Goal: Task Accomplishment & Management: Use online tool/utility

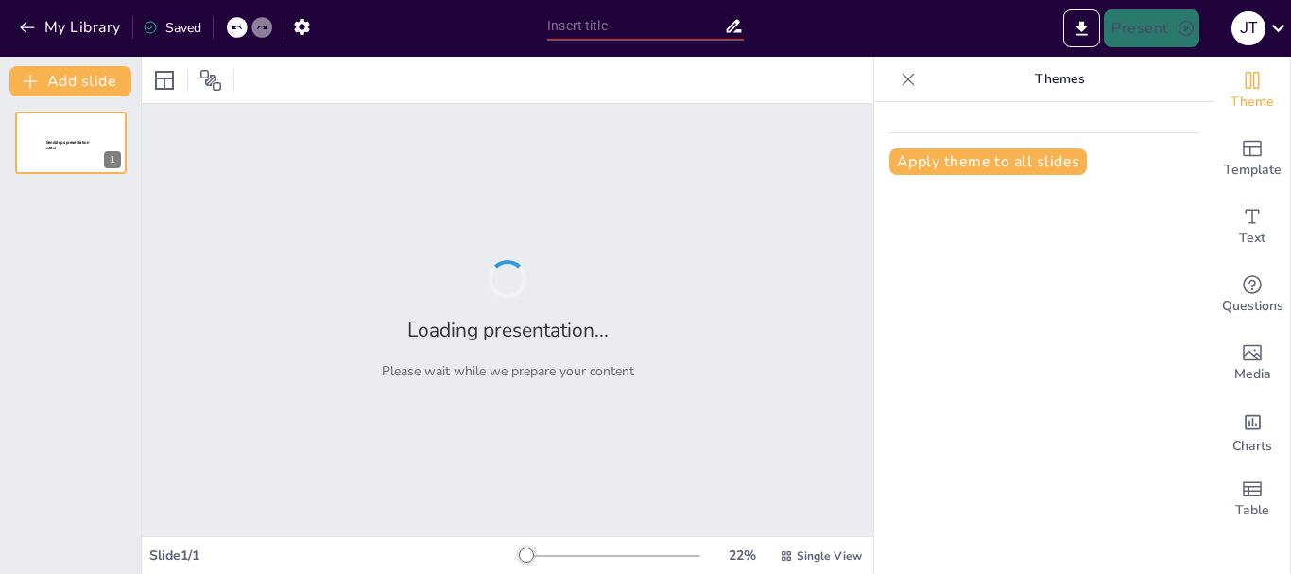
type input "El Cuidado Personal Compartido en el Derecho Familiar Chileno: Análisis de la L…"
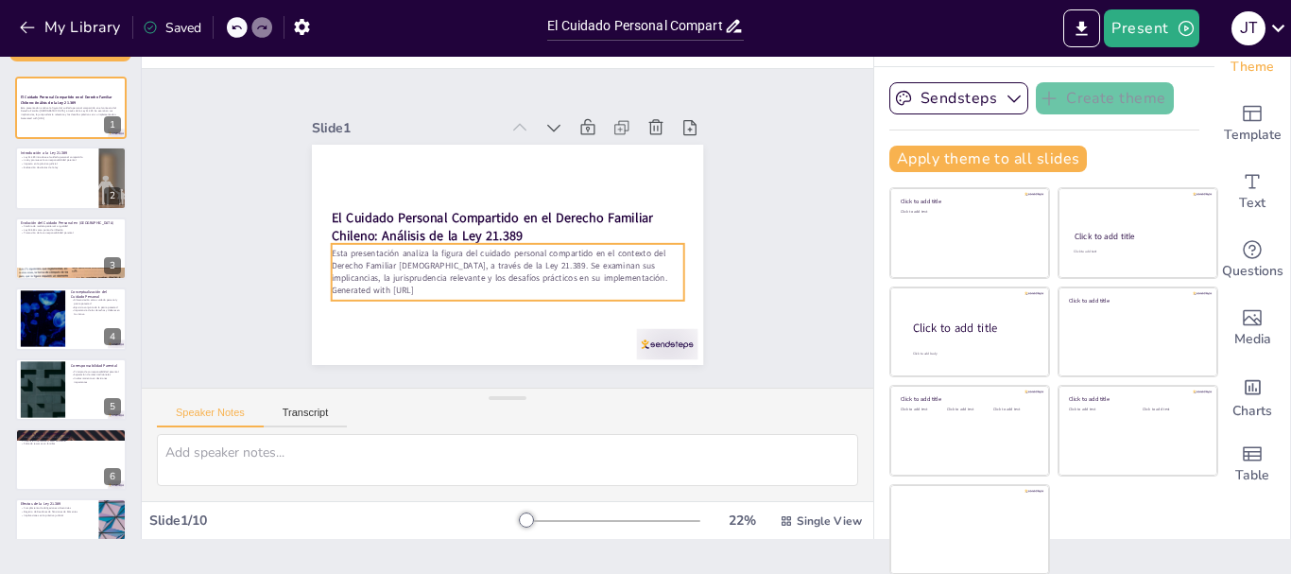
scroll to position [36, 0]
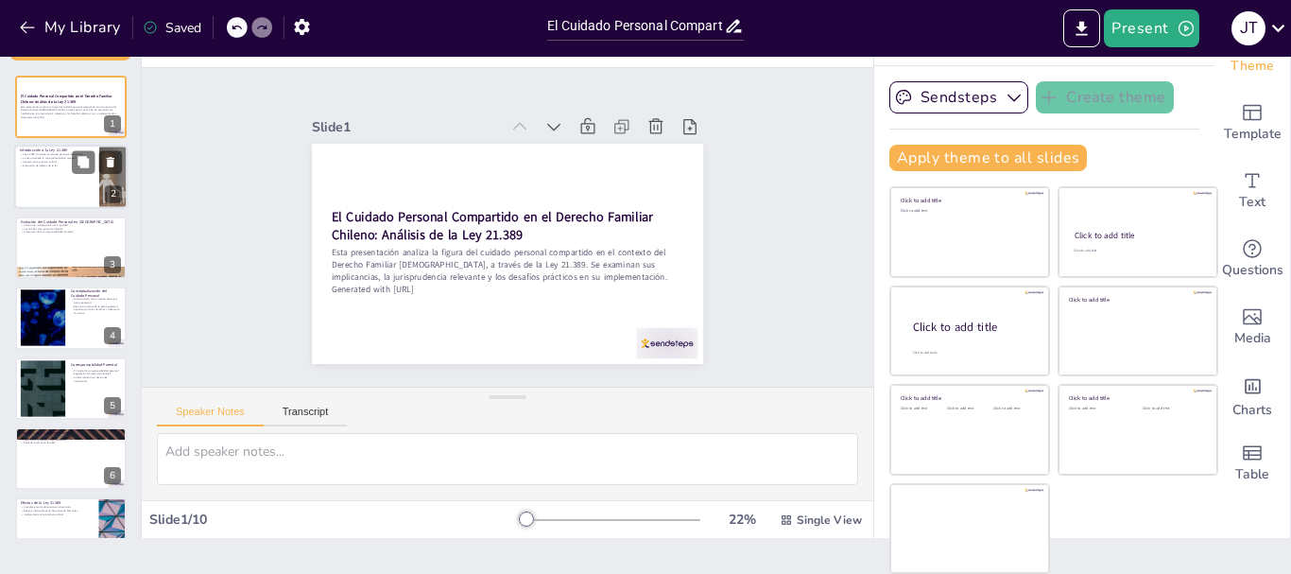
click at [52, 179] on div at bounding box center [70, 178] width 113 height 64
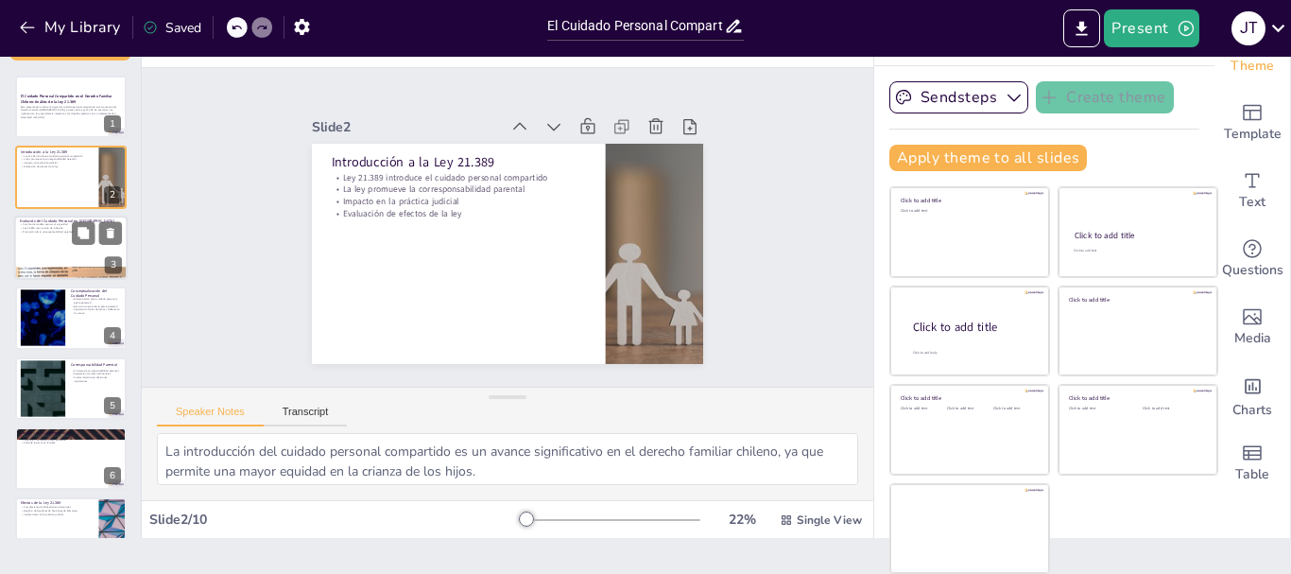
click at [71, 225] on p "Cambio de modelo patriarcal a igualdad" at bounding box center [71, 225] width 102 height 4
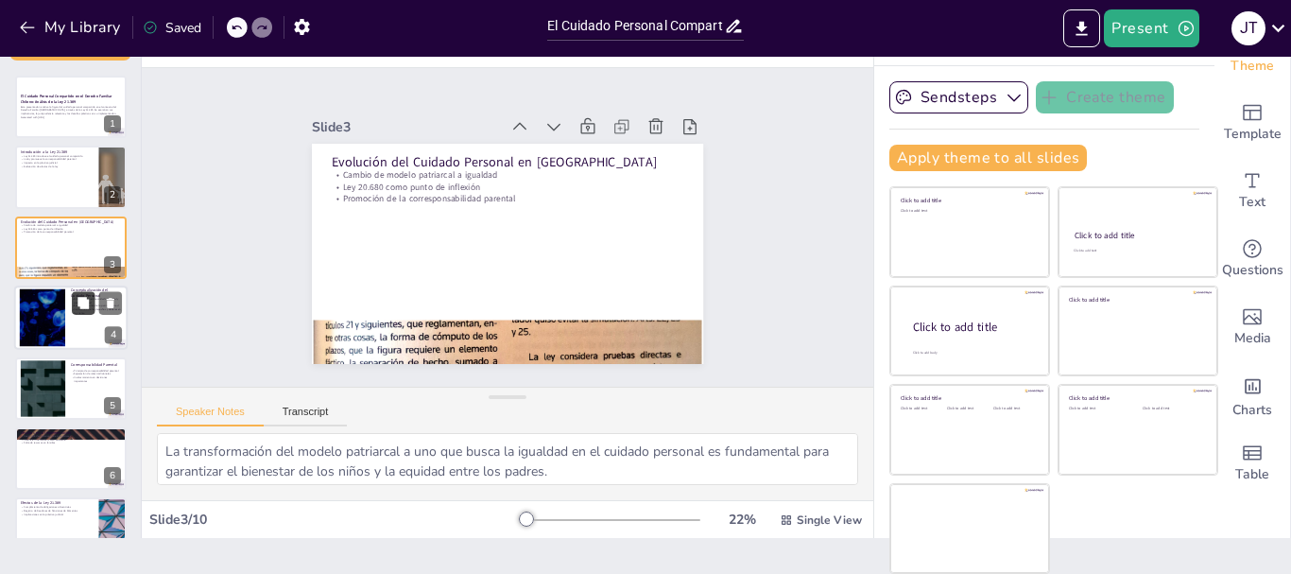
click at [85, 297] on icon at bounding box center [83, 303] width 13 height 13
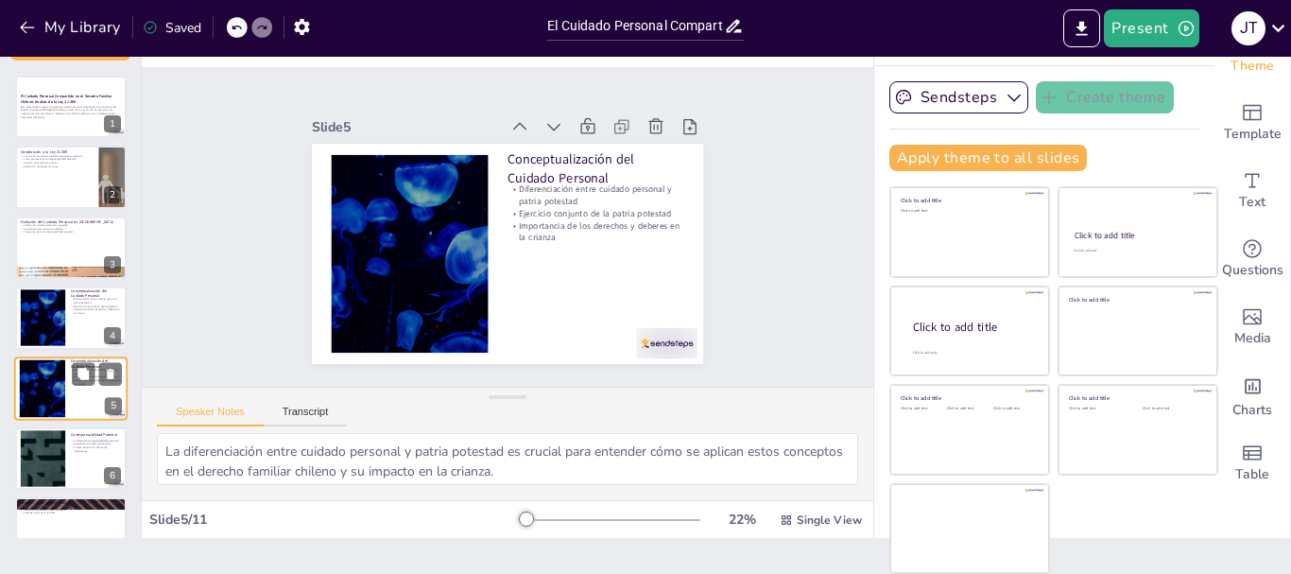
scroll to position [89, 0]
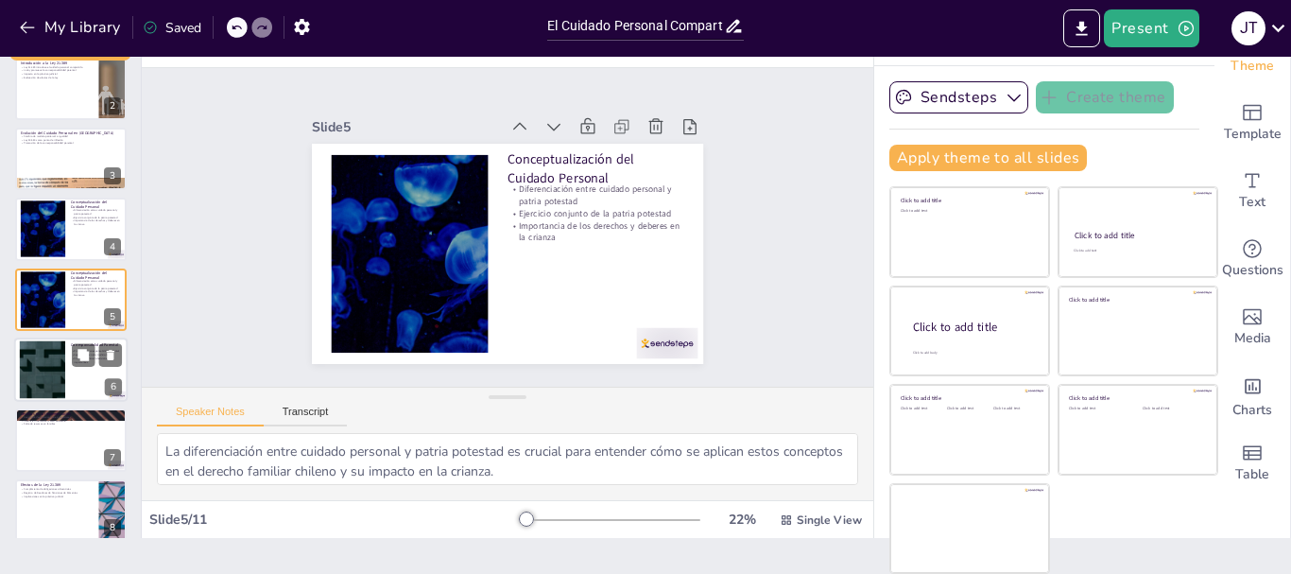
click at [58, 354] on div at bounding box center [42, 370] width 102 height 58
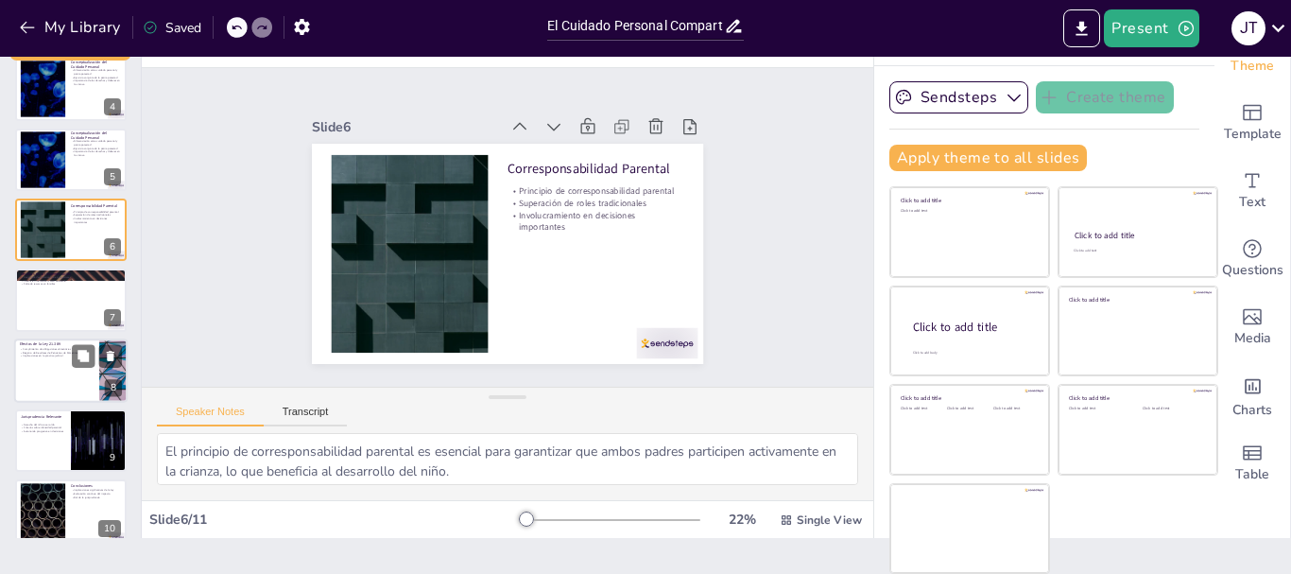
scroll to position [254, 0]
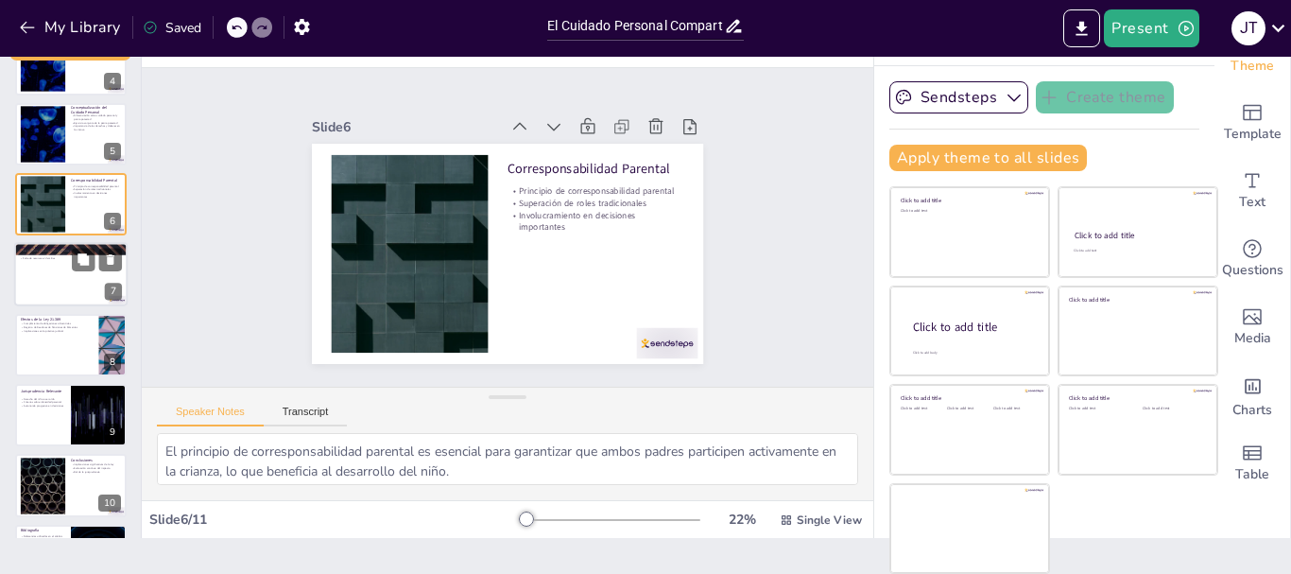
click at [51, 263] on div at bounding box center [70, 275] width 113 height 64
type textarea "La desigualdad económica entre progenitores es un desafío significativo que pue…"
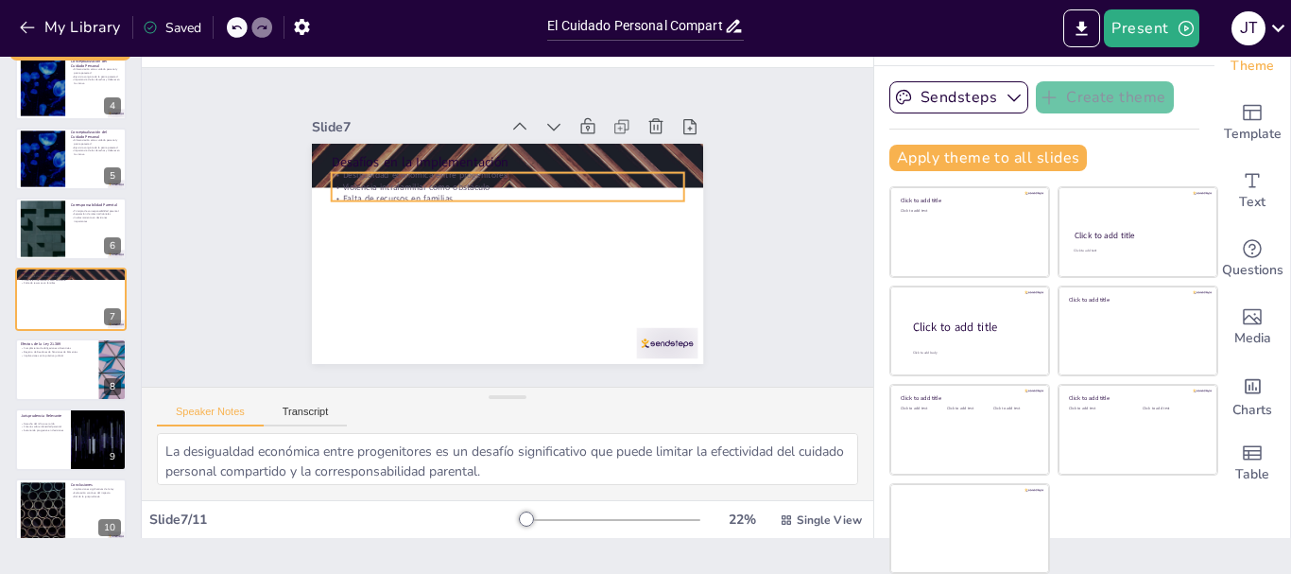
click at [358, 164] on div "Desafíos en la Implementación Desigualdad económica entre progenitores Violenci…" at bounding box center [499, 252] width 440 height 331
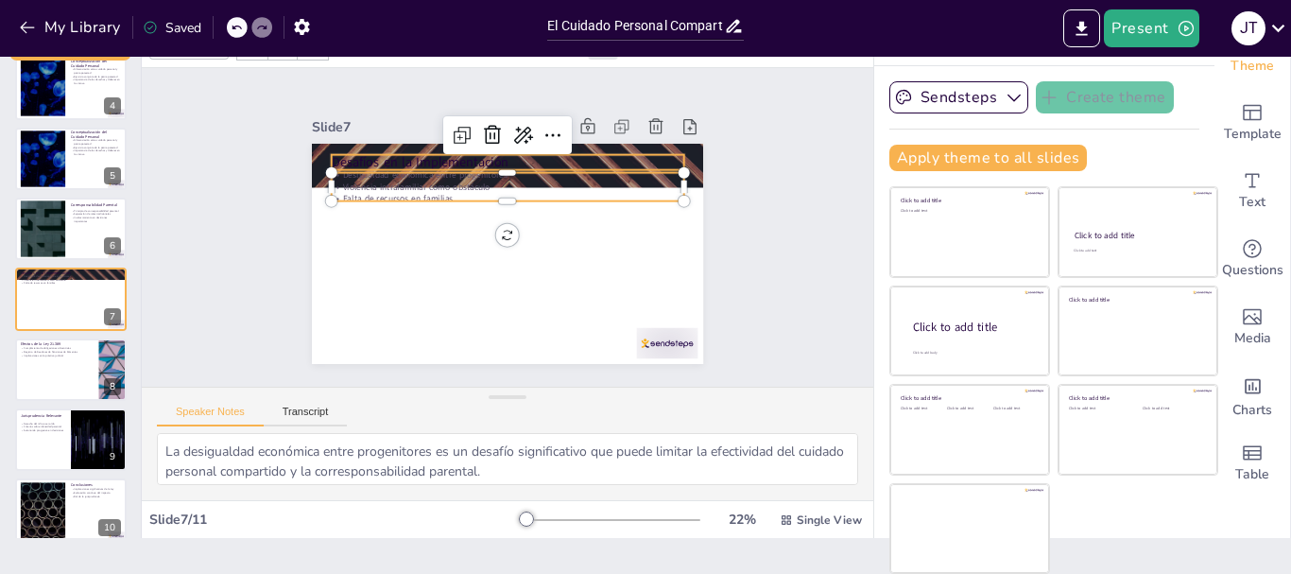
click at [398, 150] on p "Desafíos en la Implementación" at bounding box center [546, 174] width 296 height 222
click at [442, 172] on p "Desigualdad económica entre progenitores" at bounding box center [550, 196] width 216 height 292
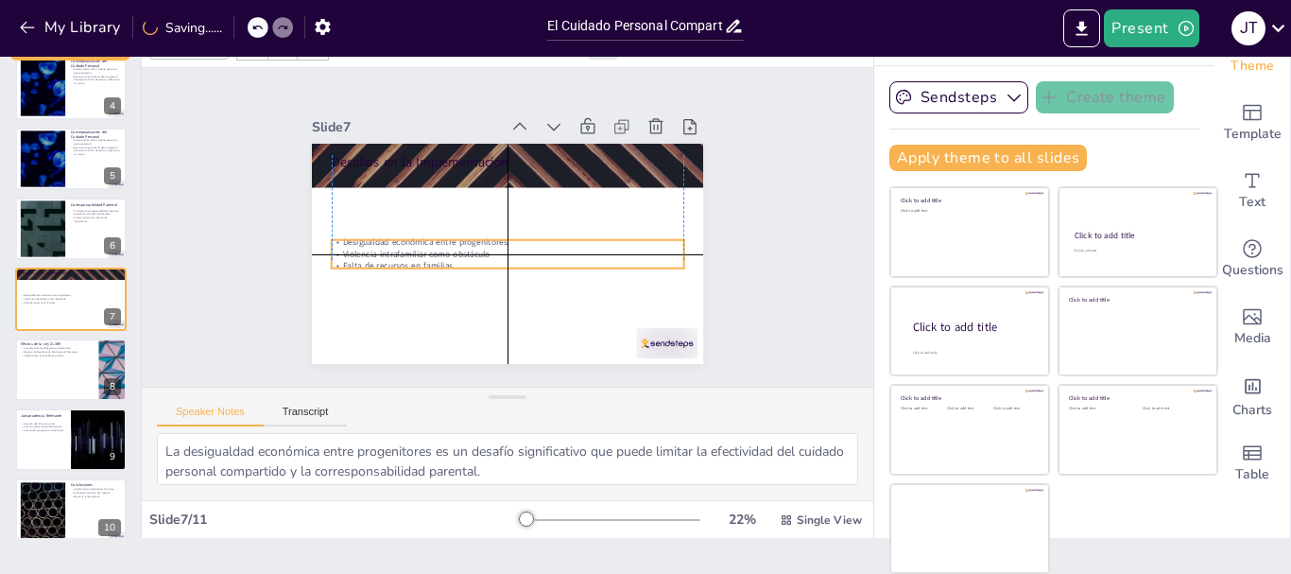
drag, startPoint x: 354, startPoint y: 172, endPoint x: 349, endPoint y: 232, distance: 59.8
click at [374, 232] on p "Desigualdad económica entre progenitores" at bounding box center [496, 237] width 245 height 270
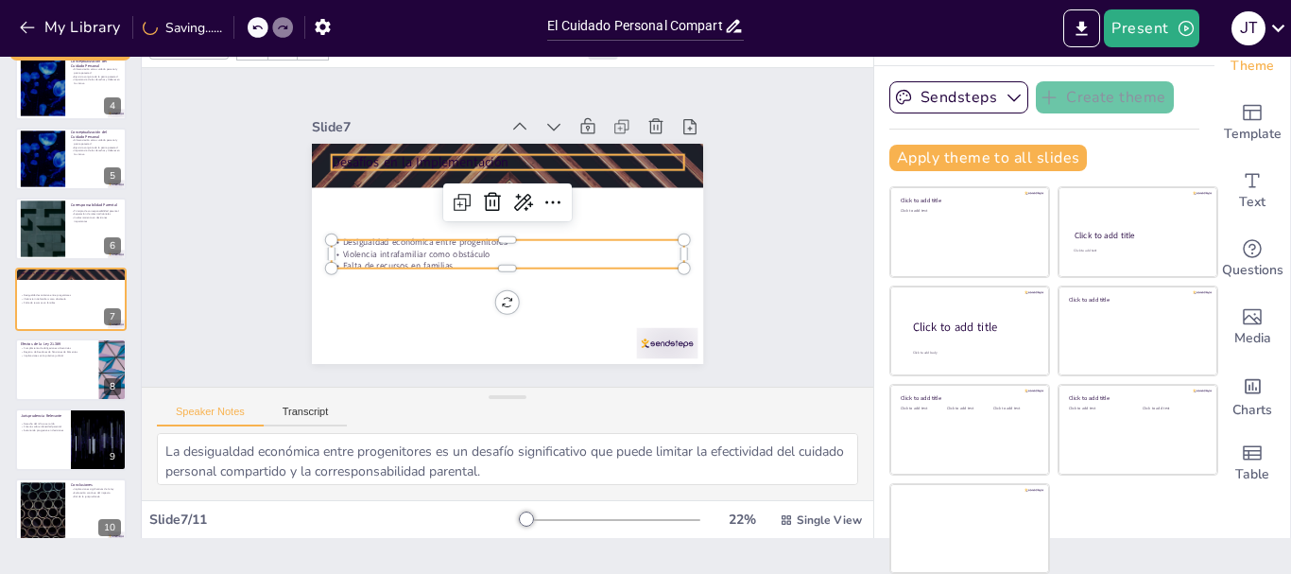
click at [414, 150] on p "Desafíos en la Implementación" at bounding box center [551, 179] width 274 height 250
type input "48"
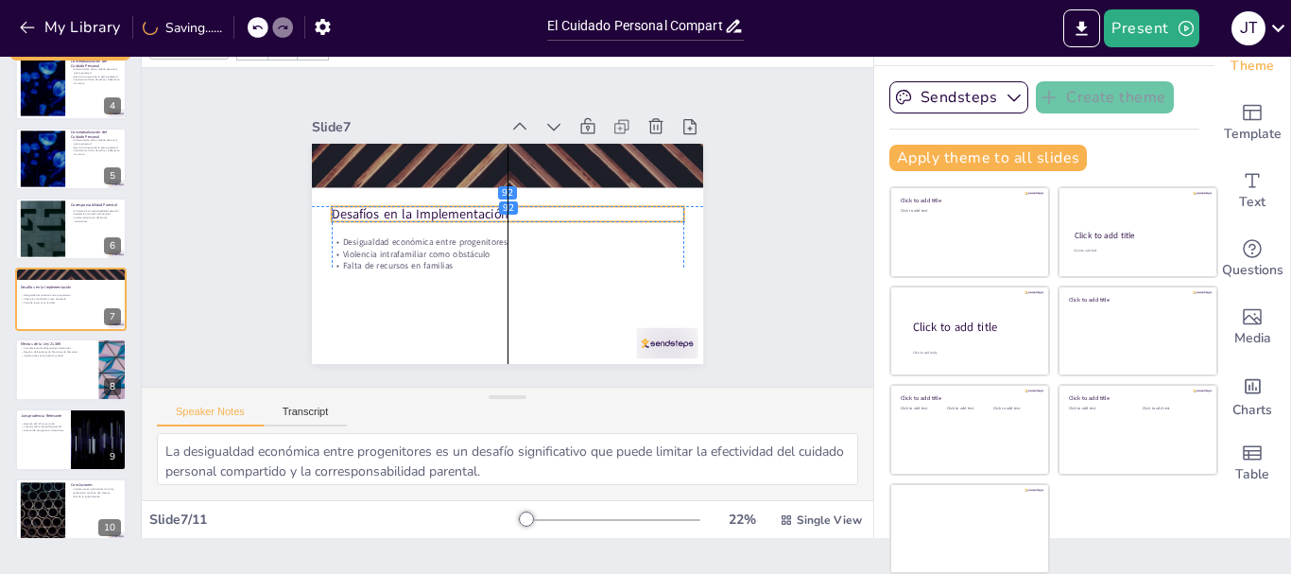
drag, startPoint x: 354, startPoint y: 150, endPoint x: 356, endPoint y: 203, distance: 53.0
click at [356, 203] on p "Desafíos en la Implementación" at bounding box center [511, 214] width 341 height 127
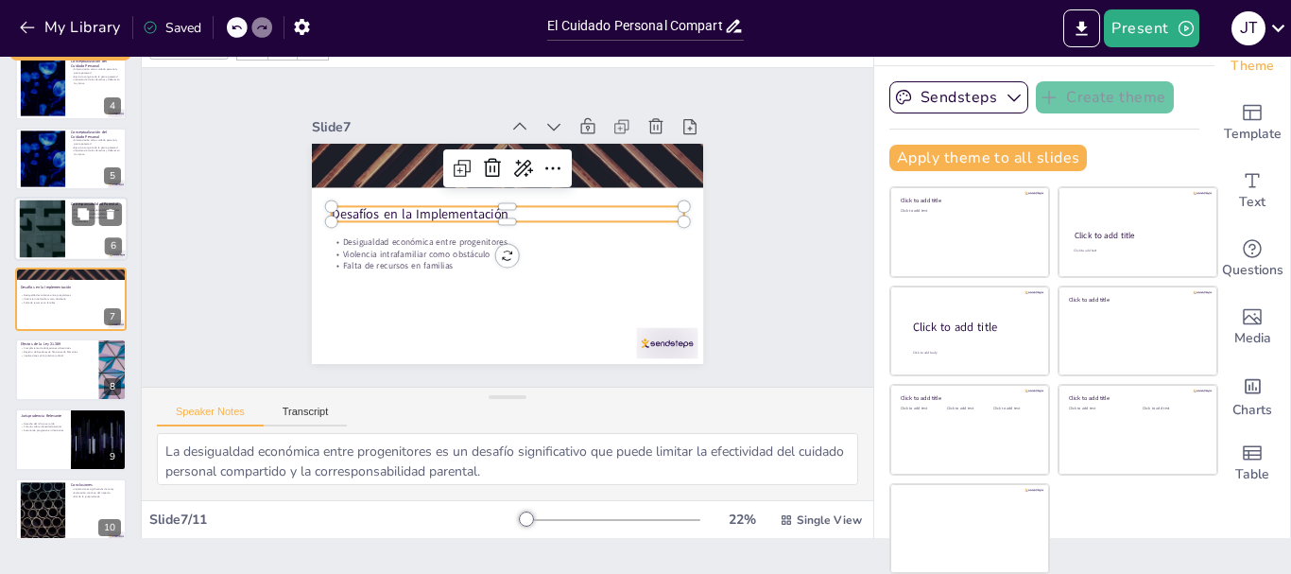
click at [95, 236] on div at bounding box center [70, 229] width 113 height 64
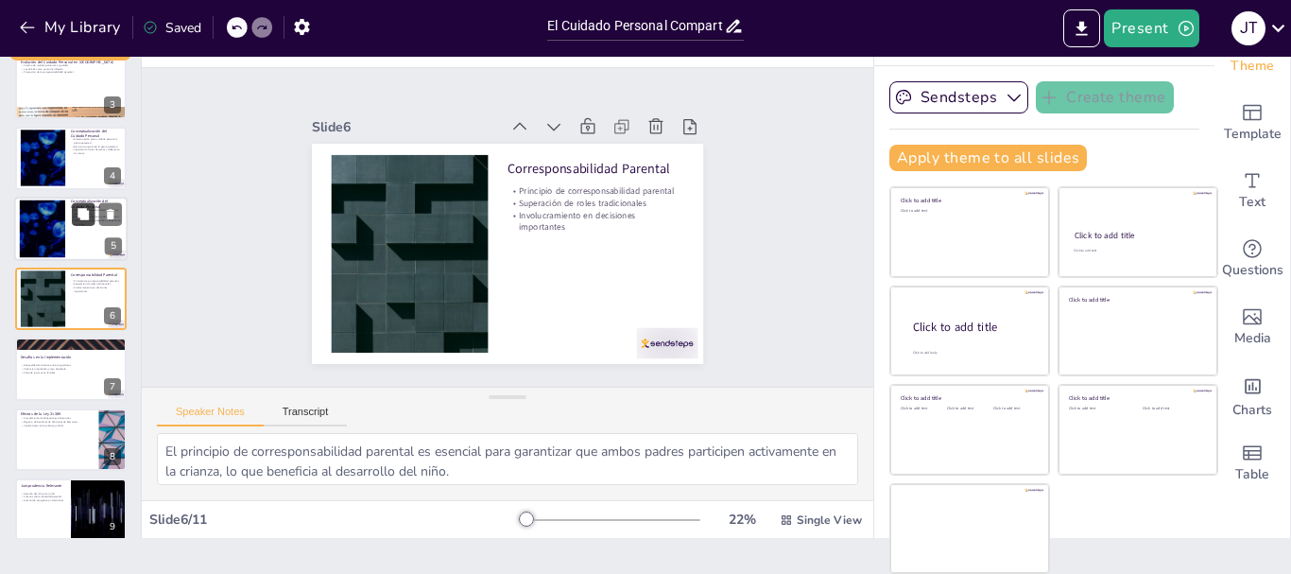
click at [78, 208] on icon at bounding box center [83, 213] width 13 height 13
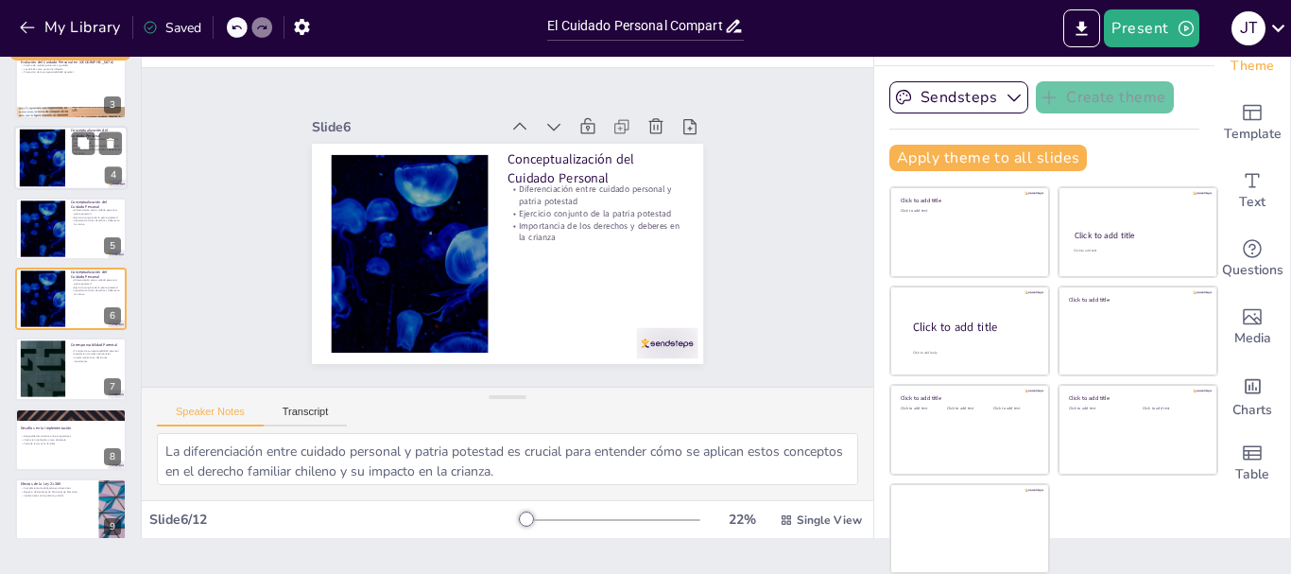
click at [81, 157] on div at bounding box center [70, 158] width 113 height 64
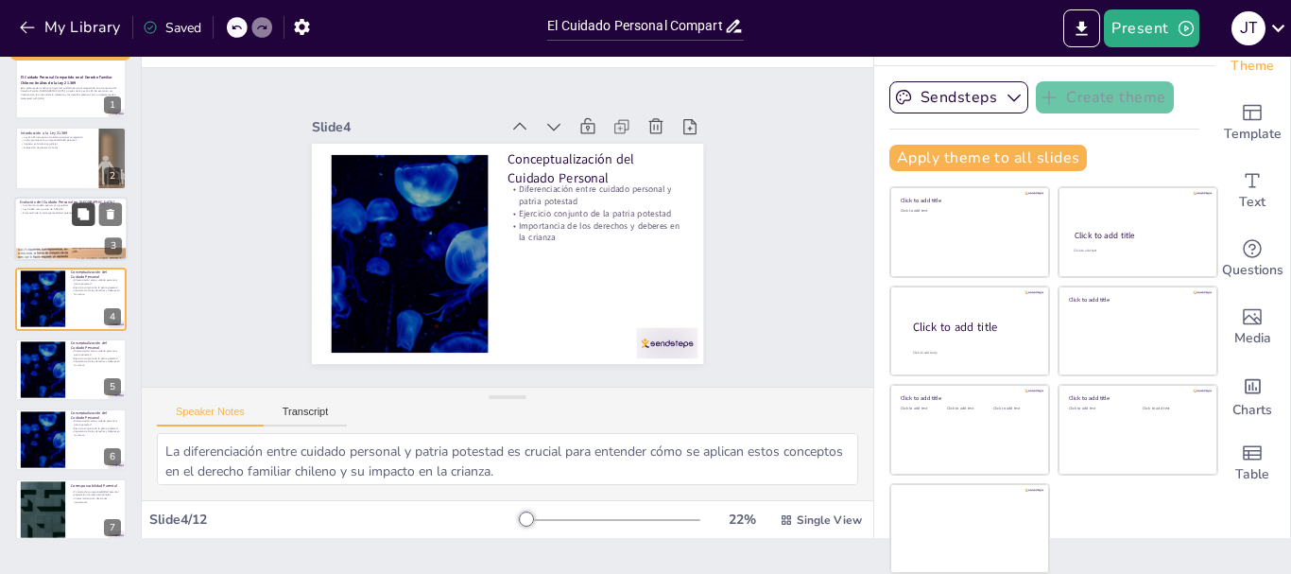
click at [72, 224] on button at bounding box center [83, 213] width 23 height 23
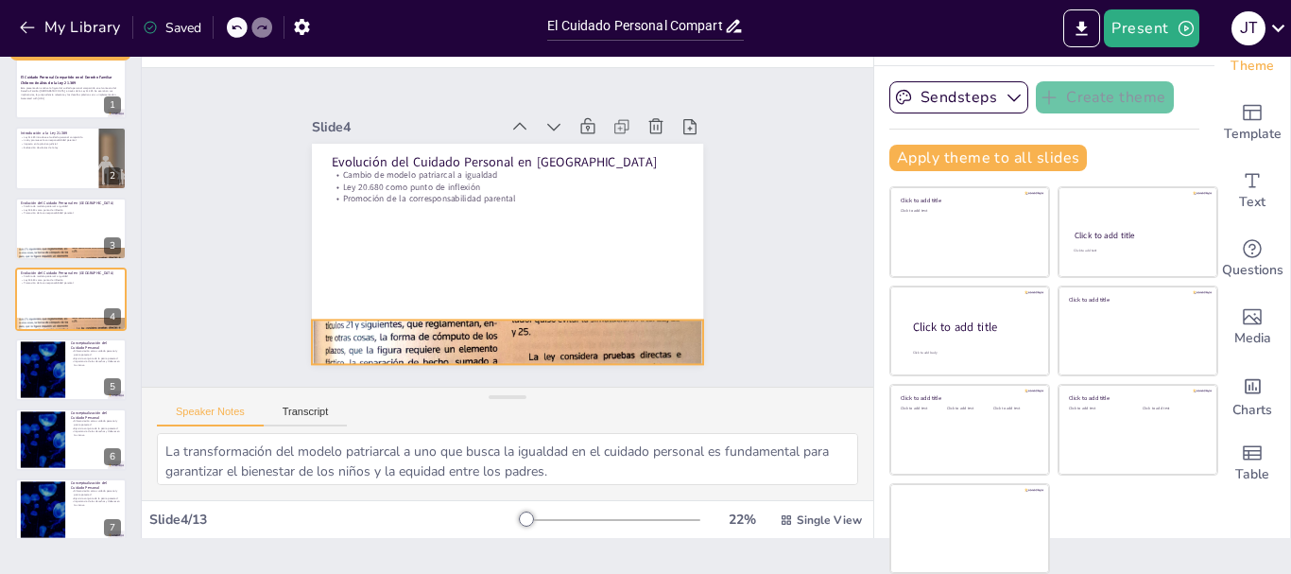
click at [316, 325] on div at bounding box center [440, 320] width 643 height 679
click at [319, 320] on div at bounding box center [495, 112] width 447 height 593
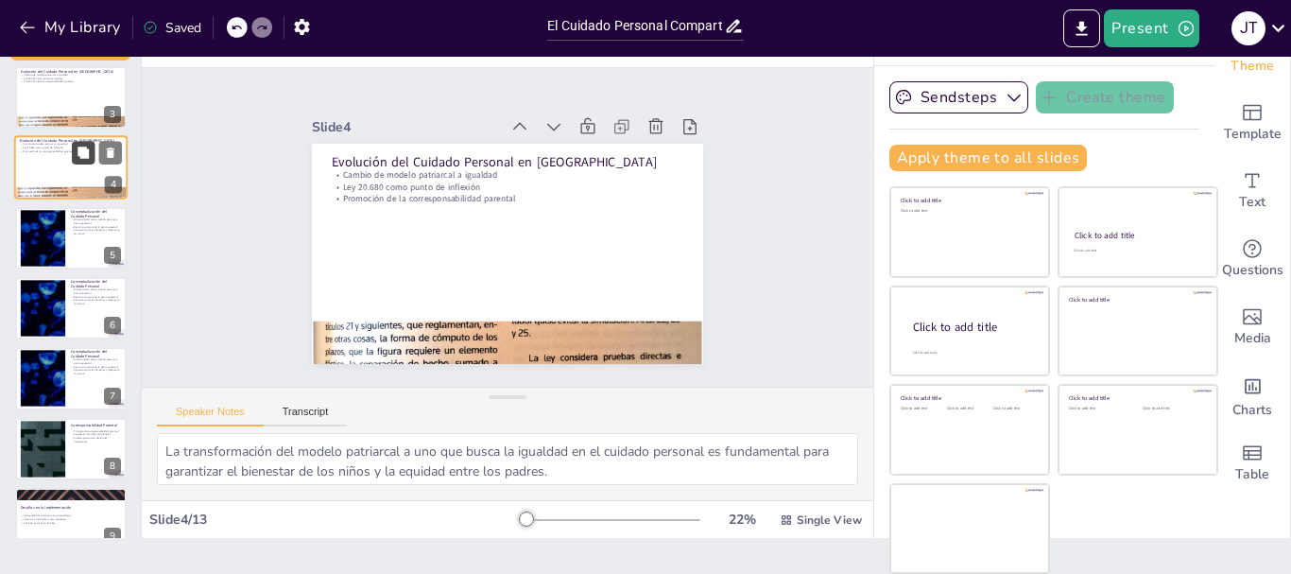
scroll to position [208, 0]
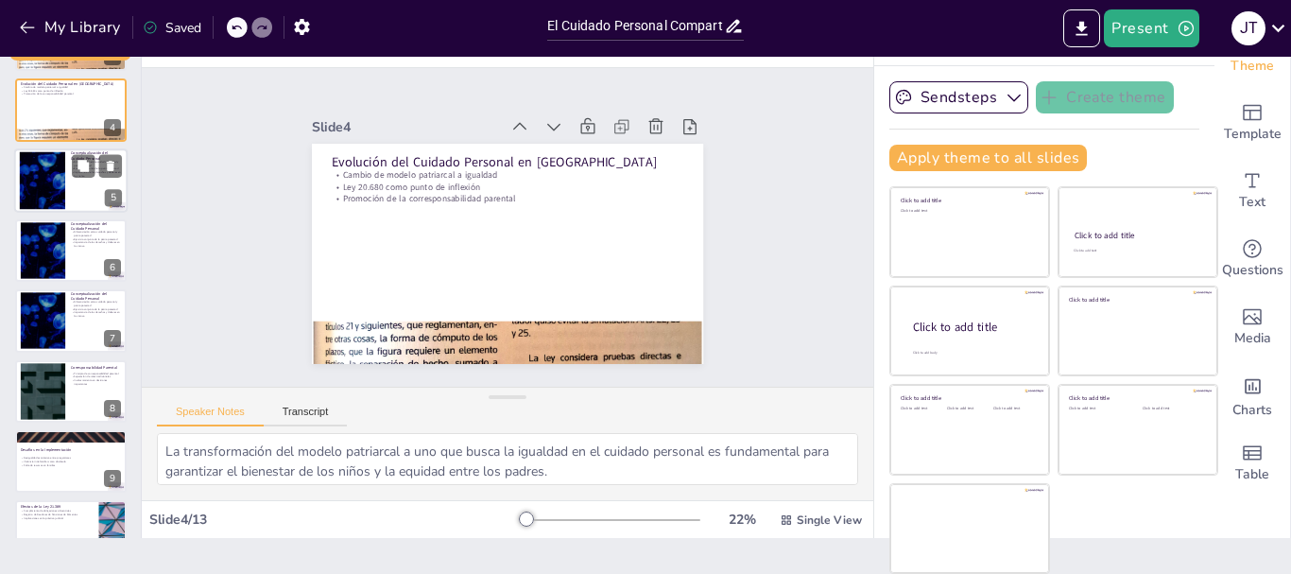
click at [67, 182] on div at bounding box center [70, 180] width 113 height 64
type textarea "La diferenciación entre cuidado personal y patria potestad es crucial para ente…"
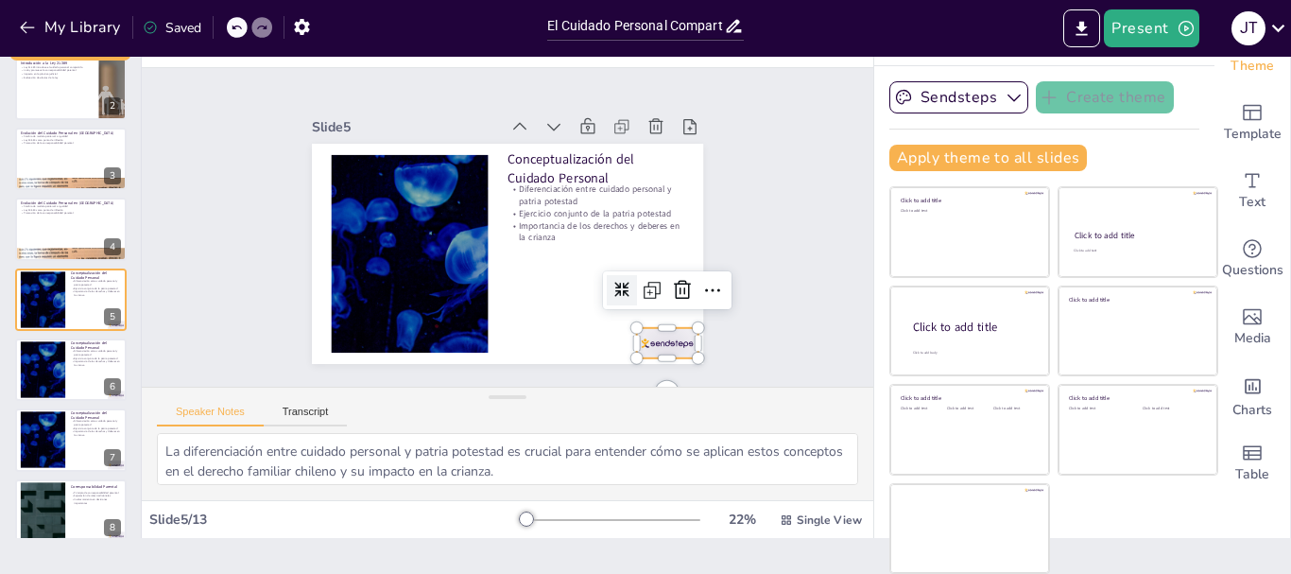
click at [640, 371] on div at bounding box center [606, 397] width 68 height 53
click at [629, 365] on icon at bounding box center [612, 381] width 32 height 32
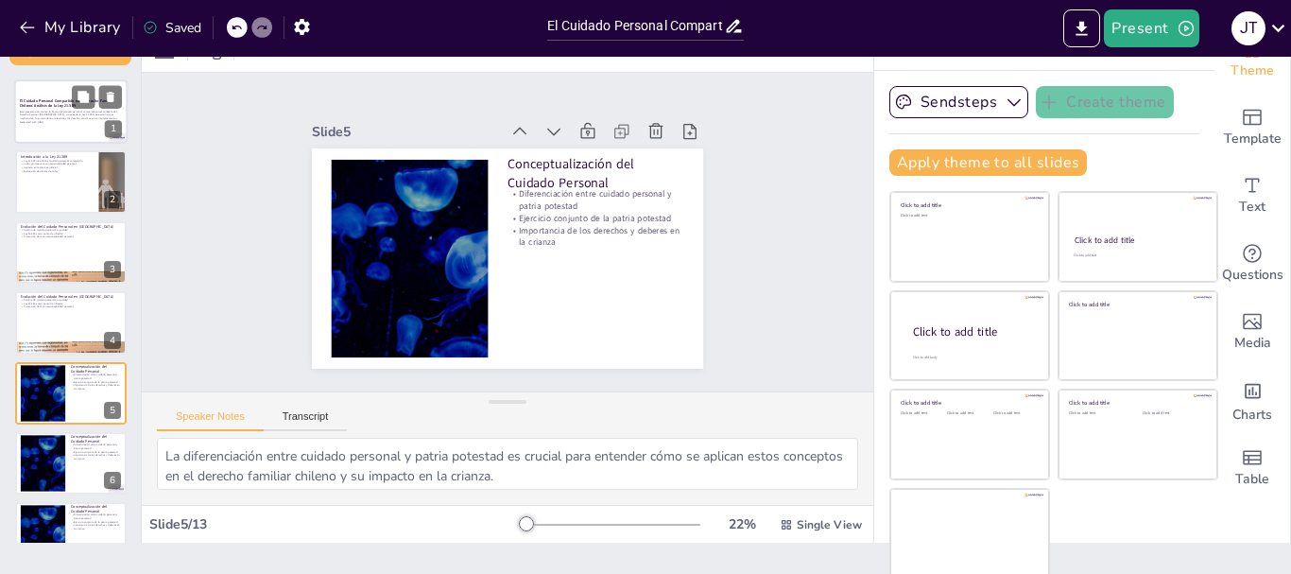
scroll to position [0, 0]
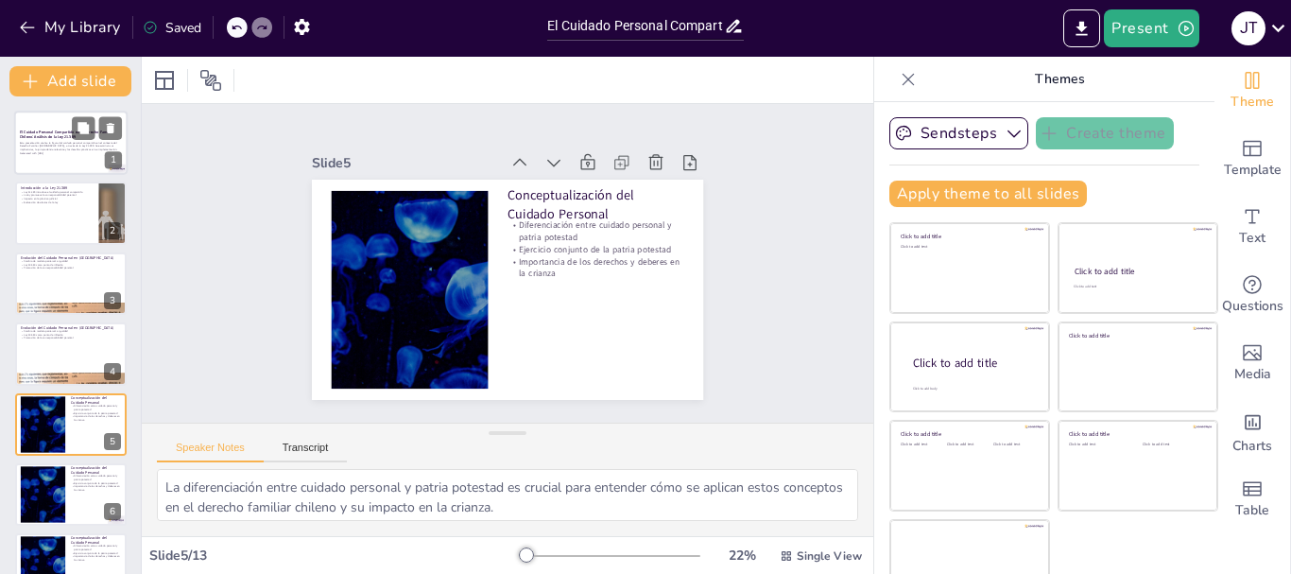
click at [60, 126] on div at bounding box center [70, 143] width 113 height 64
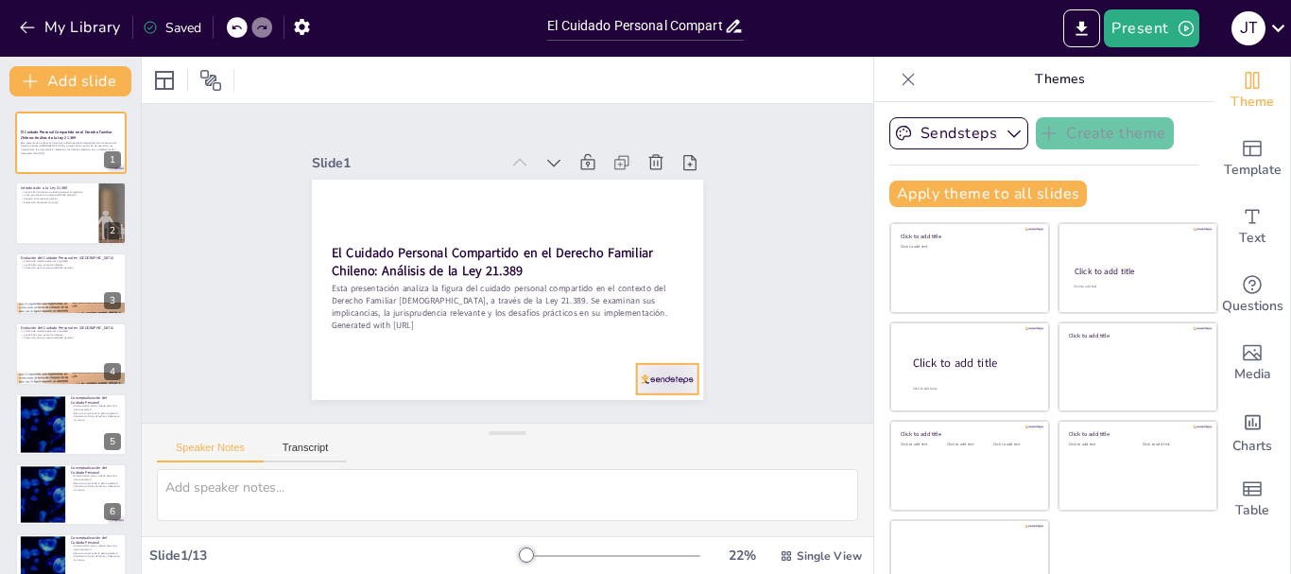
click at [363, 364] on div at bounding box center [336, 362] width 53 height 68
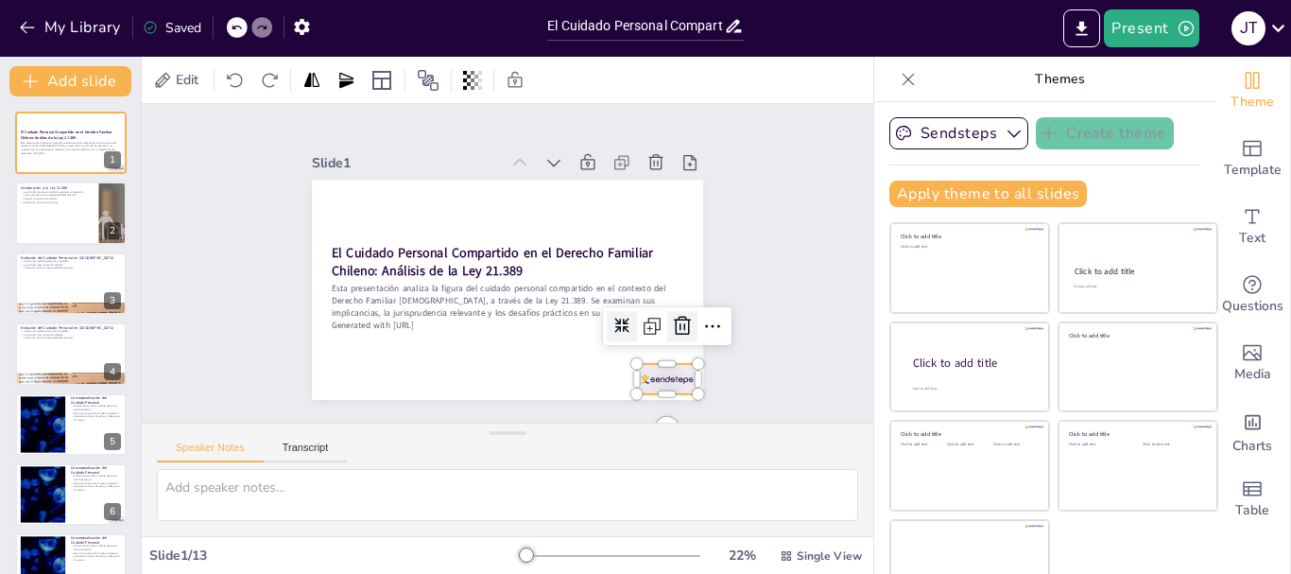
click at [611, 411] on icon at bounding box center [595, 427] width 32 height 32
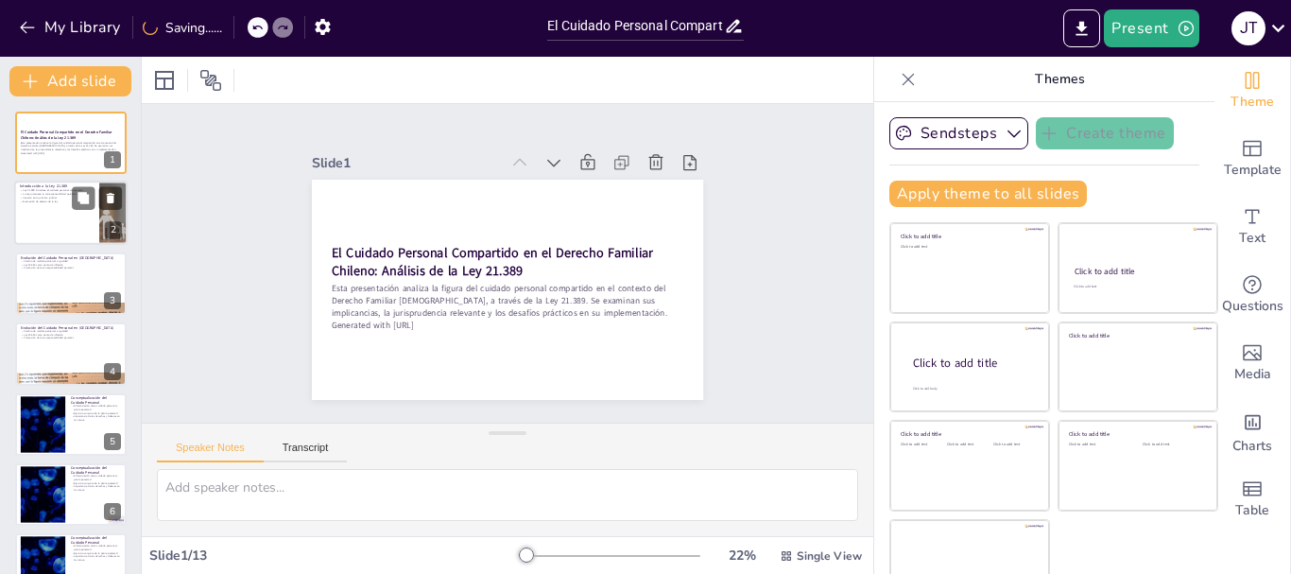
click at [74, 215] on div at bounding box center [70, 213] width 113 height 64
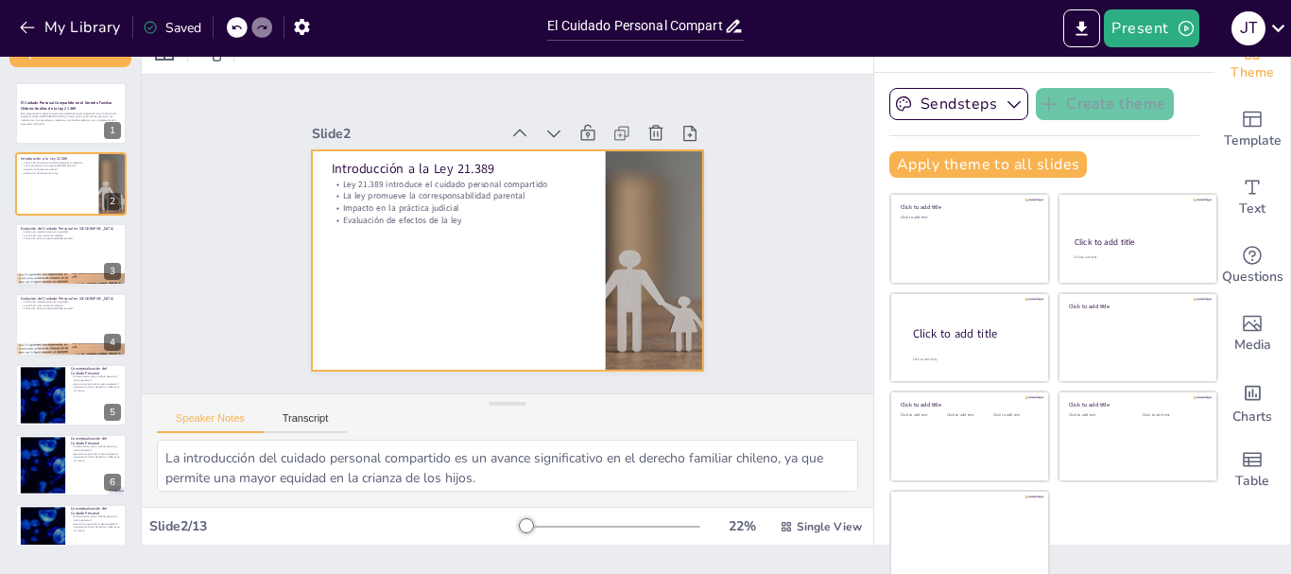
scroll to position [36, 0]
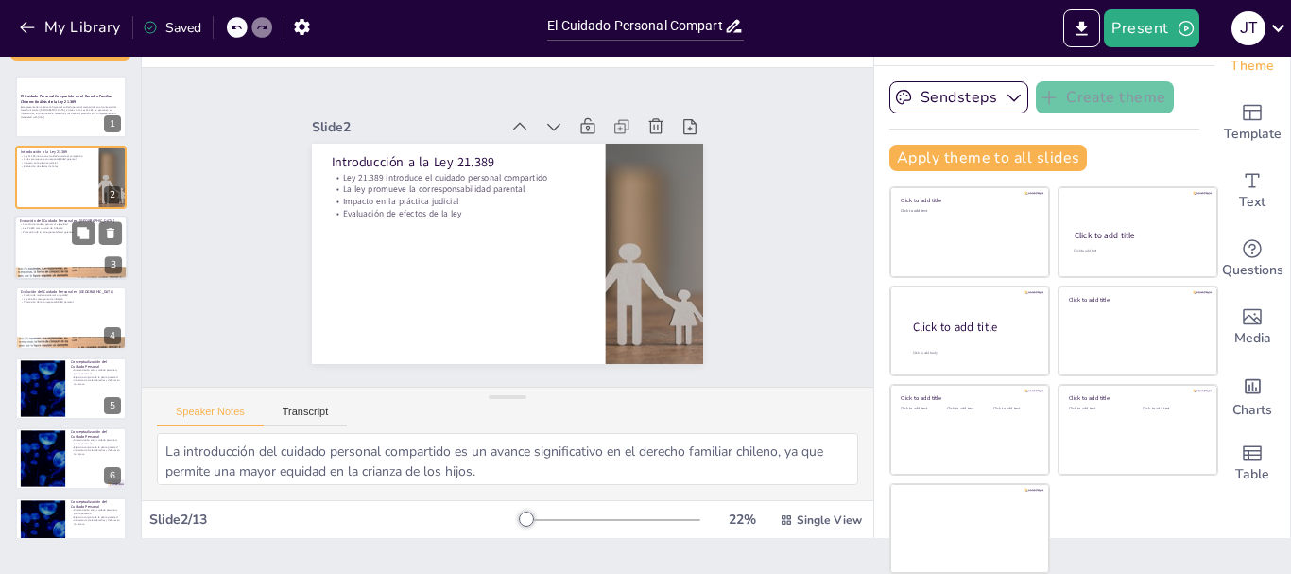
click at [75, 255] on div at bounding box center [70, 247] width 113 height 64
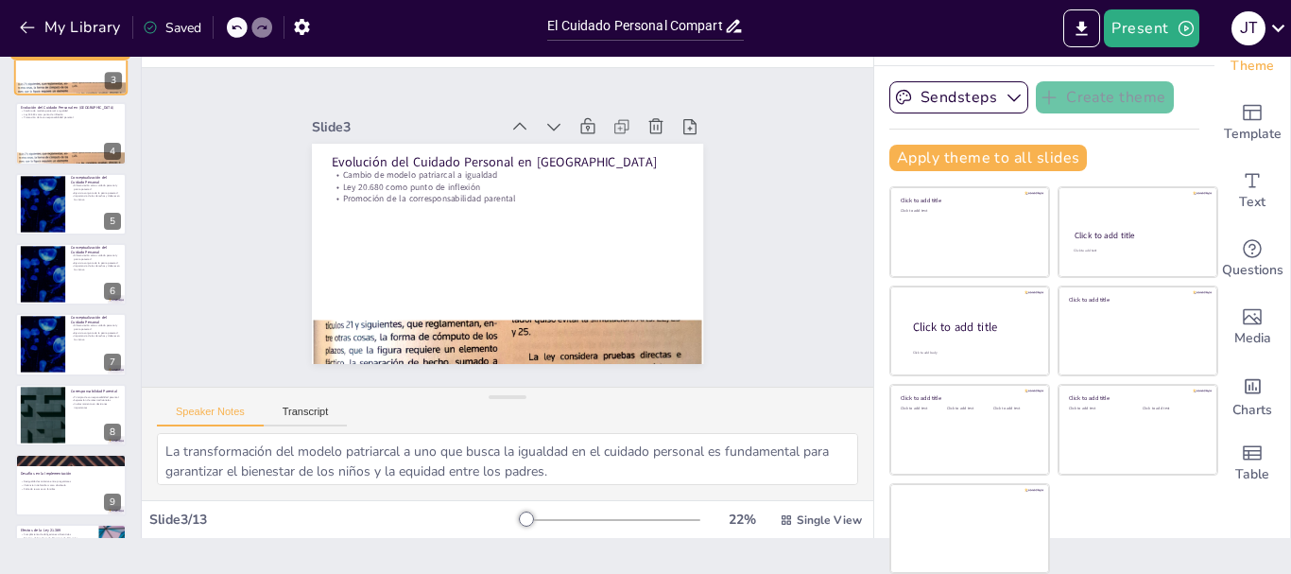
scroll to position [189, 0]
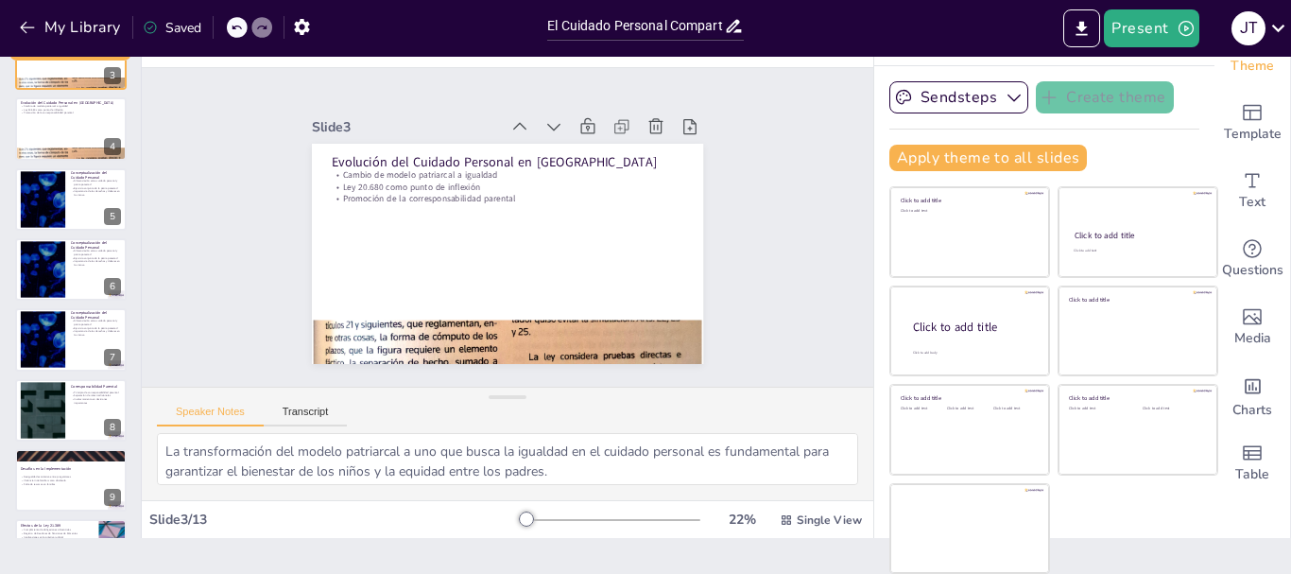
click at [64, 117] on div at bounding box center [71, 128] width 112 height 62
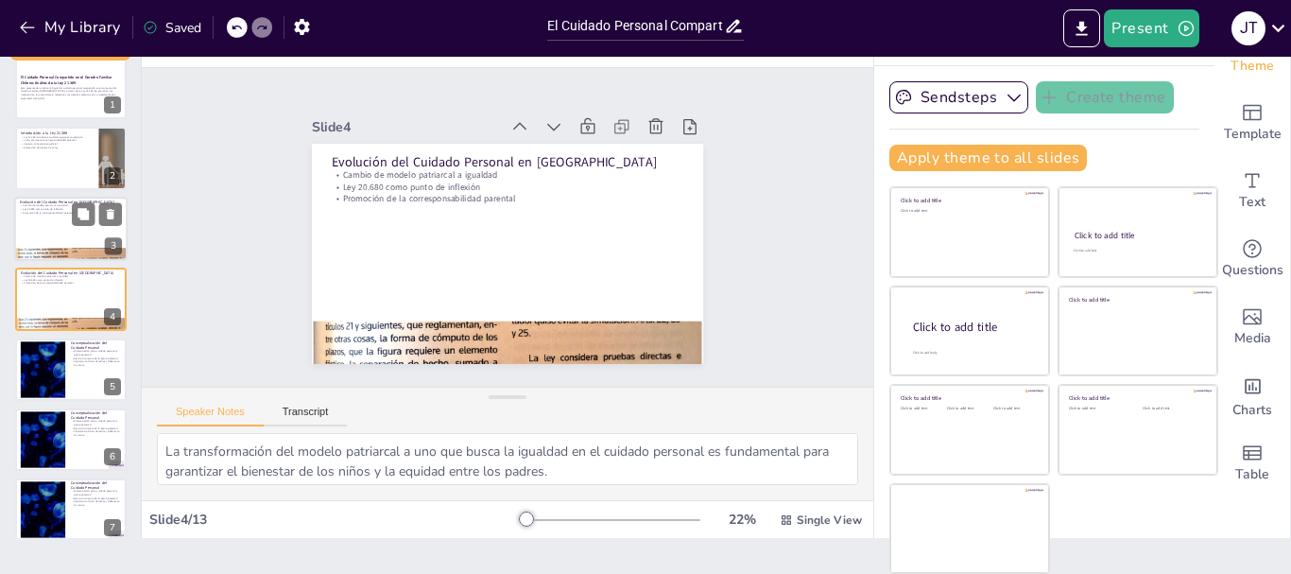
click at [66, 213] on p "Promoción de la corresponsabilidad parental" at bounding box center [71, 213] width 102 height 4
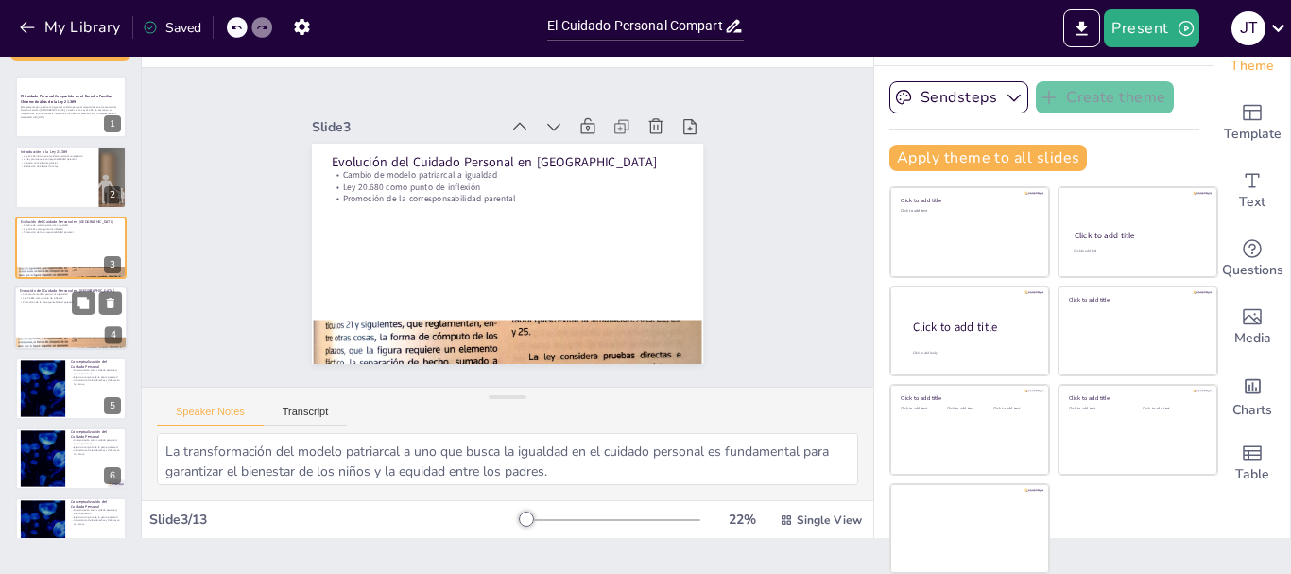
click at [65, 312] on div at bounding box center [70, 317] width 113 height 64
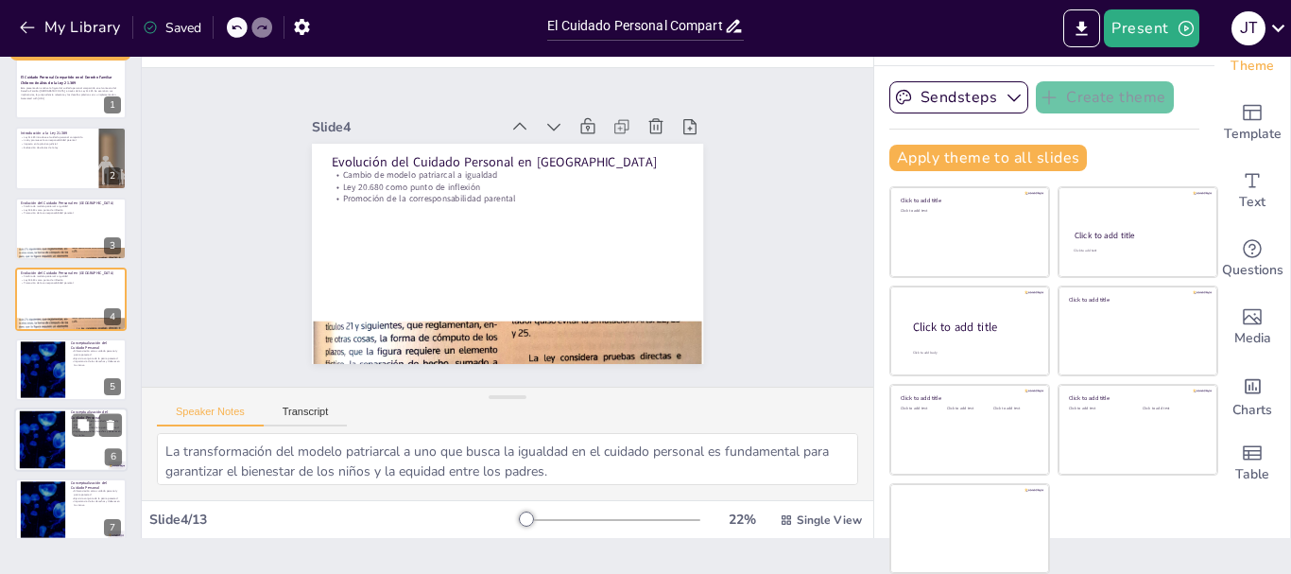
click at [80, 367] on div "Conceptualización del Cuidado Personal Diferenciación entre cuidado personal y …" at bounding box center [71, 369] width 112 height 62
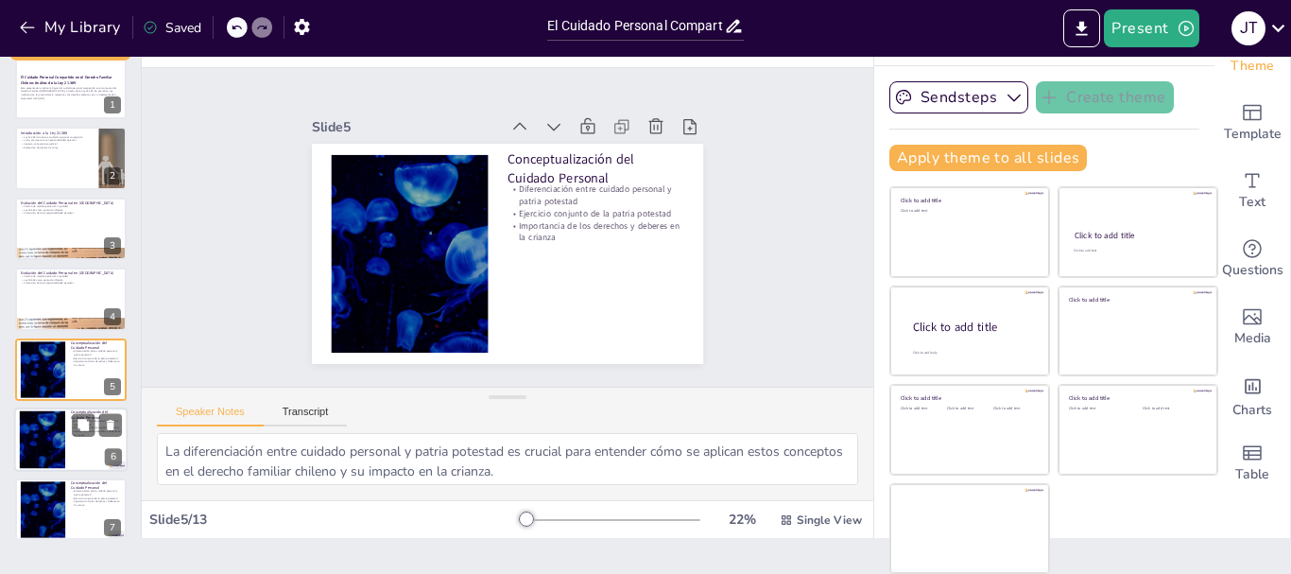
scroll to position [89, 0]
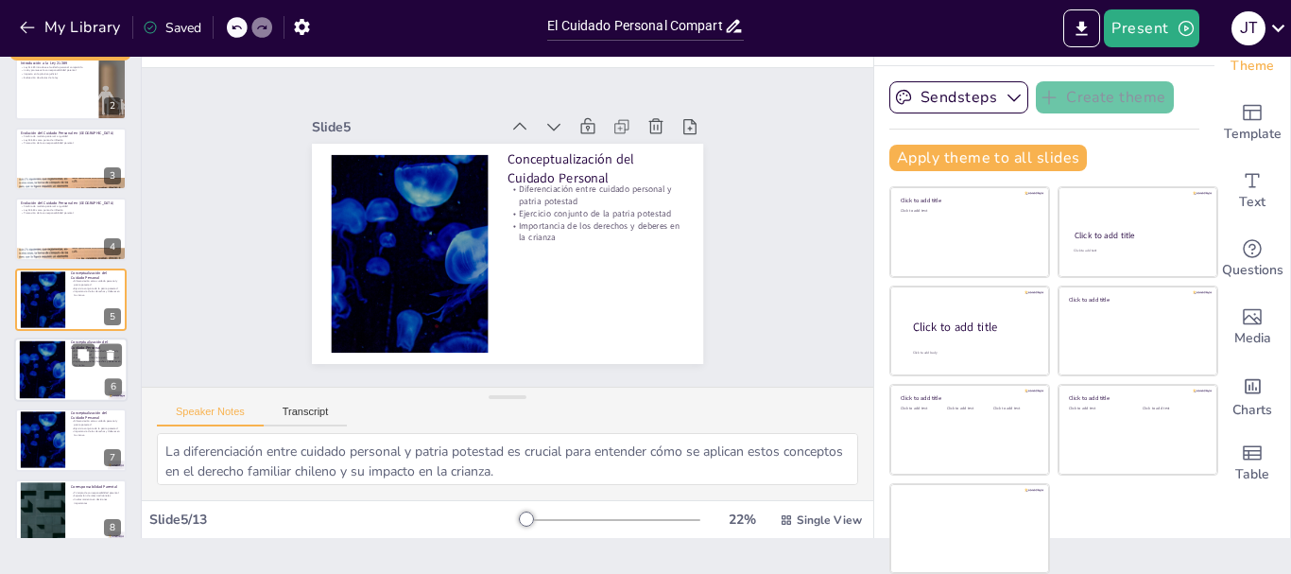
click at [79, 375] on div at bounding box center [70, 369] width 113 height 64
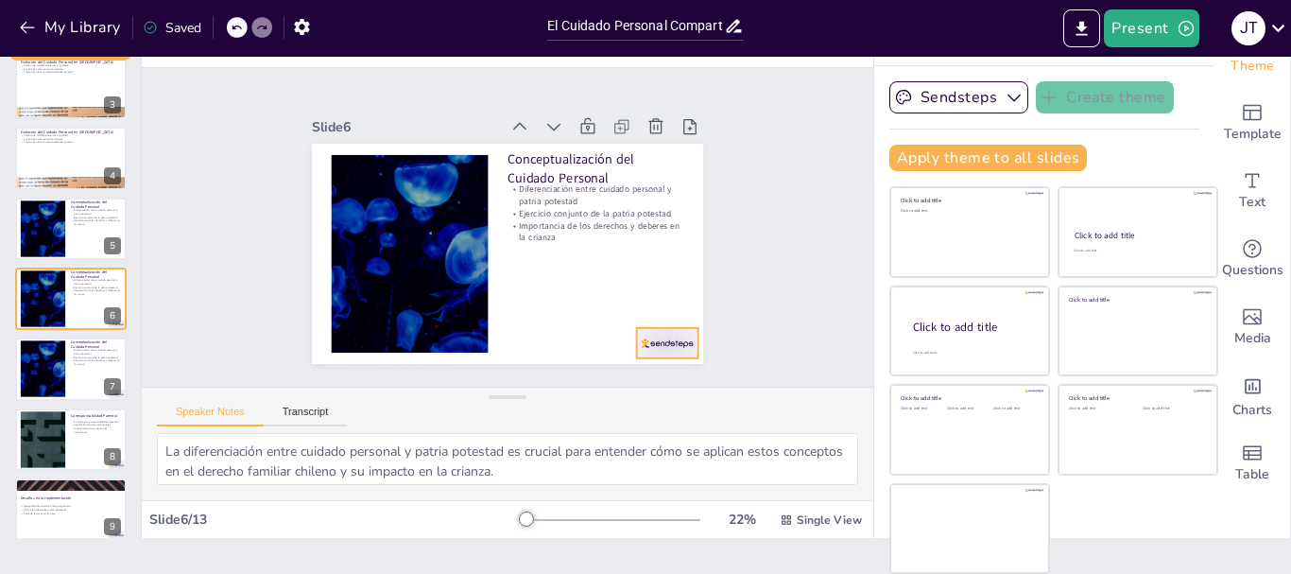
click at [640, 371] on div at bounding box center [606, 397] width 68 height 53
click at [644, 353] on icon at bounding box center [627, 368] width 31 height 31
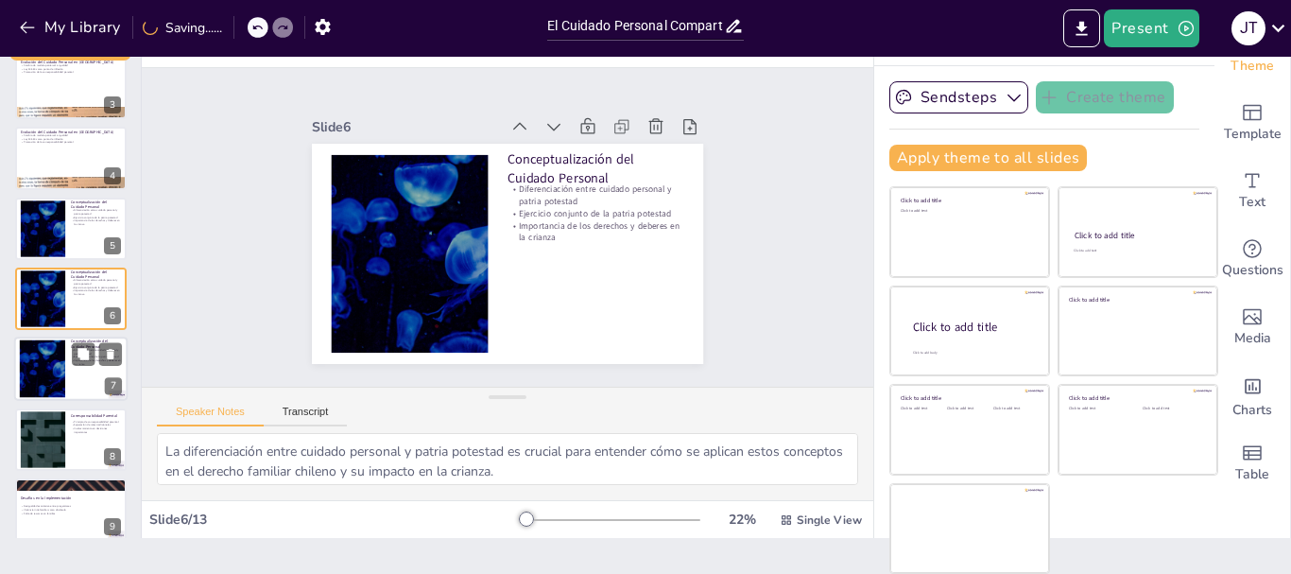
click at [83, 367] on div at bounding box center [70, 369] width 113 height 64
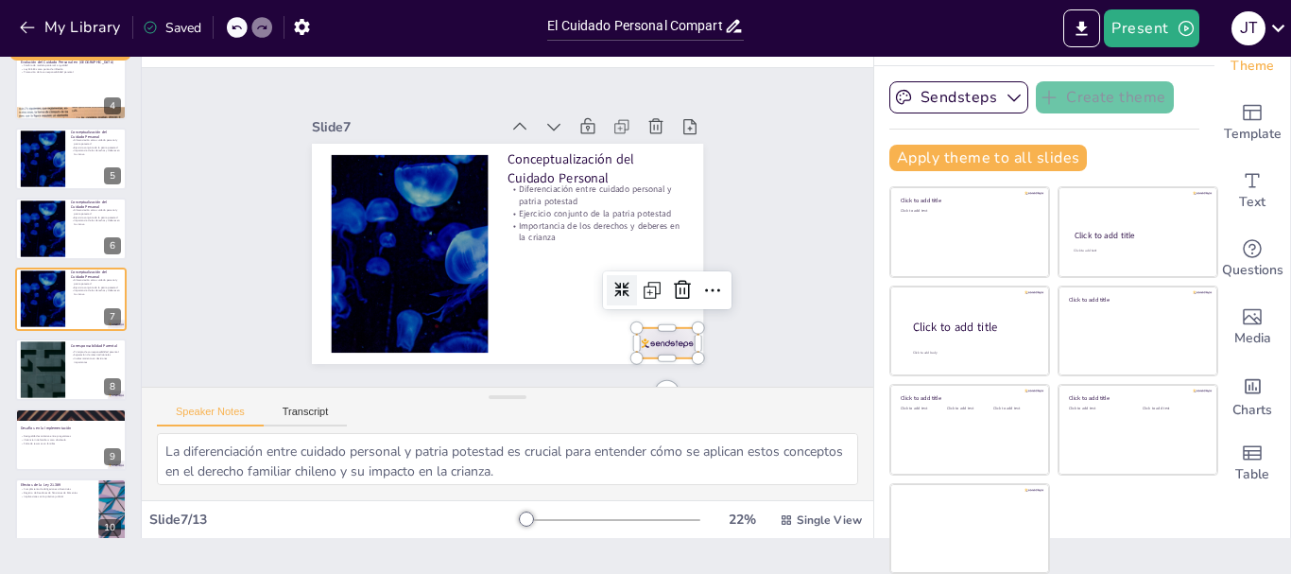
click at [647, 363] on div at bounding box center [624, 387] width 68 height 48
click at [640, 356] on icon at bounding box center [628, 368] width 24 height 25
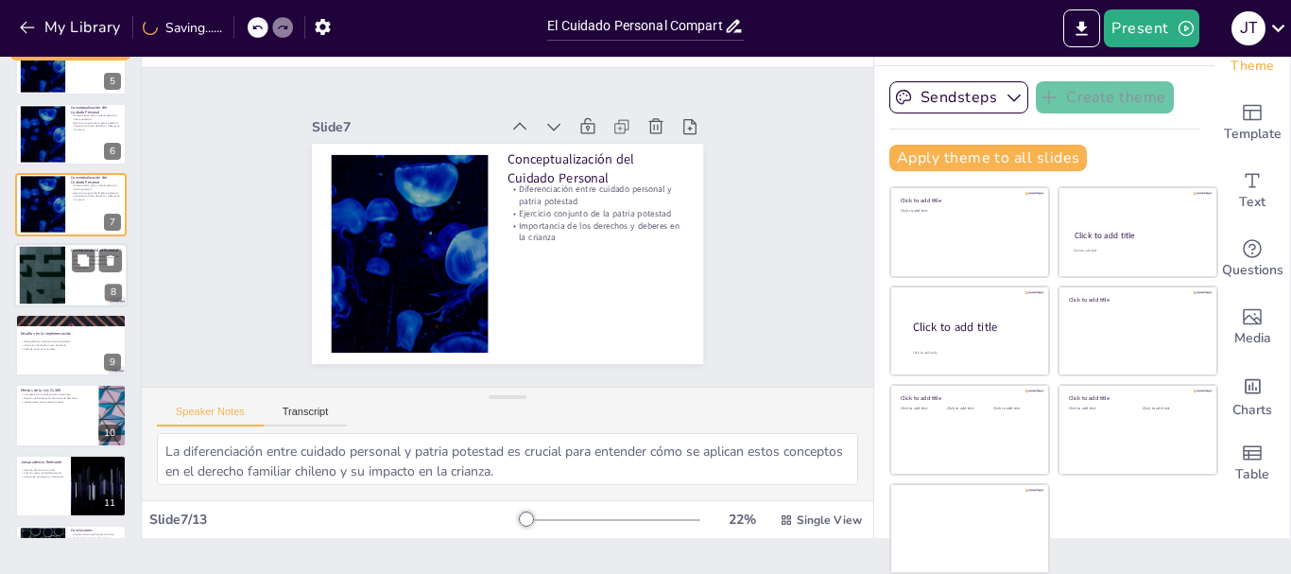
click at [60, 259] on div at bounding box center [42, 275] width 102 height 58
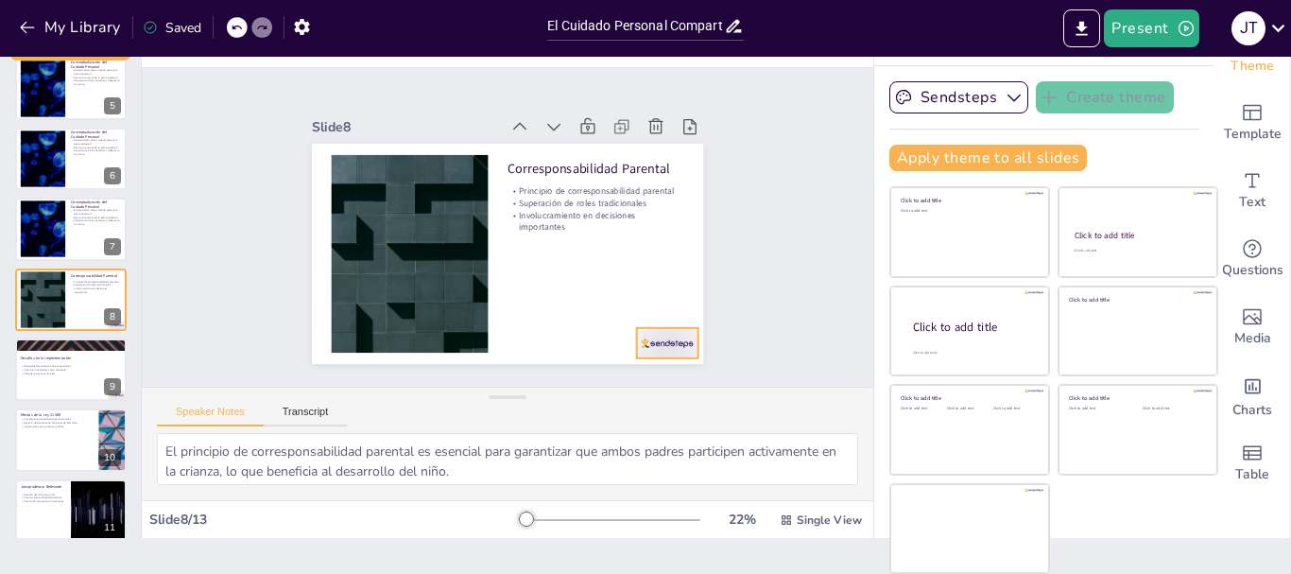
click at [650, 353] on div at bounding box center [640, 374] width 66 height 43
click at [456, 390] on icon at bounding box center [445, 401] width 23 height 23
click at [67, 359] on p "Desafíos en la Implementación" at bounding box center [71, 358] width 100 height 6
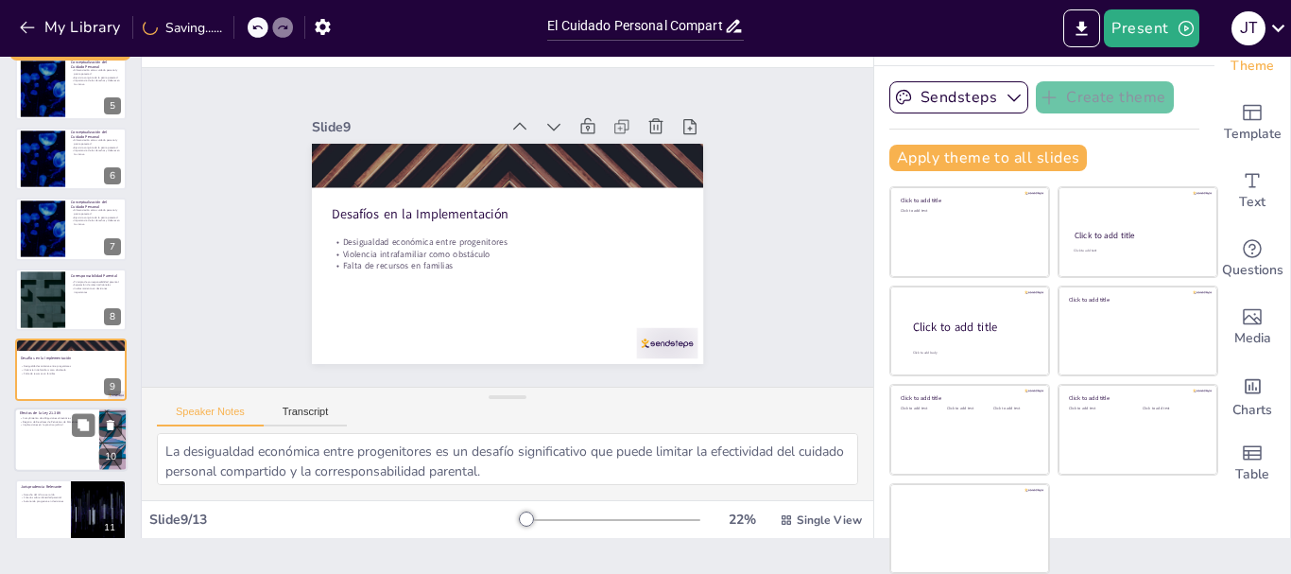
scroll to position [370, 0]
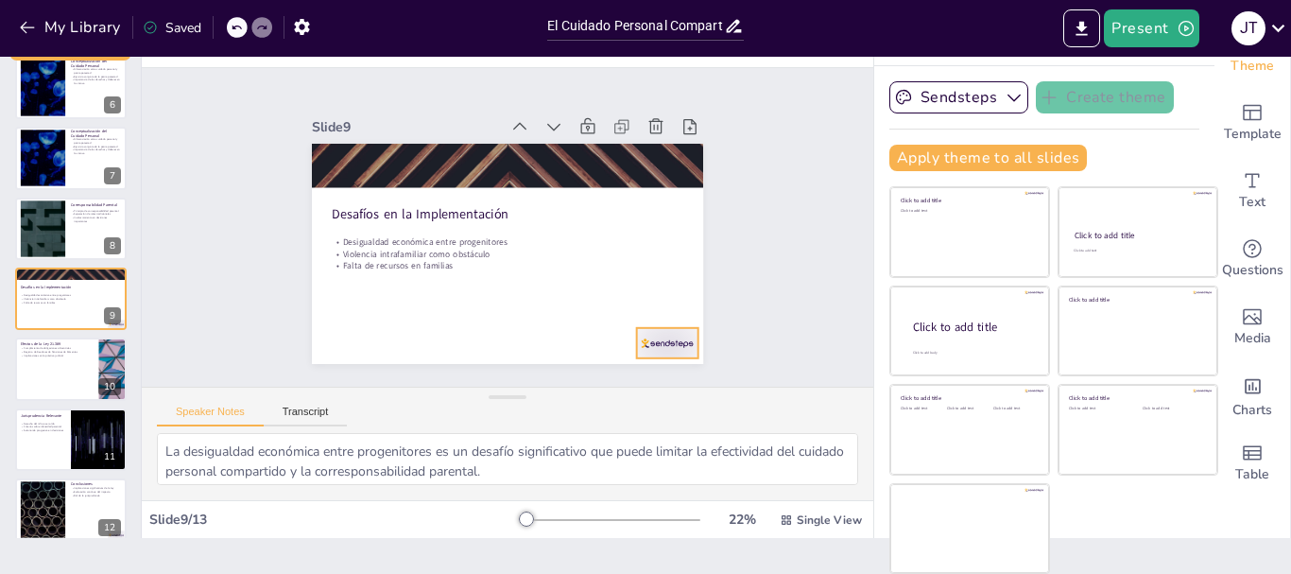
click at [538, 390] on div at bounding box center [507, 423] width 60 height 67
click at [657, 340] on icon at bounding box center [642, 355] width 30 height 30
click at [30, 365] on div at bounding box center [71, 368] width 112 height 62
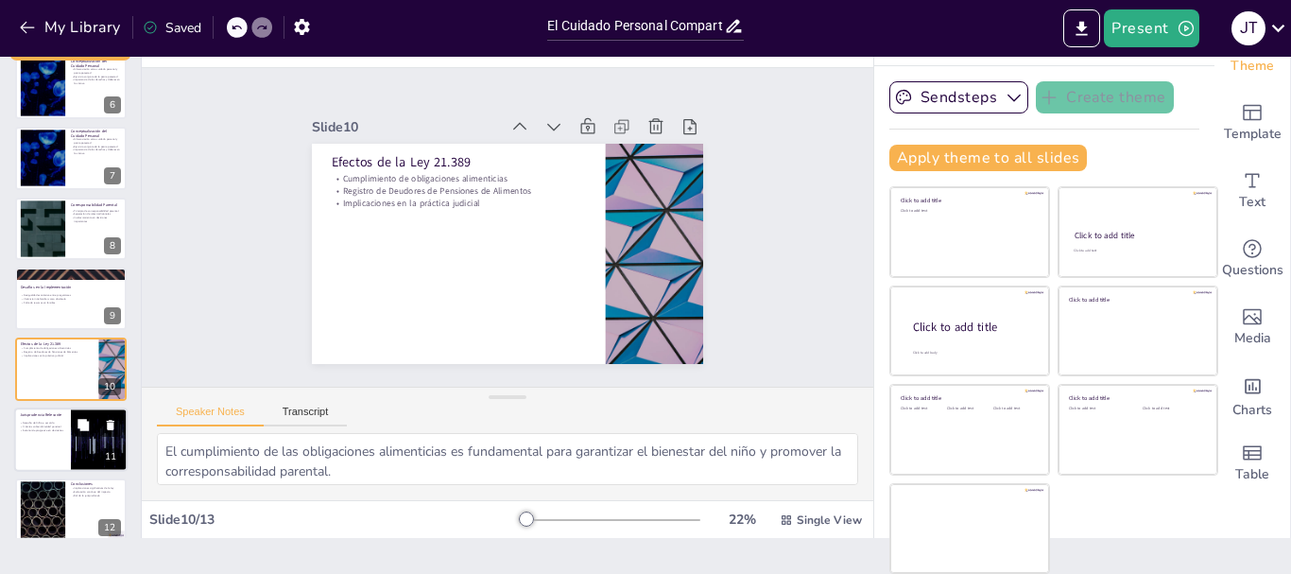
scroll to position [440, 0]
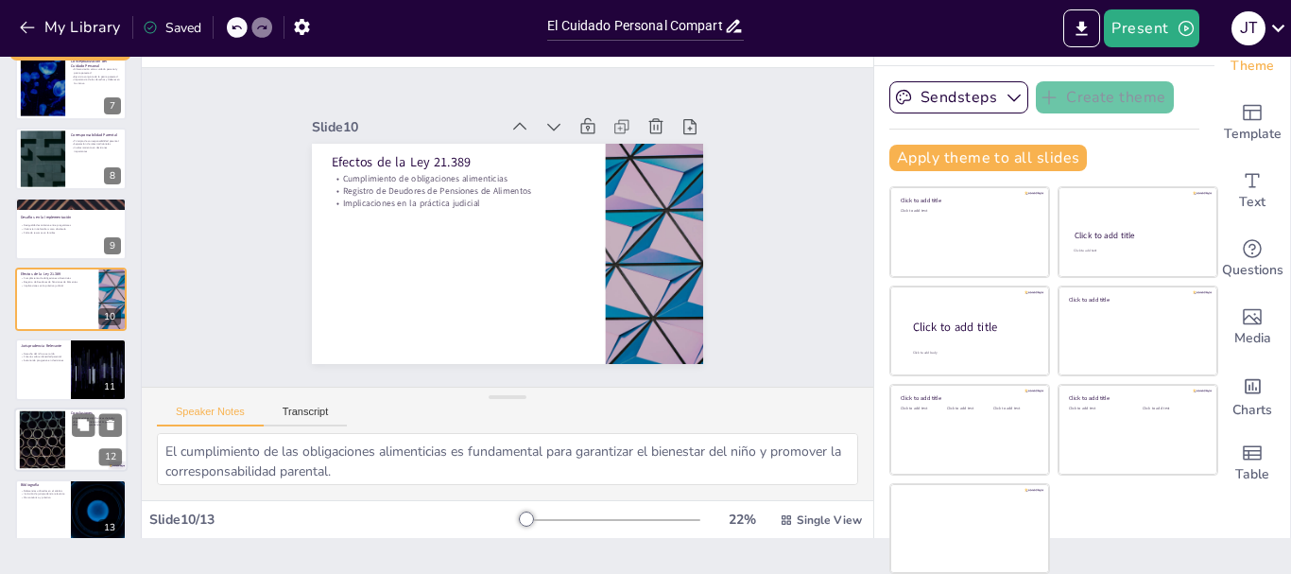
click at [35, 424] on div at bounding box center [42, 440] width 102 height 58
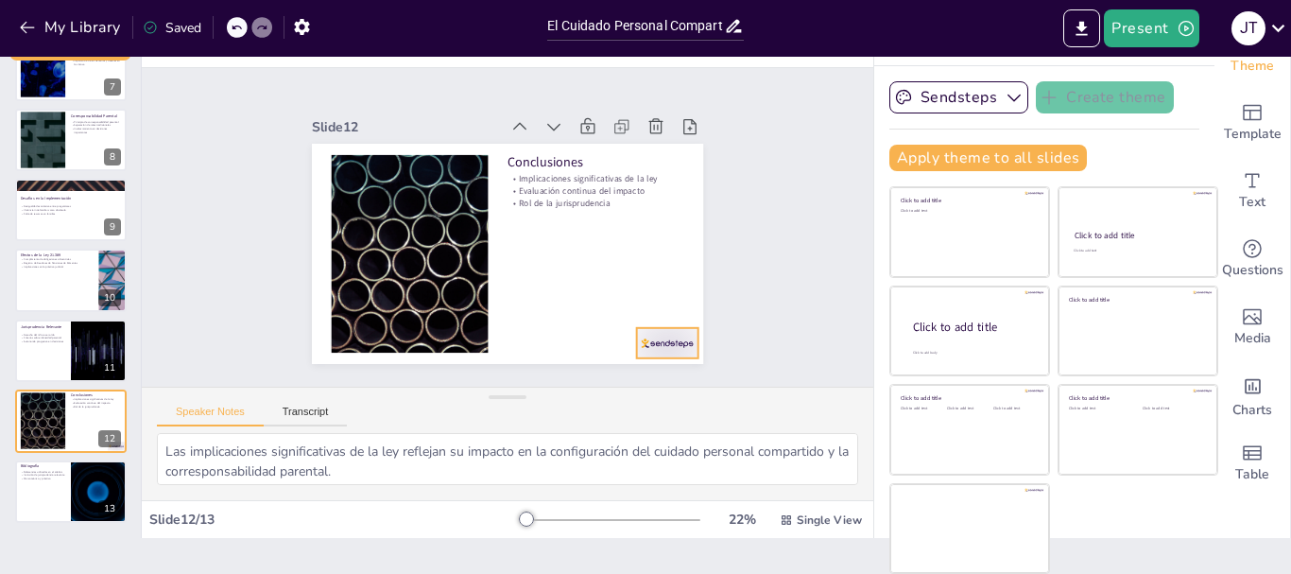
click at [602, 385] on div at bounding box center [568, 415] width 67 height 60
click at [625, 368] on icon at bounding box center [612, 380] width 25 height 25
click at [66, 465] on div at bounding box center [70, 491] width 113 height 64
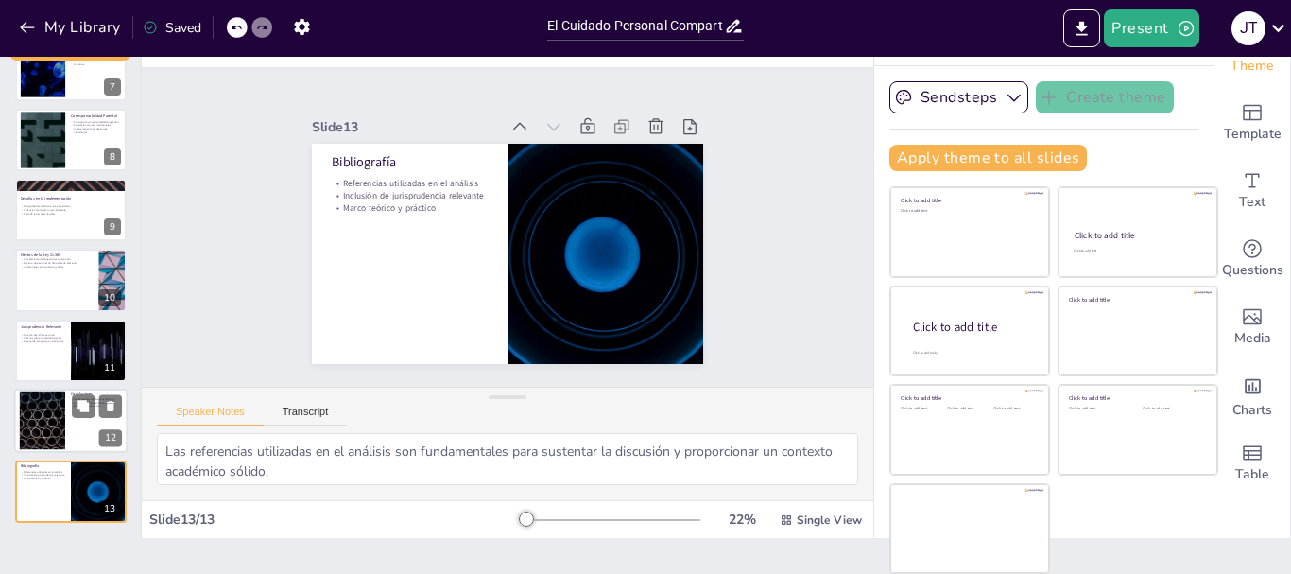
click at [64, 418] on div at bounding box center [42, 421] width 102 height 58
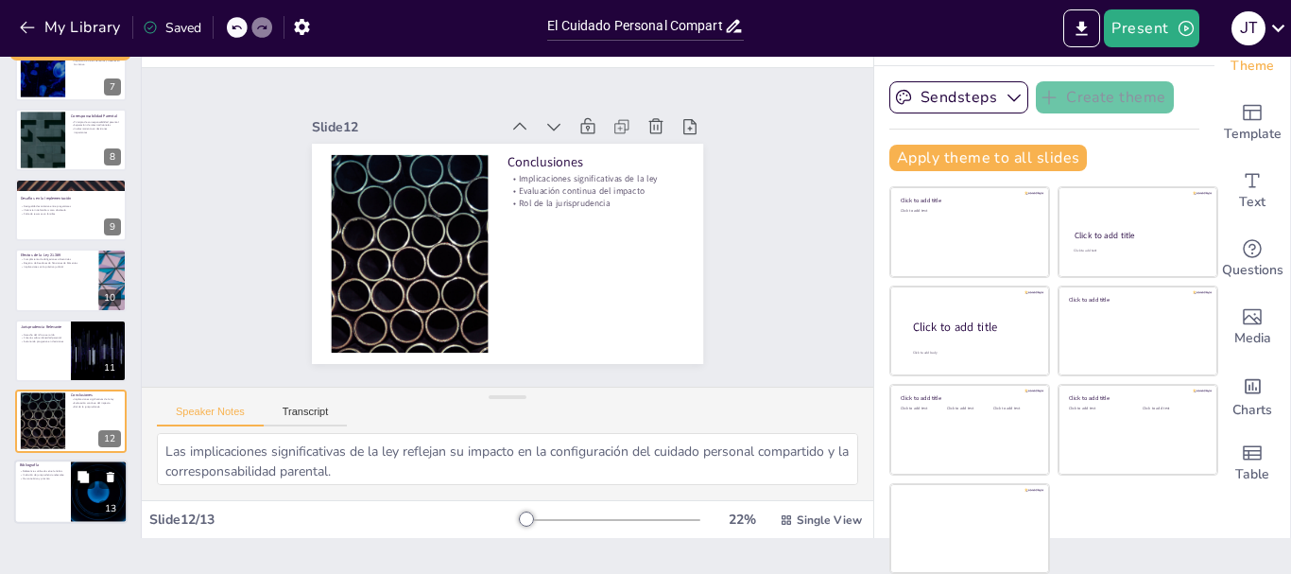
click at [78, 467] on button at bounding box center [83, 476] width 23 height 23
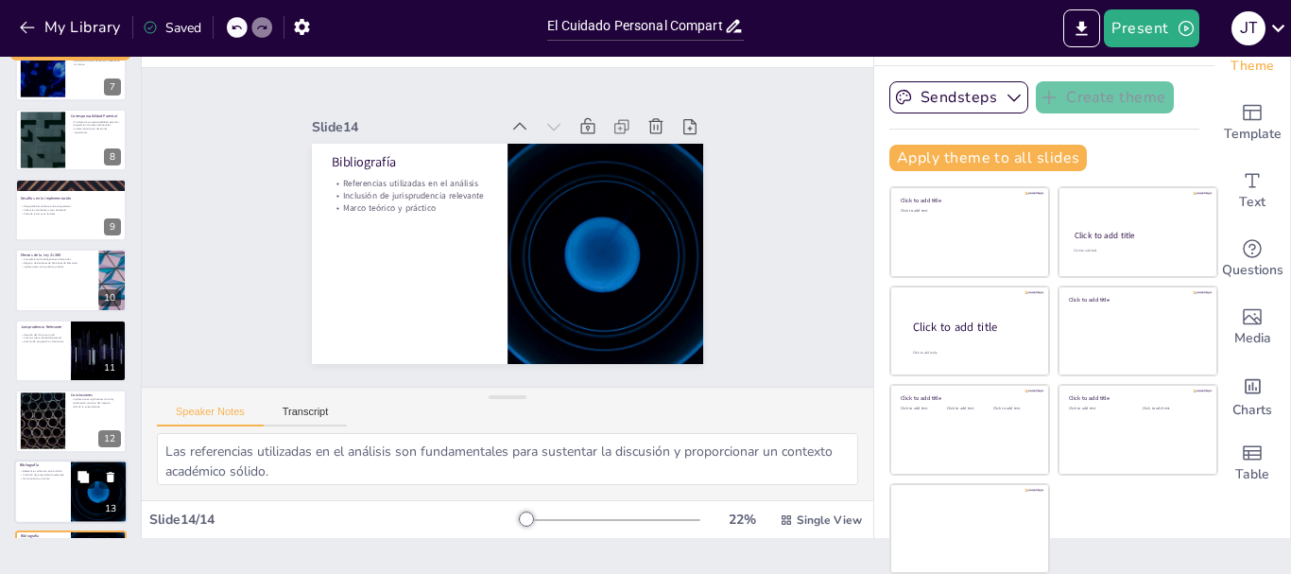
scroll to position [529, 0]
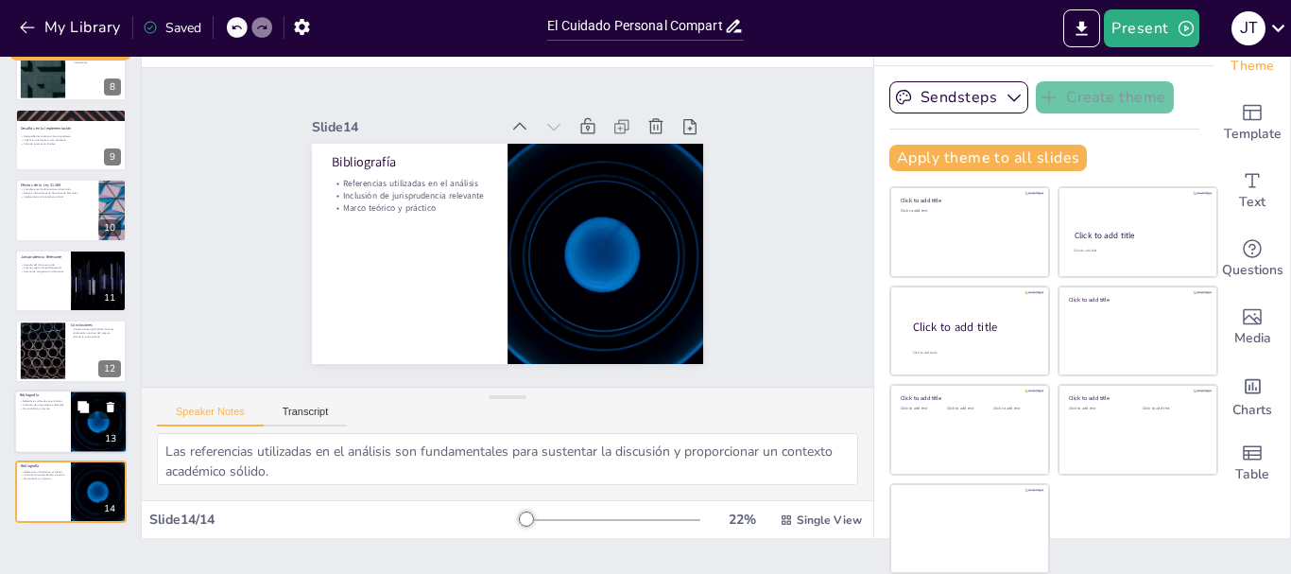
click at [92, 424] on div at bounding box center [99, 421] width 113 height 64
click at [90, 482] on icon at bounding box center [83, 476] width 13 height 13
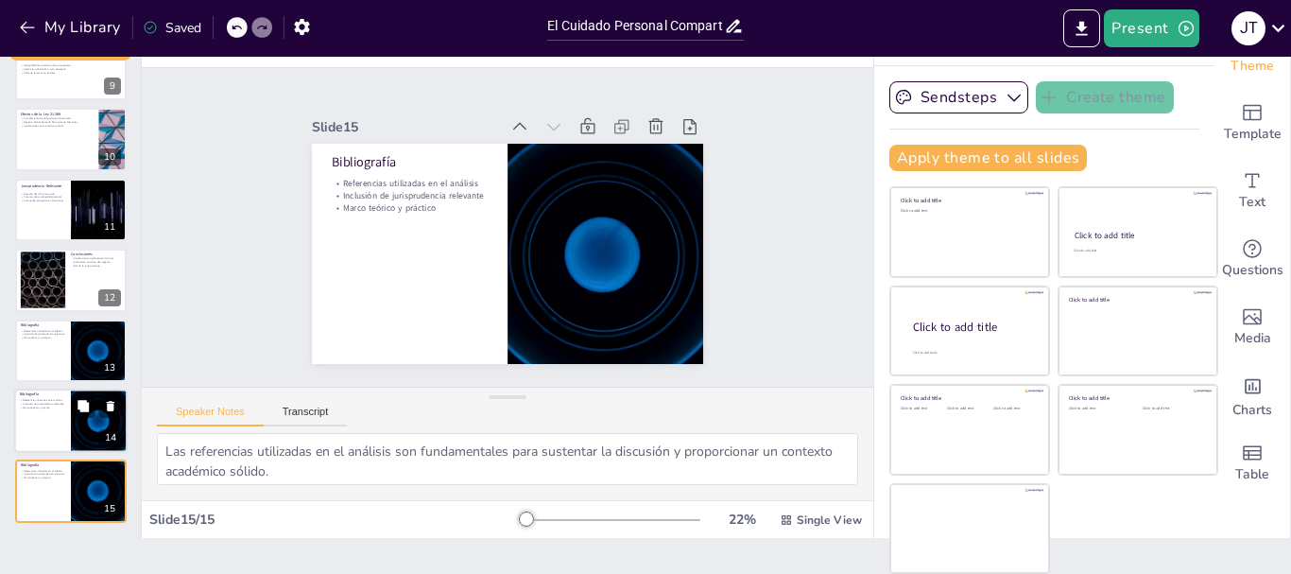
click at [94, 429] on div at bounding box center [99, 420] width 113 height 64
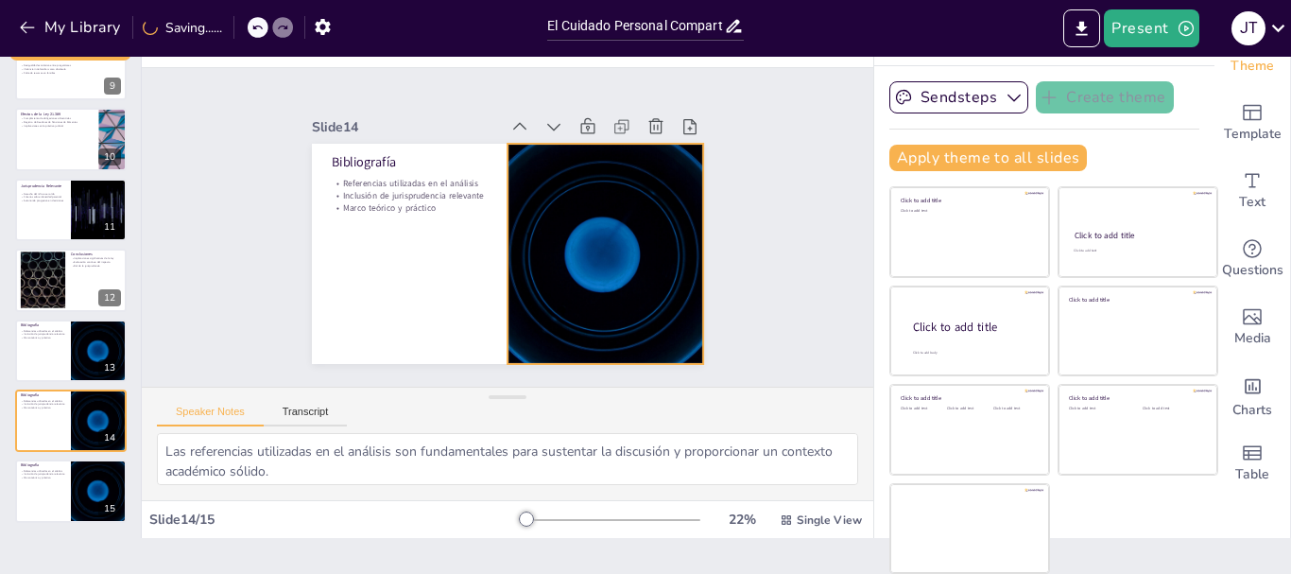
click at [609, 233] on div at bounding box center [552, 317] width 425 height 439
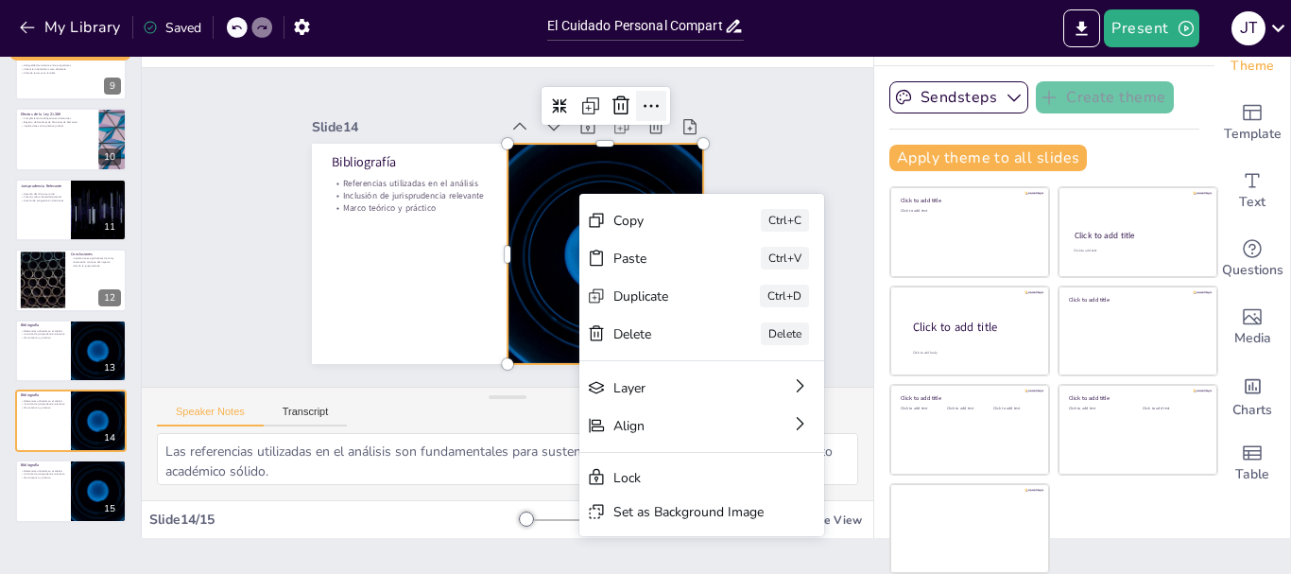
click at [673, 160] on icon at bounding box center [688, 175] width 30 height 30
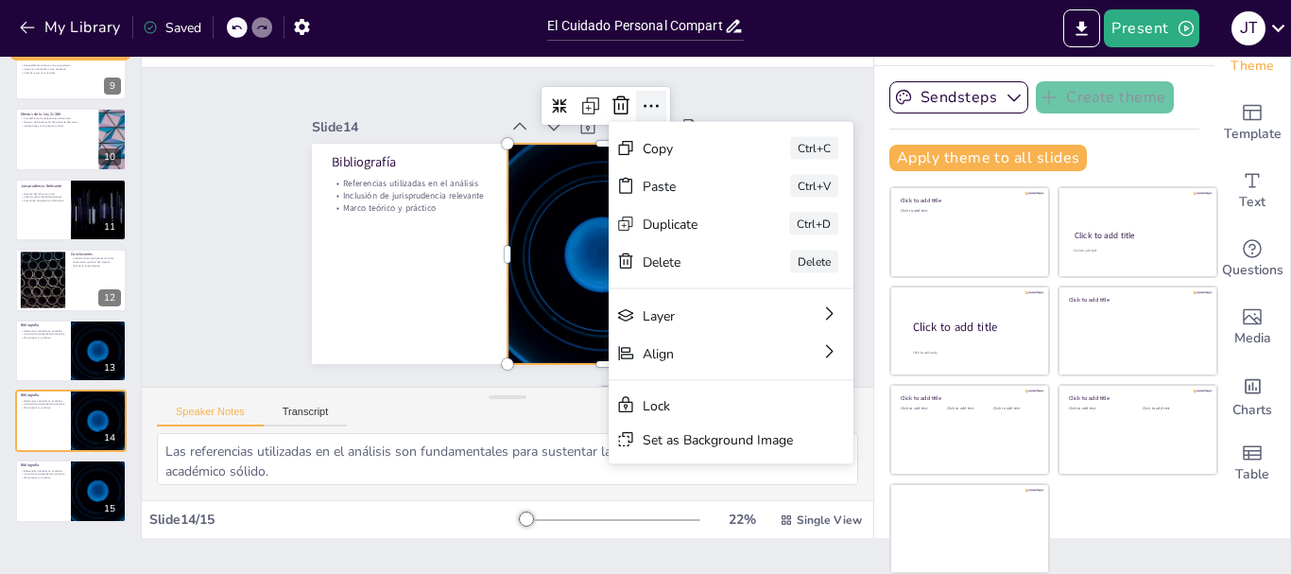
click at [673, 160] on icon at bounding box center [688, 175] width 30 height 30
click at [553, 258] on div at bounding box center [598, 273] width 429 height 297
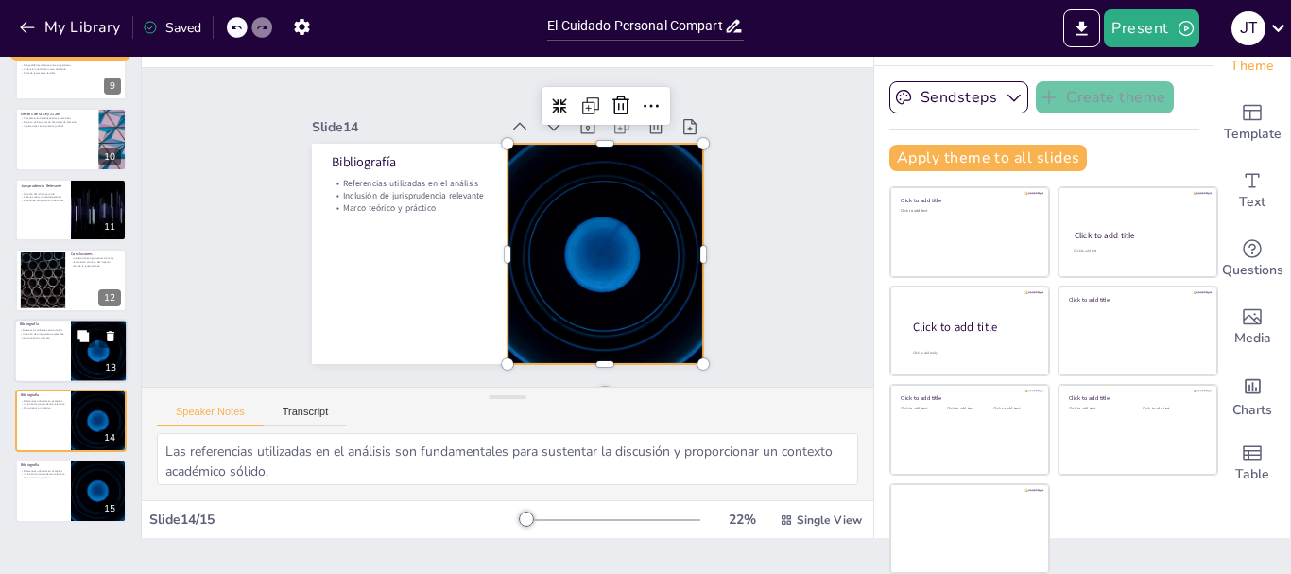
click at [28, 347] on div at bounding box center [70, 351] width 113 height 64
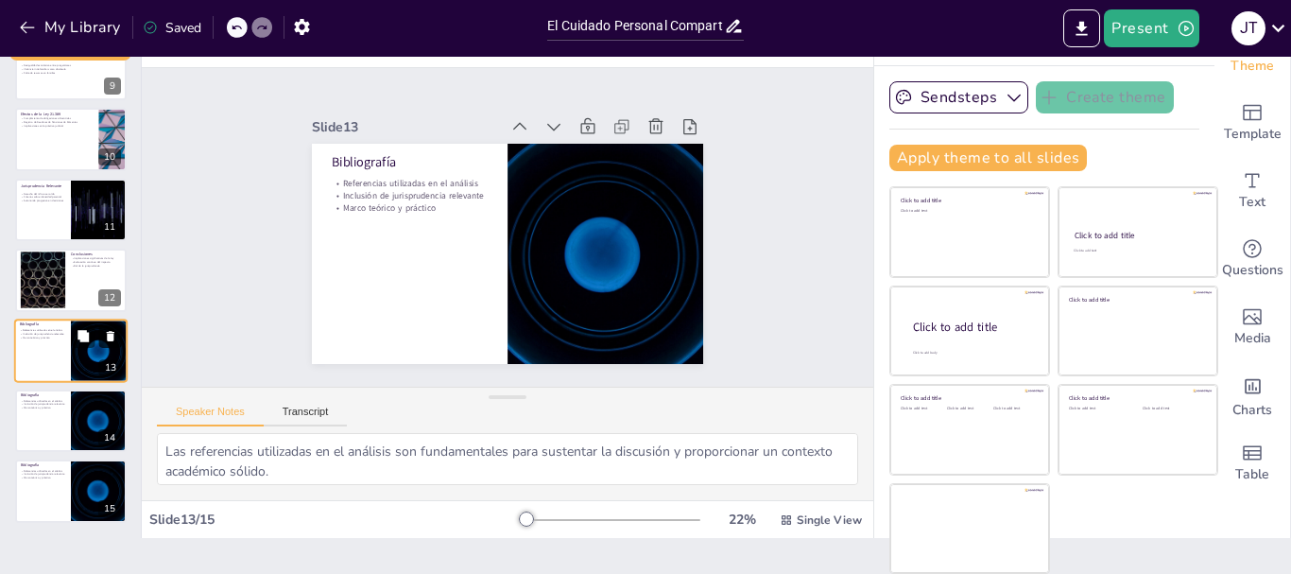
click at [108, 403] on button at bounding box center [109, 406] width 23 height 23
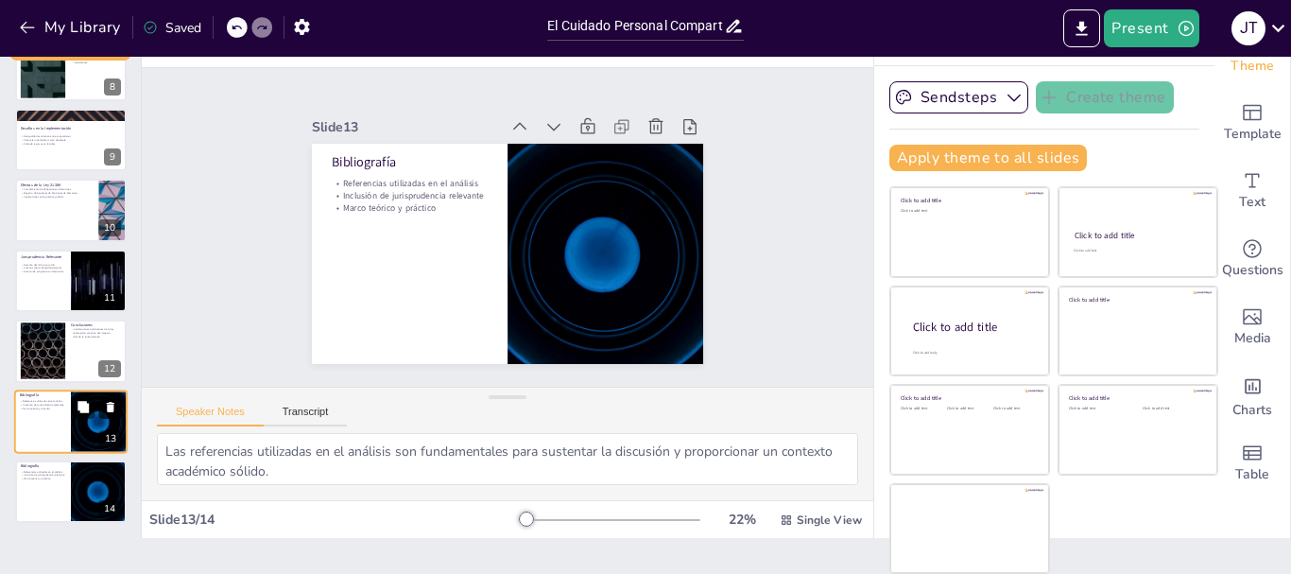
scroll to position [529, 0]
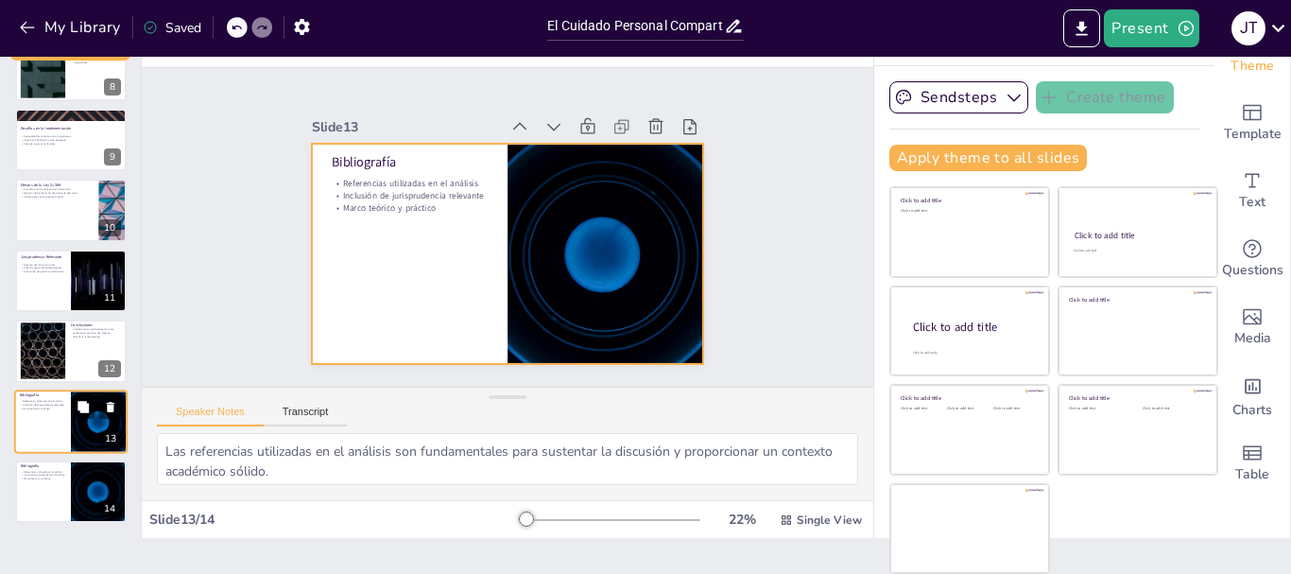
click at [45, 423] on div at bounding box center [70, 421] width 113 height 64
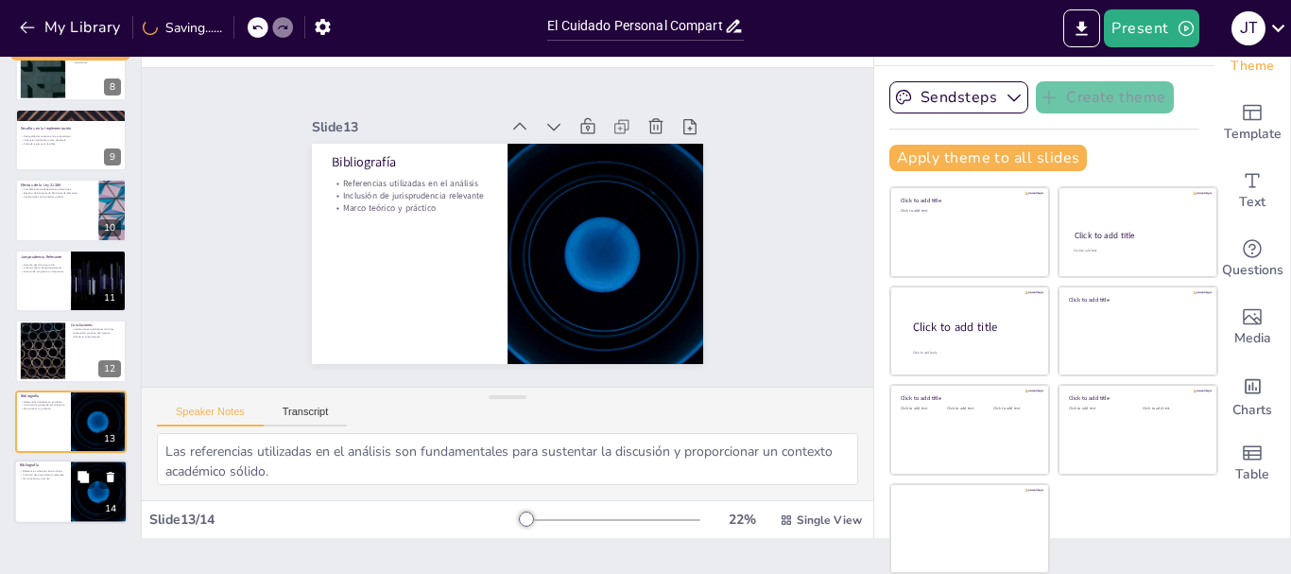
click at [43, 476] on p "Marco teórico y práctico" at bounding box center [42, 478] width 45 height 4
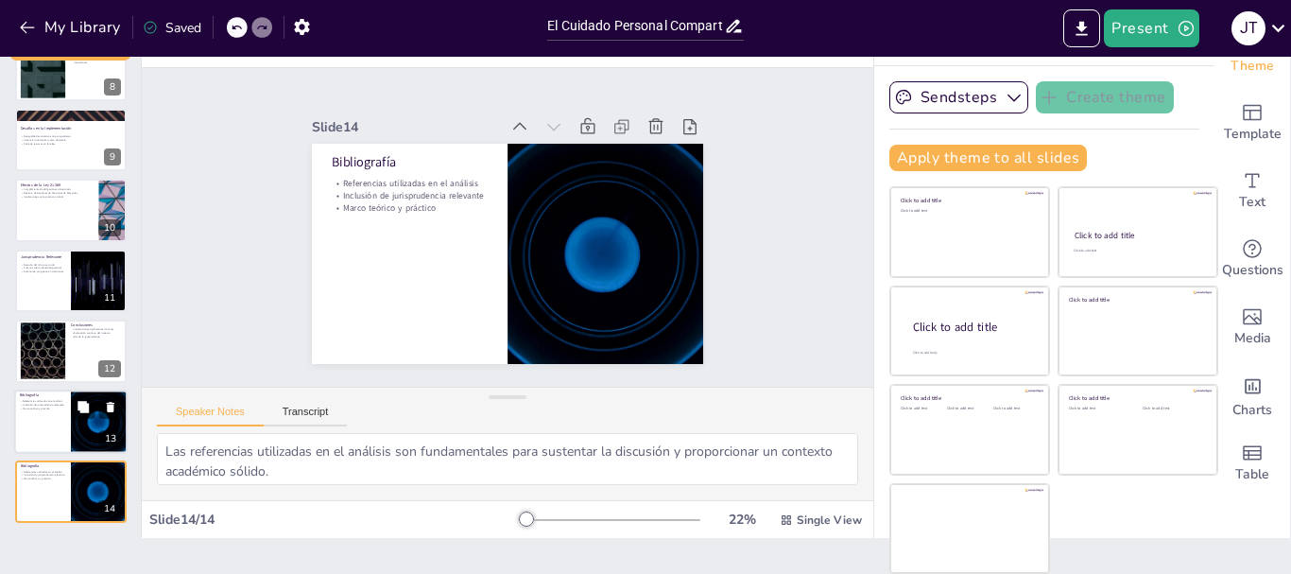
click at [43, 413] on div at bounding box center [70, 421] width 113 height 64
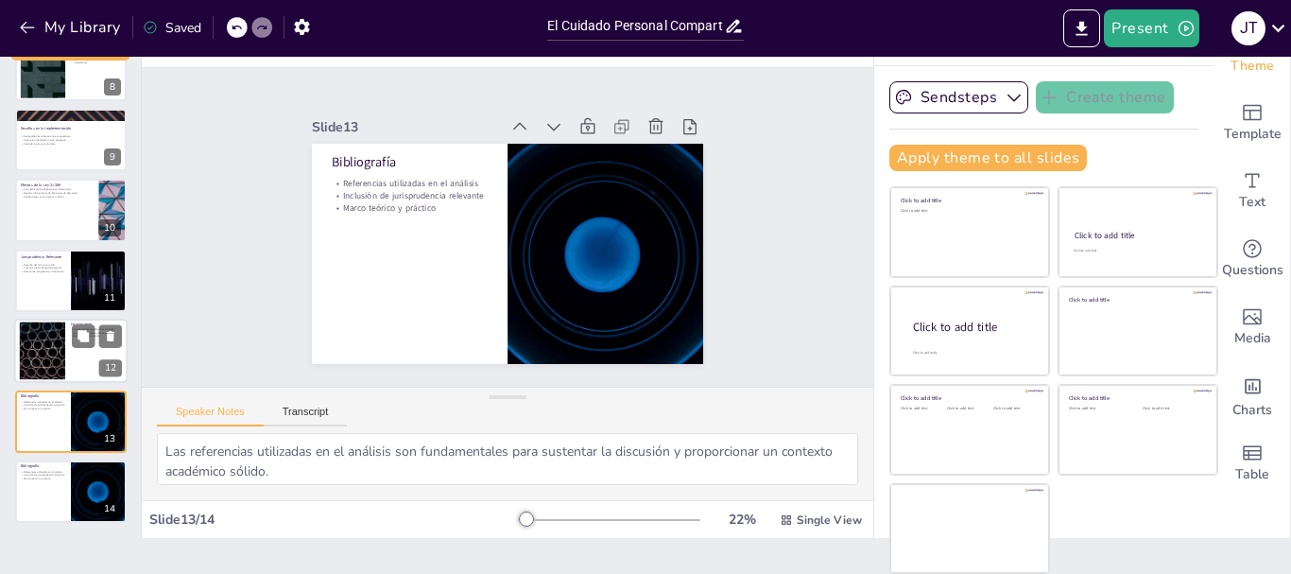
click at [60, 353] on div at bounding box center [42, 351] width 102 height 58
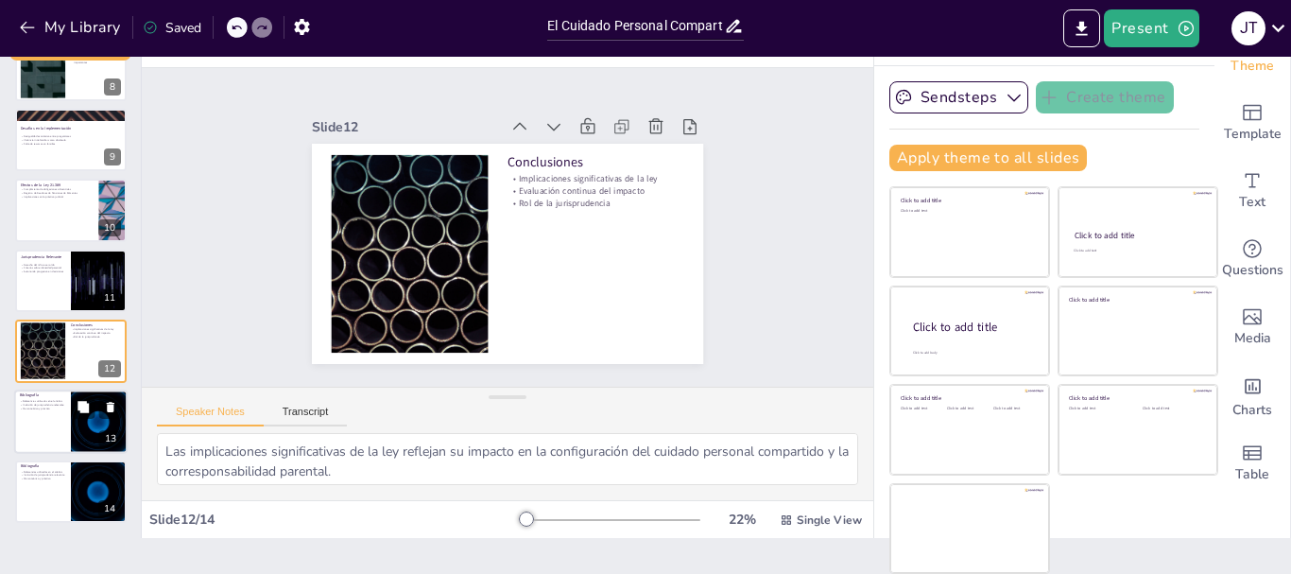
click at [51, 411] on div "Referencias utilizadas en el análisis Inclusión de jurisprudencia relevante Mar…" at bounding box center [42, 404] width 45 height 13
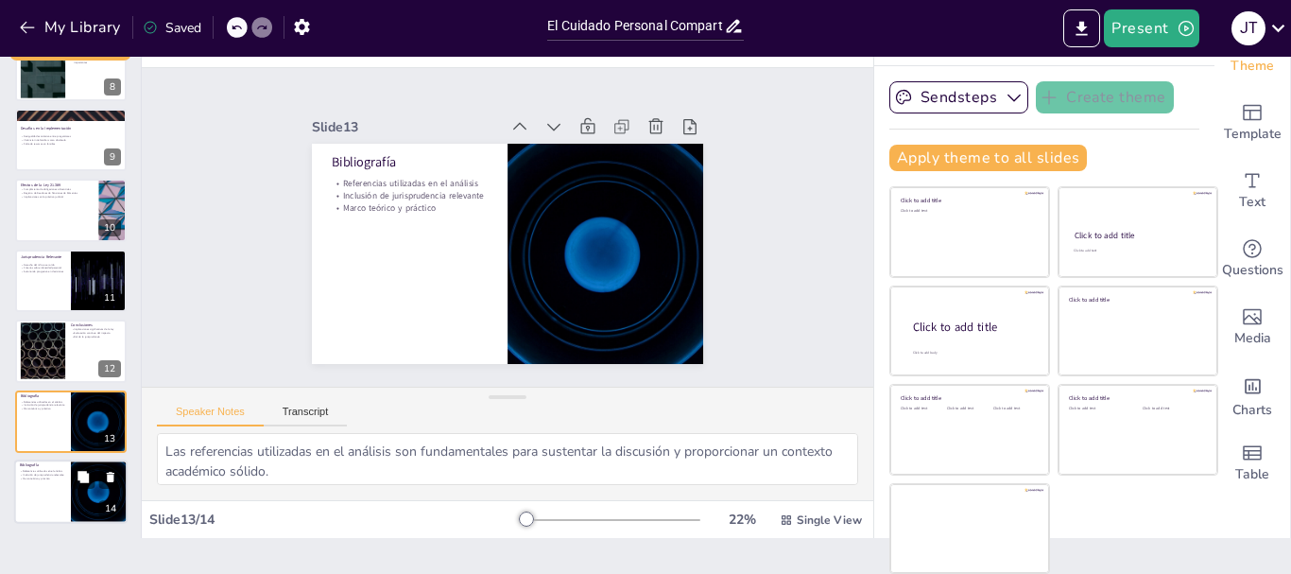
click at [34, 465] on p "Bibliografía" at bounding box center [42, 465] width 45 height 6
click at [35, 422] on div at bounding box center [70, 421] width 113 height 64
click at [54, 471] on p "Referencias utilizadas en el análisis" at bounding box center [42, 472] width 45 height 4
click at [675, 185] on icon at bounding box center [684, 195] width 19 height 20
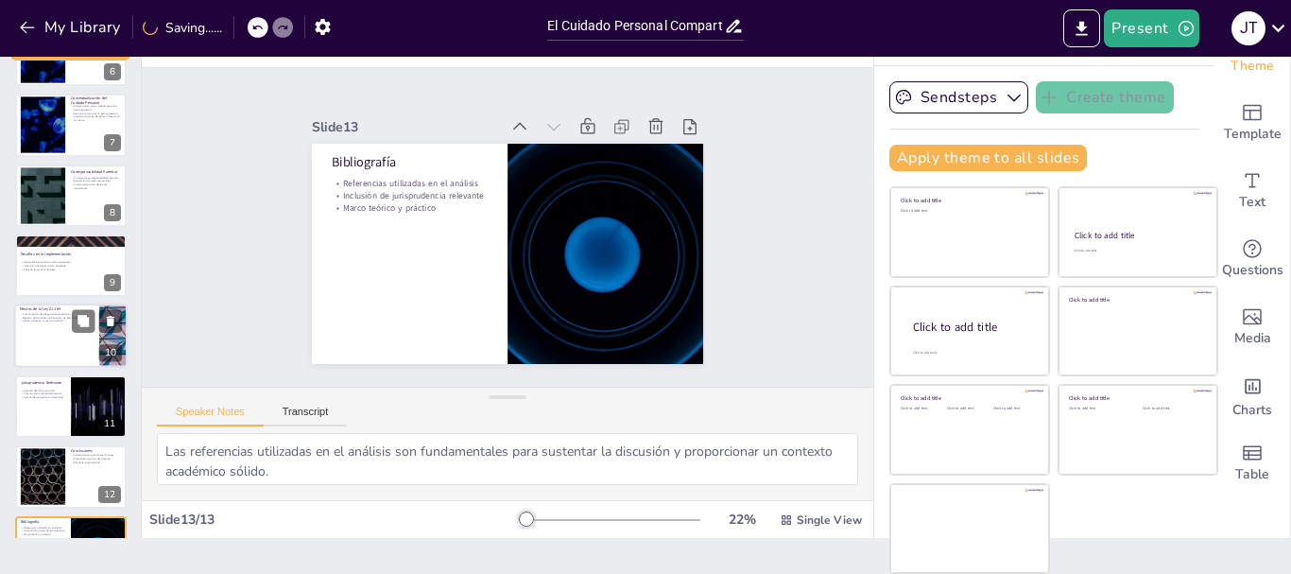
scroll to position [270, 0]
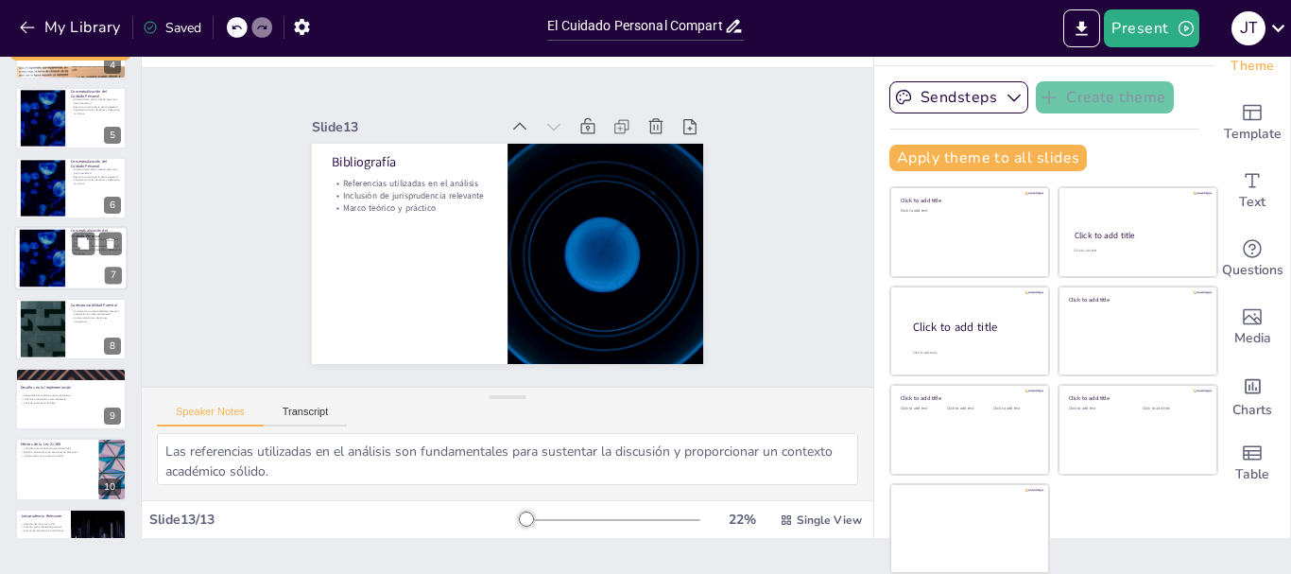
click at [29, 250] on div at bounding box center [42, 259] width 102 height 58
type textarea "La diferenciación entre cuidado personal y patria potestad es crucial para ente…"
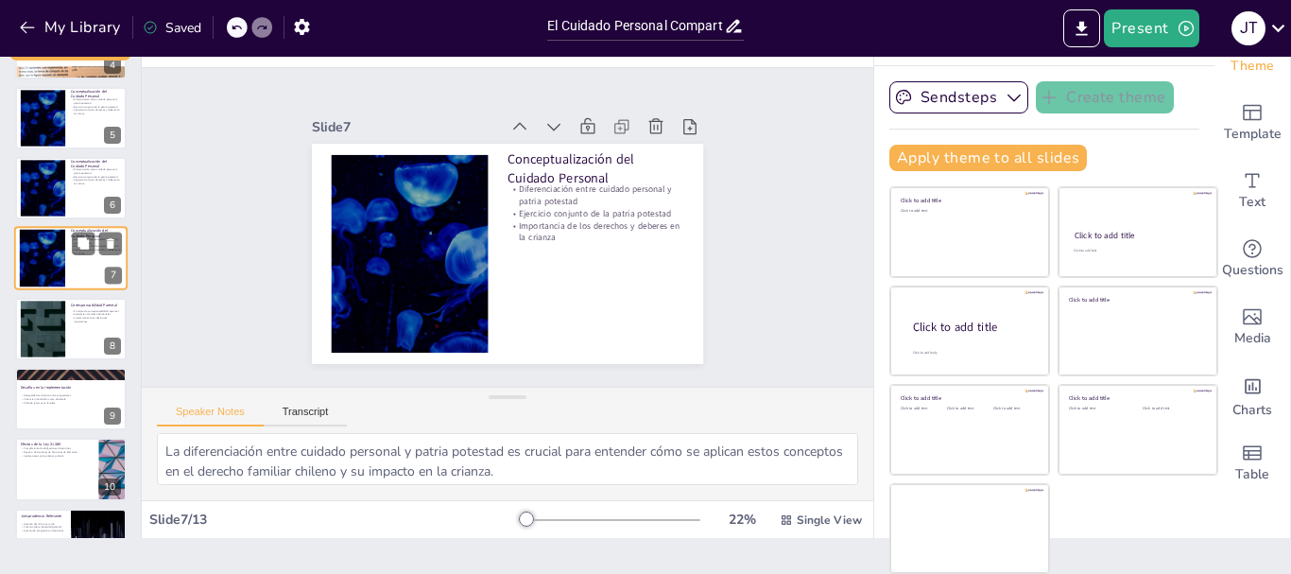
scroll to position [230, 0]
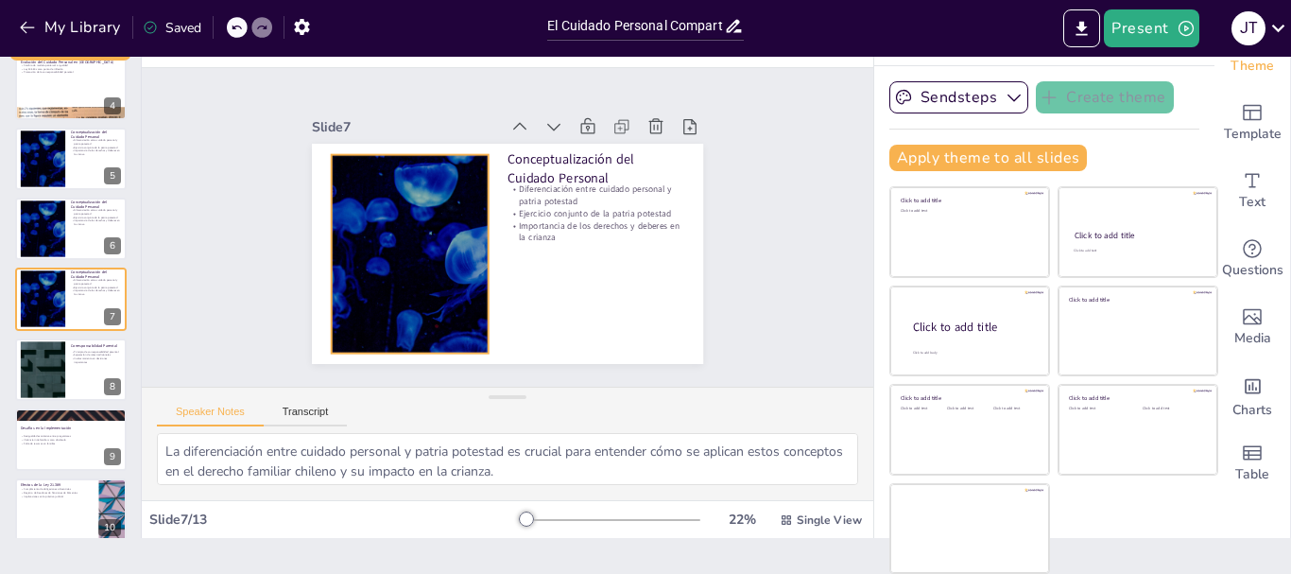
click at [396, 180] on div at bounding box center [429, 164] width 368 height 402
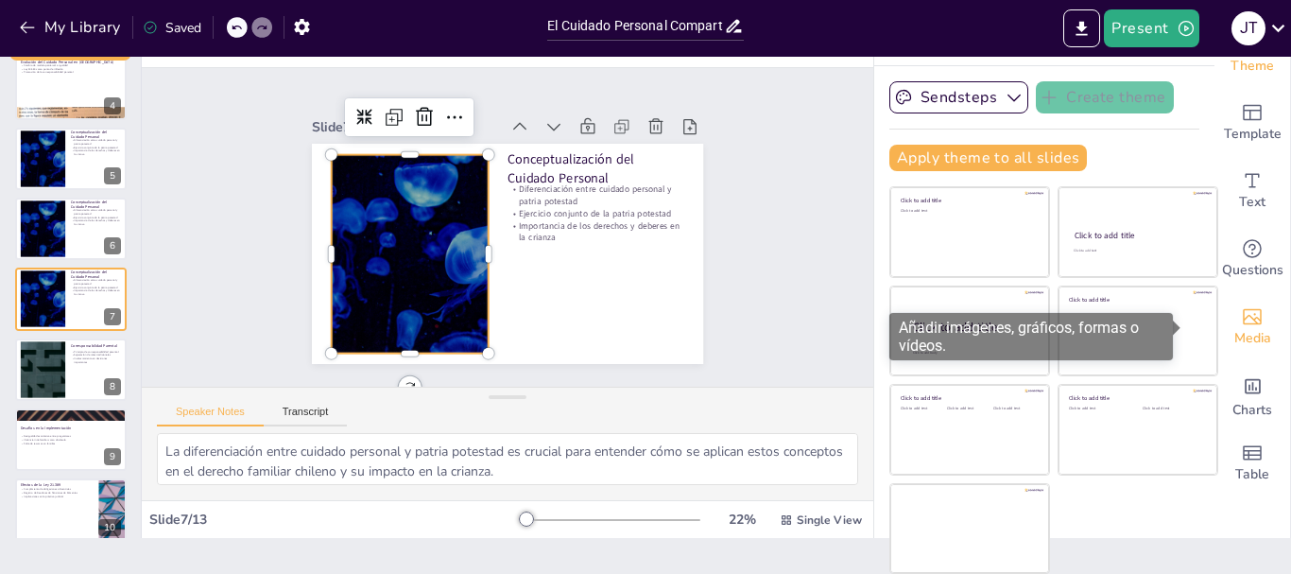
click at [1234, 328] on span "Media" at bounding box center [1252, 338] width 37 height 21
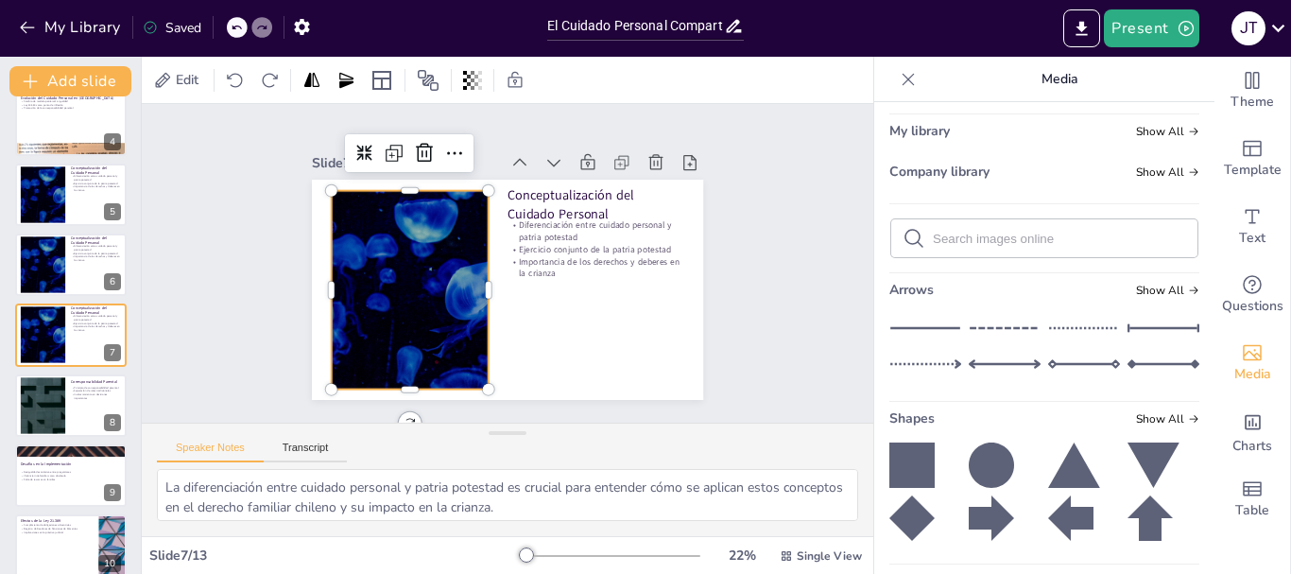
scroll to position [0, 0]
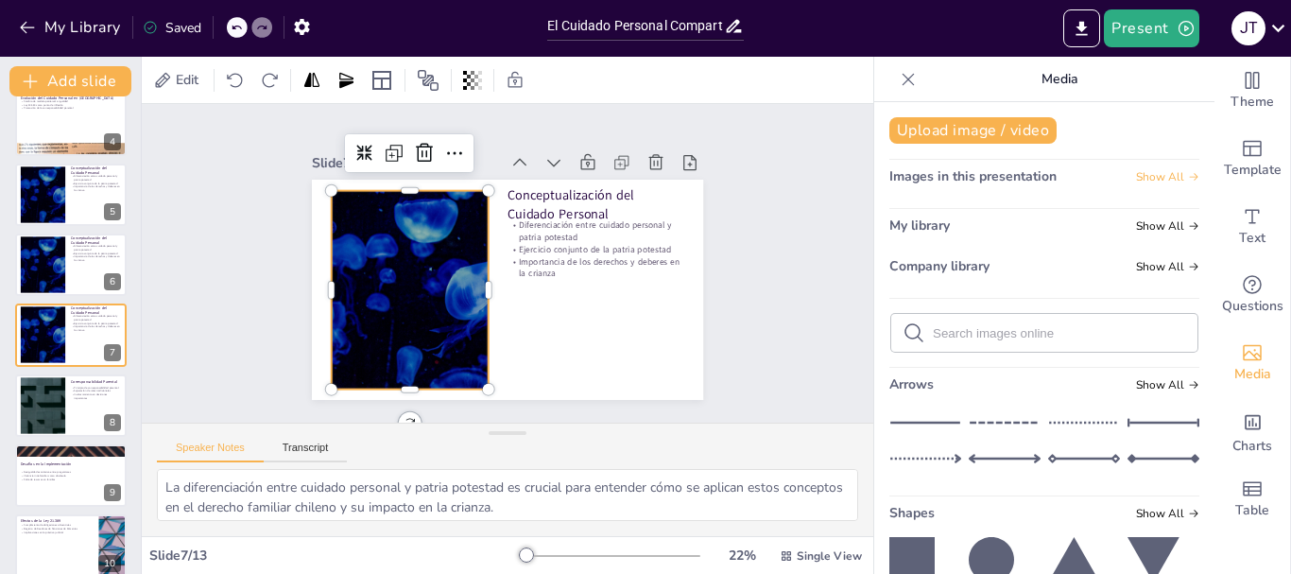
click at [1160, 180] on span "Show All" at bounding box center [1167, 176] width 63 height 13
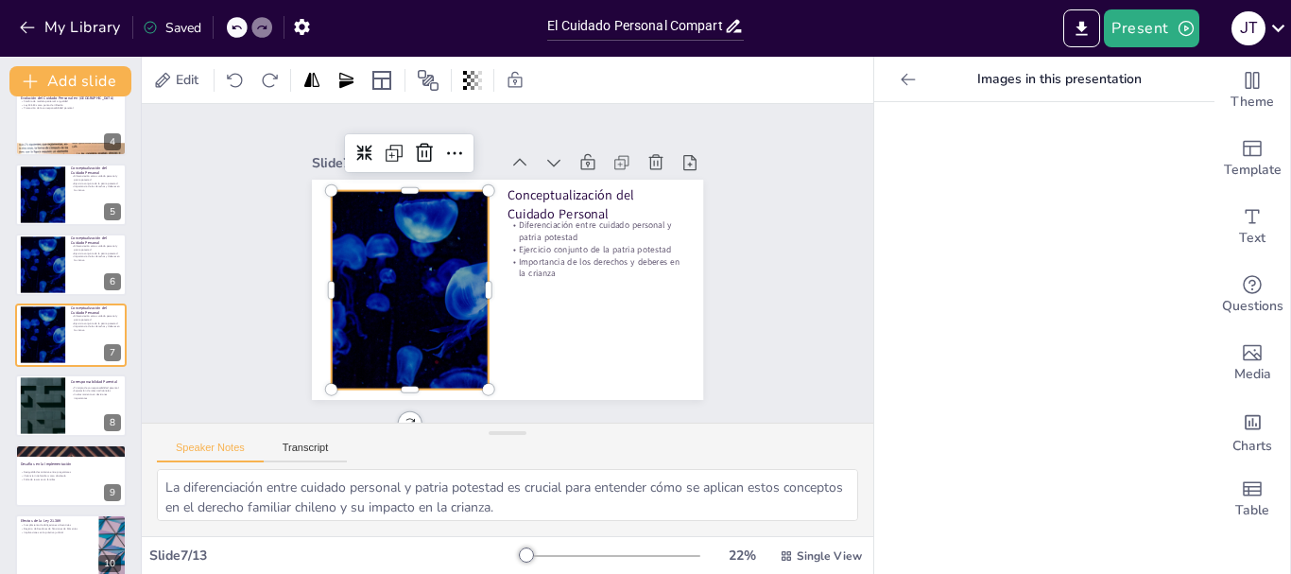
click at [408, 244] on div at bounding box center [422, 208] width 383 height 394
click at [192, 74] on span "Edit" at bounding box center [187, 80] width 30 height 18
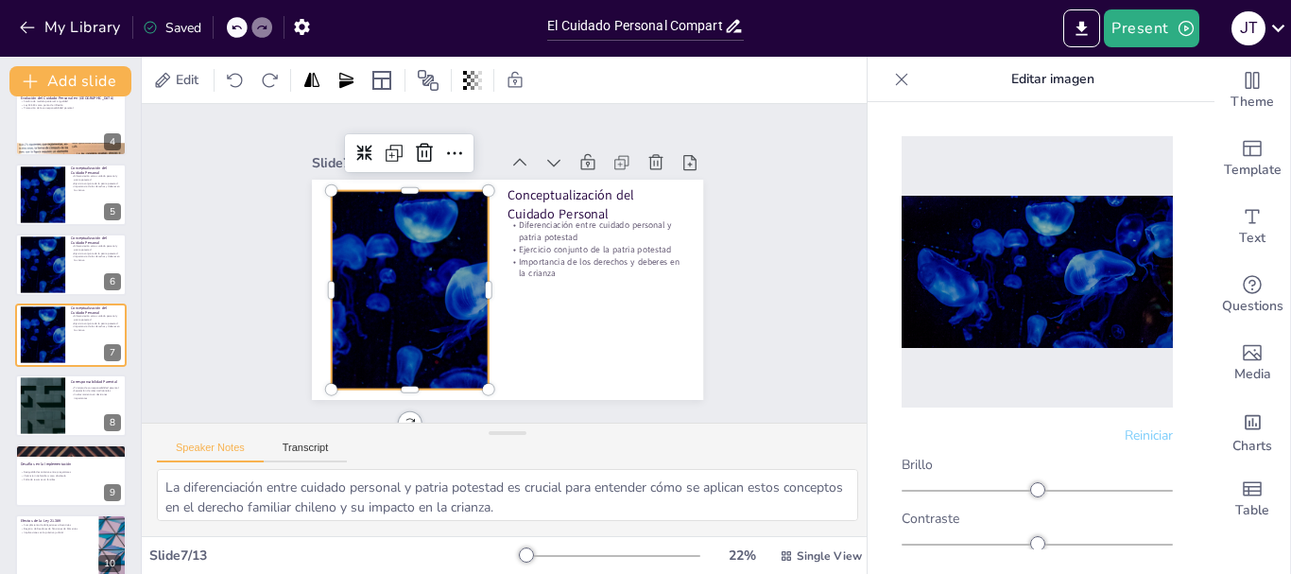
click at [347, 225] on div at bounding box center [407, 247] width 403 height 324
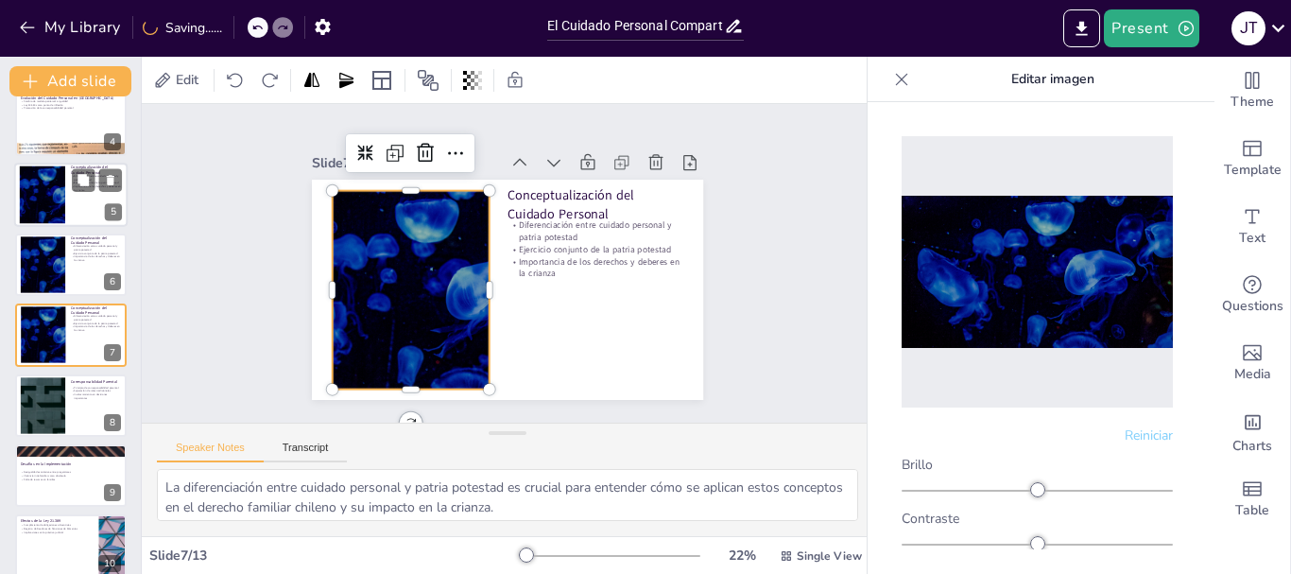
click at [47, 241] on div at bounding box center [42, 264] width 100 height 57
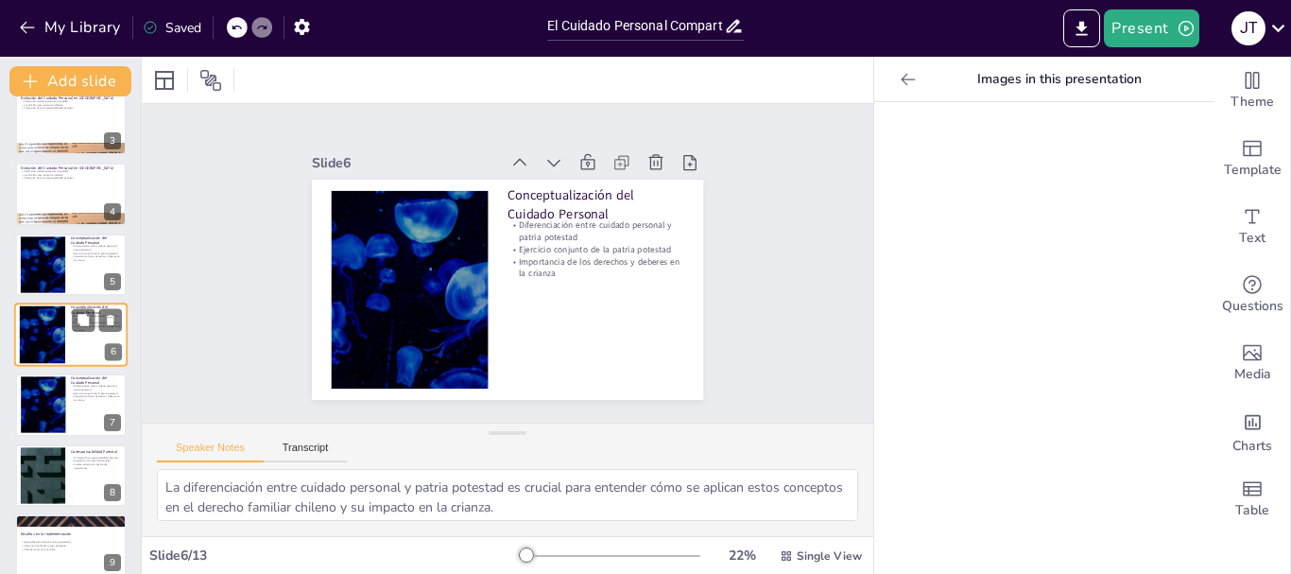
click at [107, 302] on div "El Cuidado Personal Compartido en el Derecho Familiar Chileno: Análisis de la L…" at bounding box center [70, 405] width 141 height 906
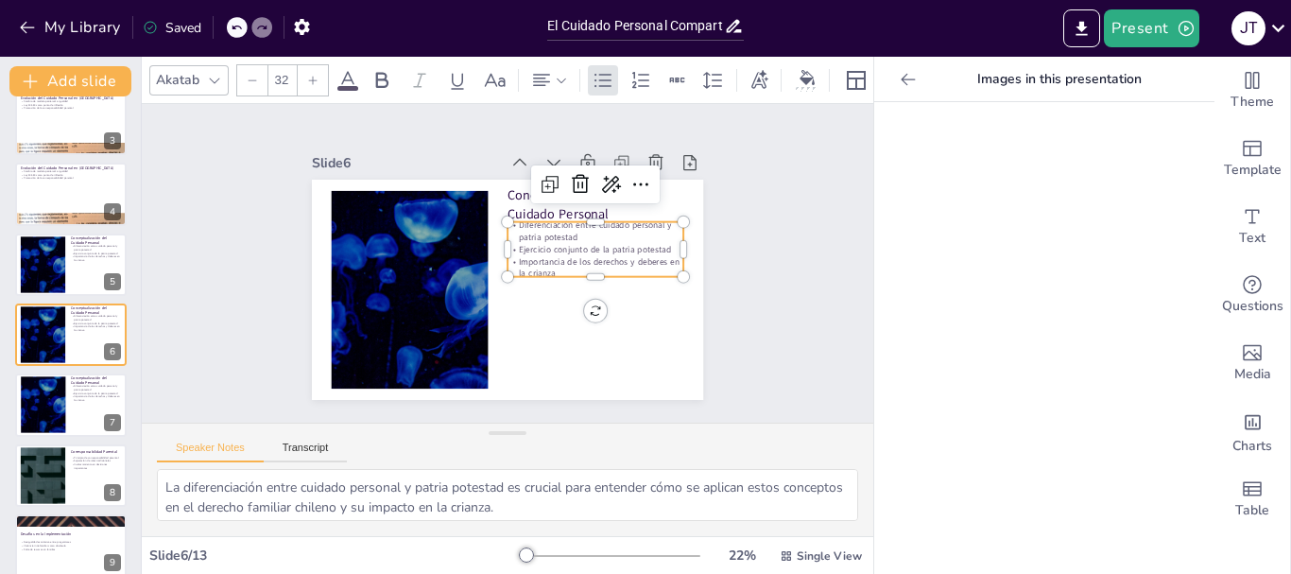
click at [551, 267] on p "Diferenciación entre cuidado personal y patria potestad" at bounding box center [521, 356] width 60 height 178
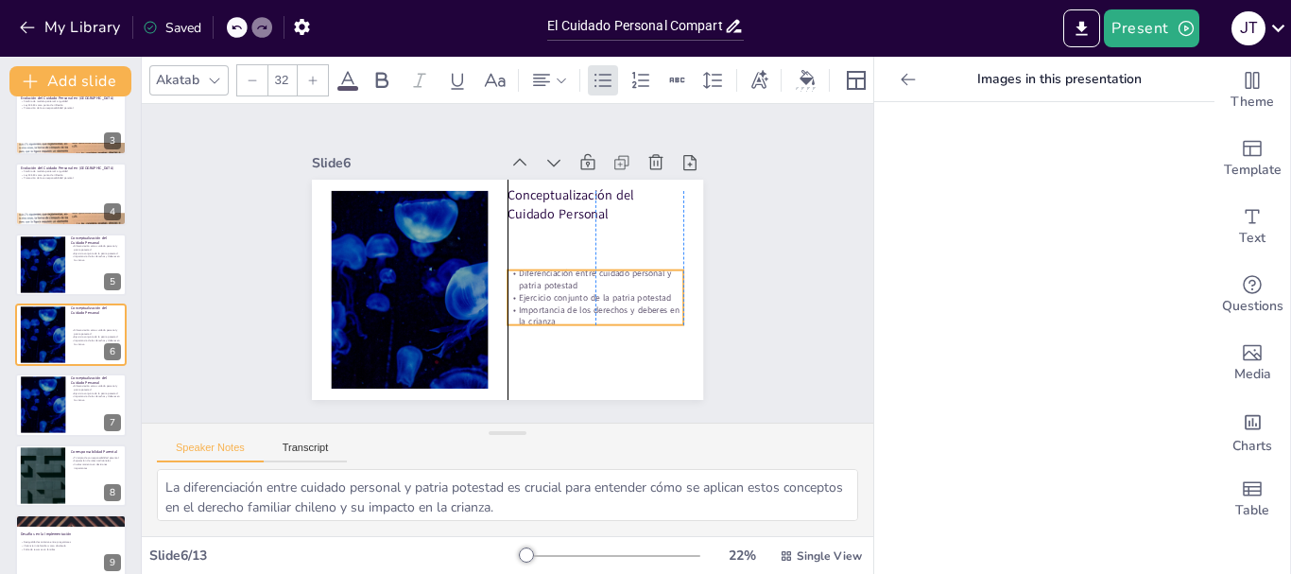
drag, startPoint x: 549, startPoint y: 227, endPoint x: 561, endPoint y: 253, distance: 29.2
click at [555, 275] on p "Diferenciación entre cuidado personal y patria potestad" at bounding box center [581, 314] width 171 height 94
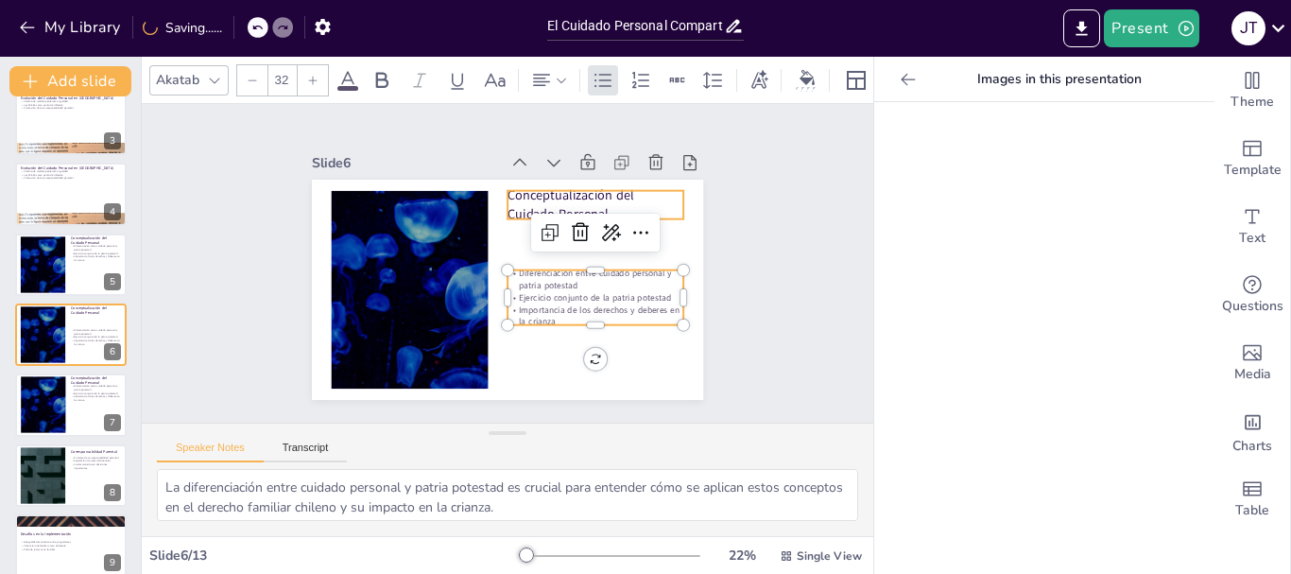
click at [529, 193] on p "Conceptualización del Cuidado Personal" at bounding box center [609, 234] width 179 height 89
type input "48"
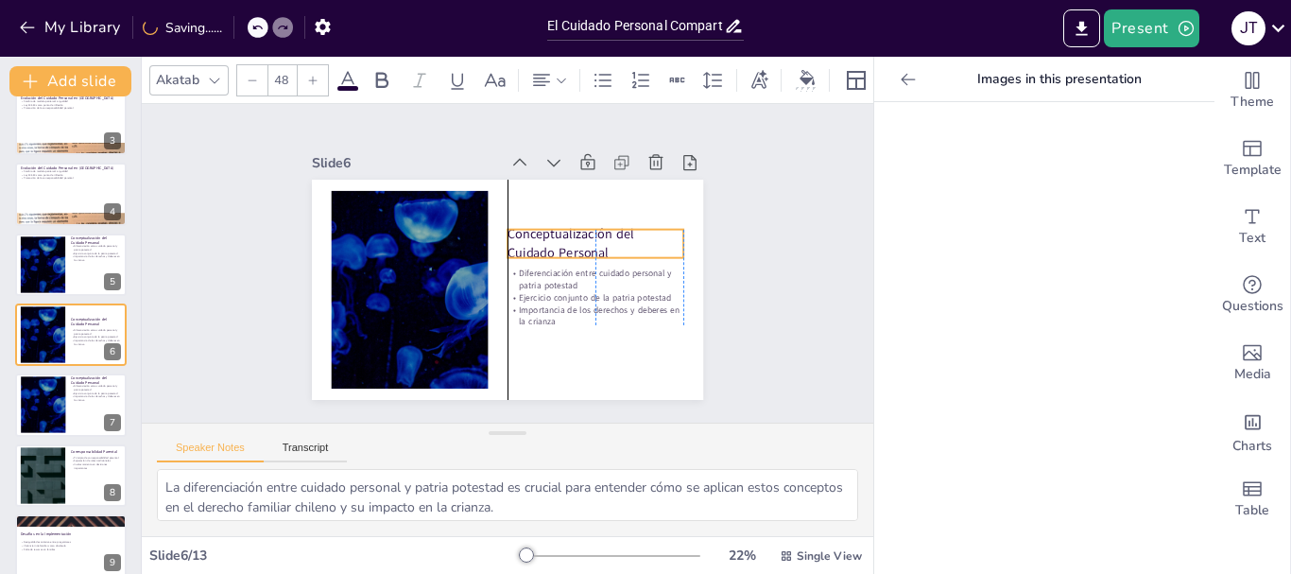
drag, startPoint x: 529, startPoint y: 193, endPoint x: 534, endPoint y: 232, distance: 39.0
click at [534, 232] on p "Conceptualización del Cuidado Personal" at bounding box center [596, 281] width 176 height 105
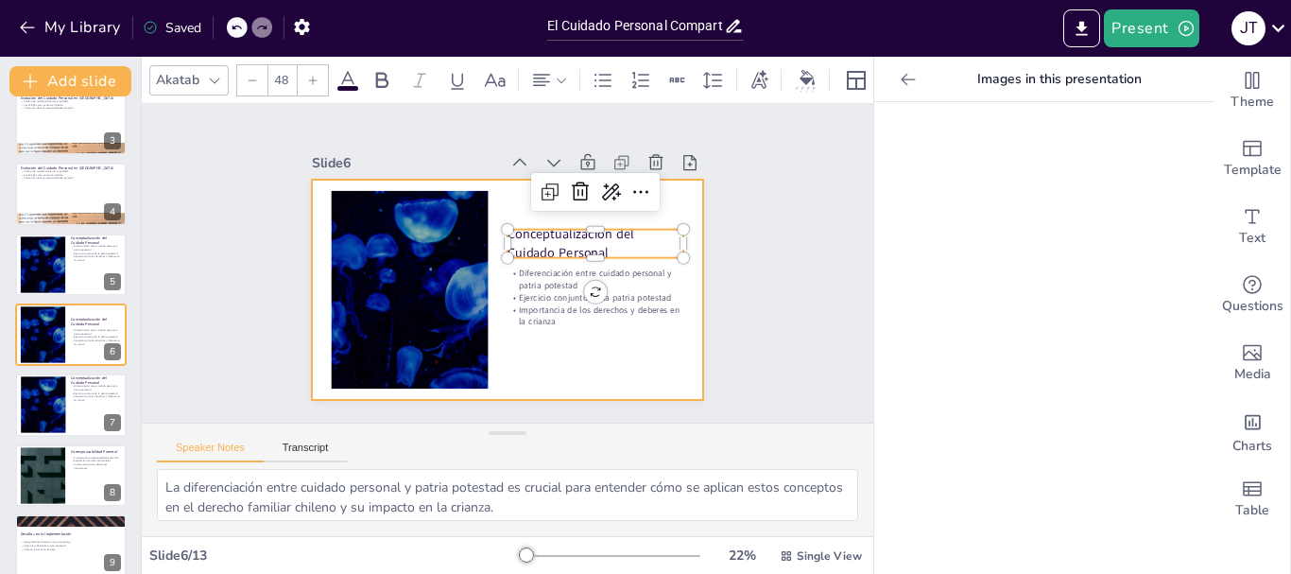
click at [515, 352] on div at bounding box center [496, 287] width 447 height 360
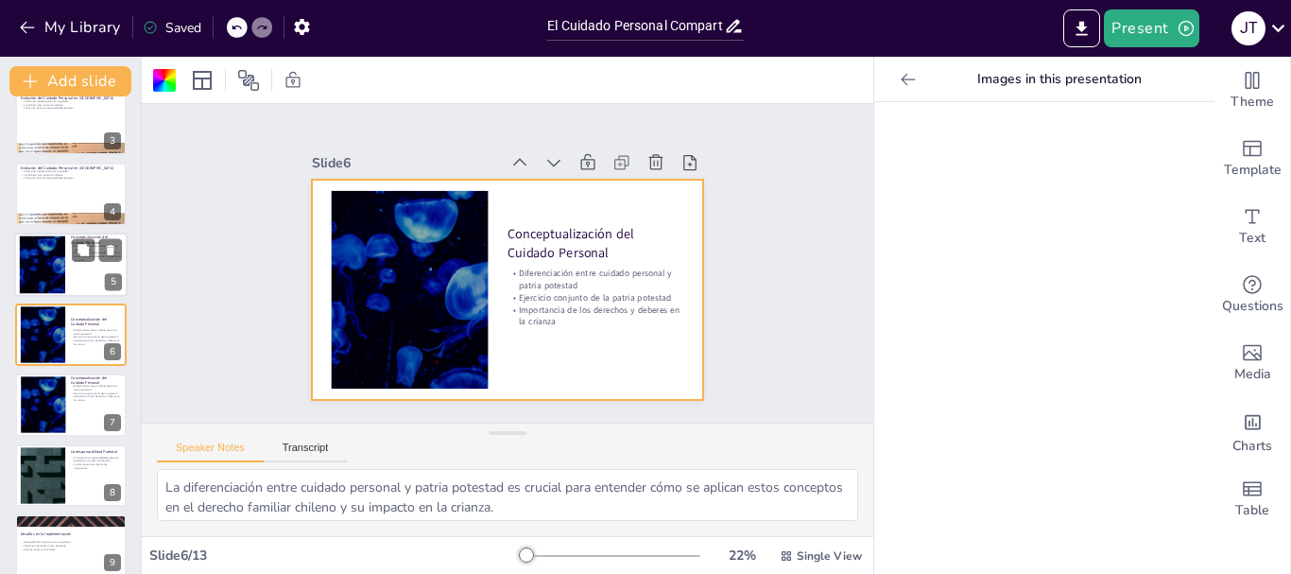
click at [90, 270] on div at bounding box center [70, 265] width 113 height 64
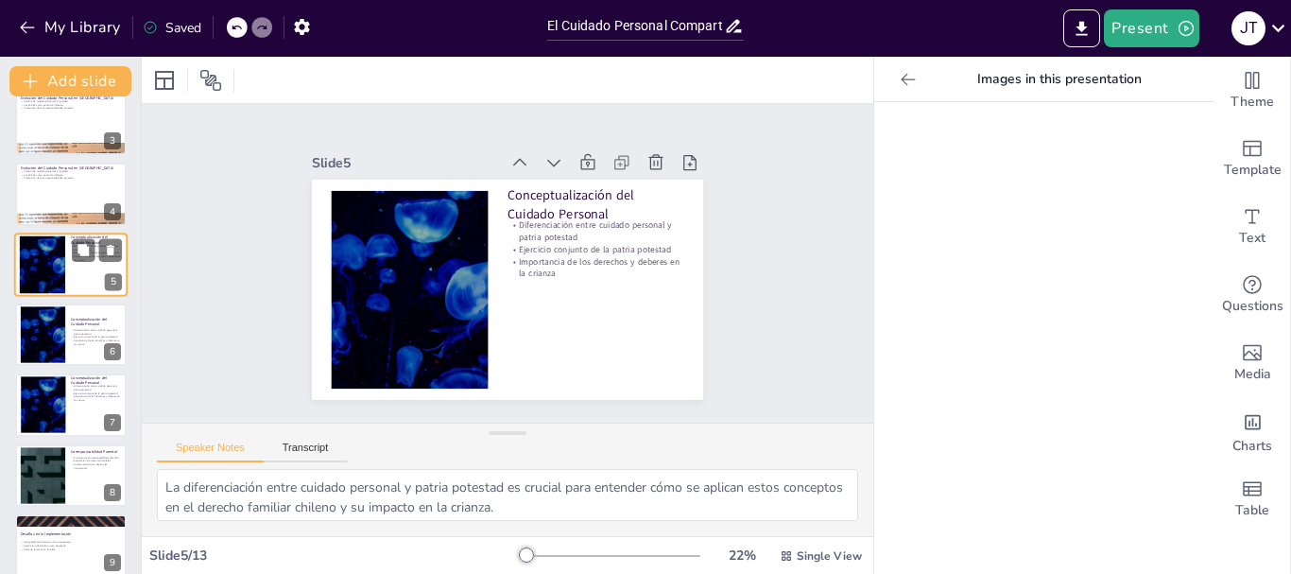
scroll to position [89, 0]
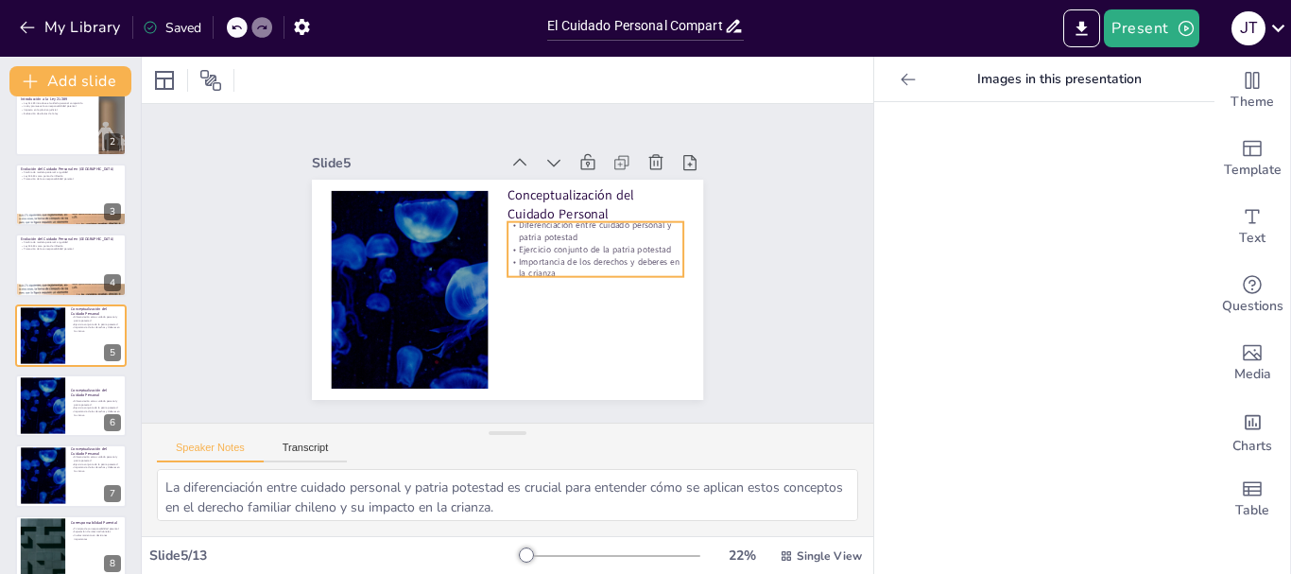
click at [535, 249] on p "Ejercicio conjunto de la patria potestad" at bounding box center [582, 312] width 139 height 127
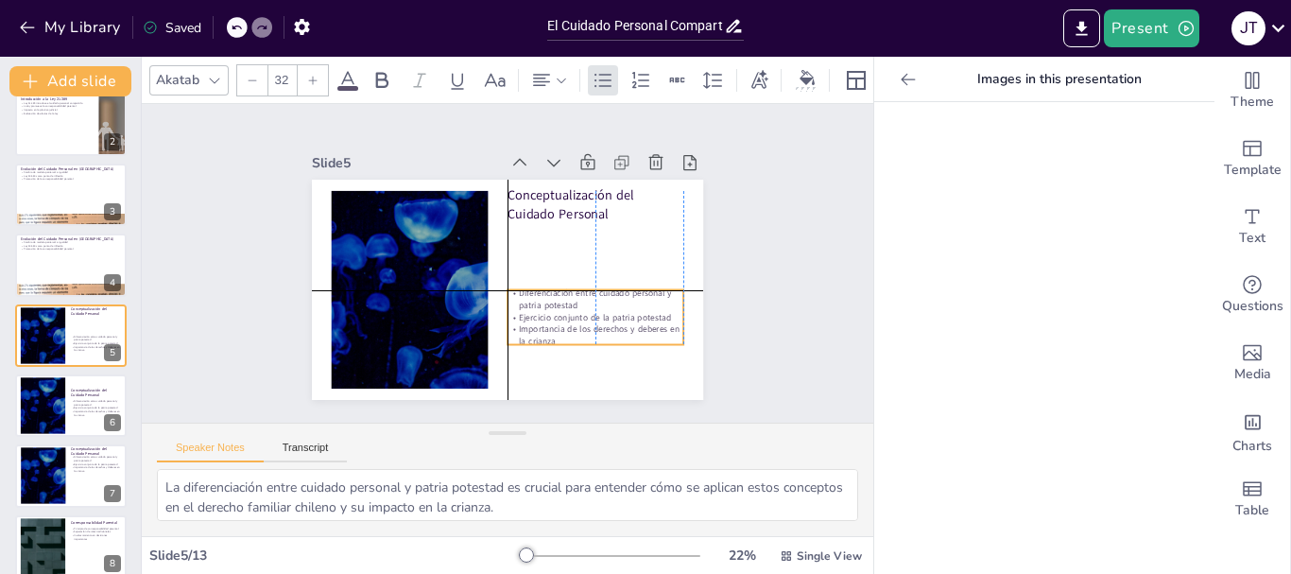
drag, startPoint x: 535, startPoint y: 244, endPoint x: 536, endPoint y: 311, distance: 67.1
click at [536, 311] on p "Ejercicio conjunto de la patria potestad" at bounding box center [547, 357] width 149 height 113
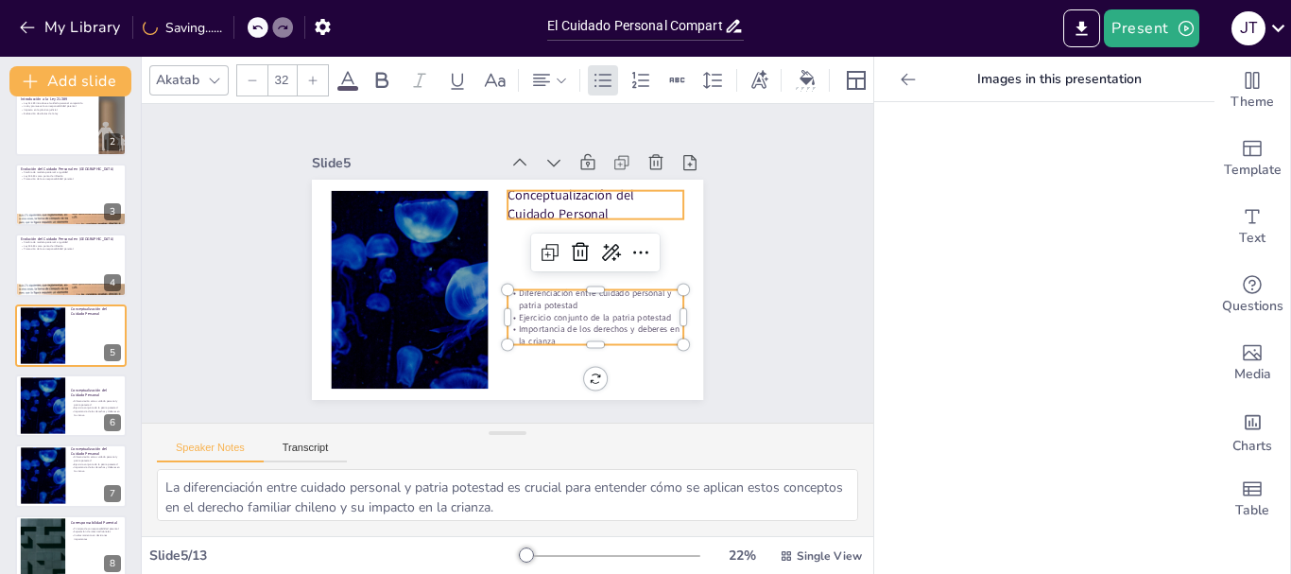
click at [546, 239] on p "Conceptualización del Cuidado Personal" at bounding box center [590, 328] width 89 height 179
type input "48"
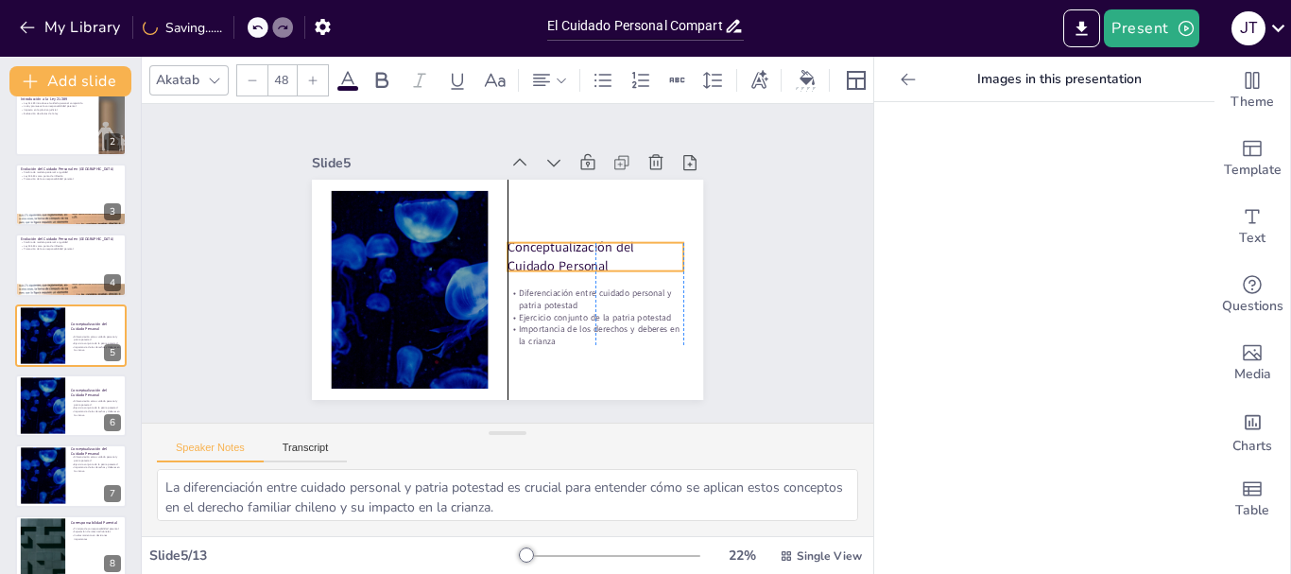
drag, startPoint x: 516, startPoint y: 195, endPoint x: 524, endPoint y: 247, distance: 52.5
click at [524, 247] on p "Conceptualización del Cuidado Personal" at bounding box center [591, 292] width 176 height 105
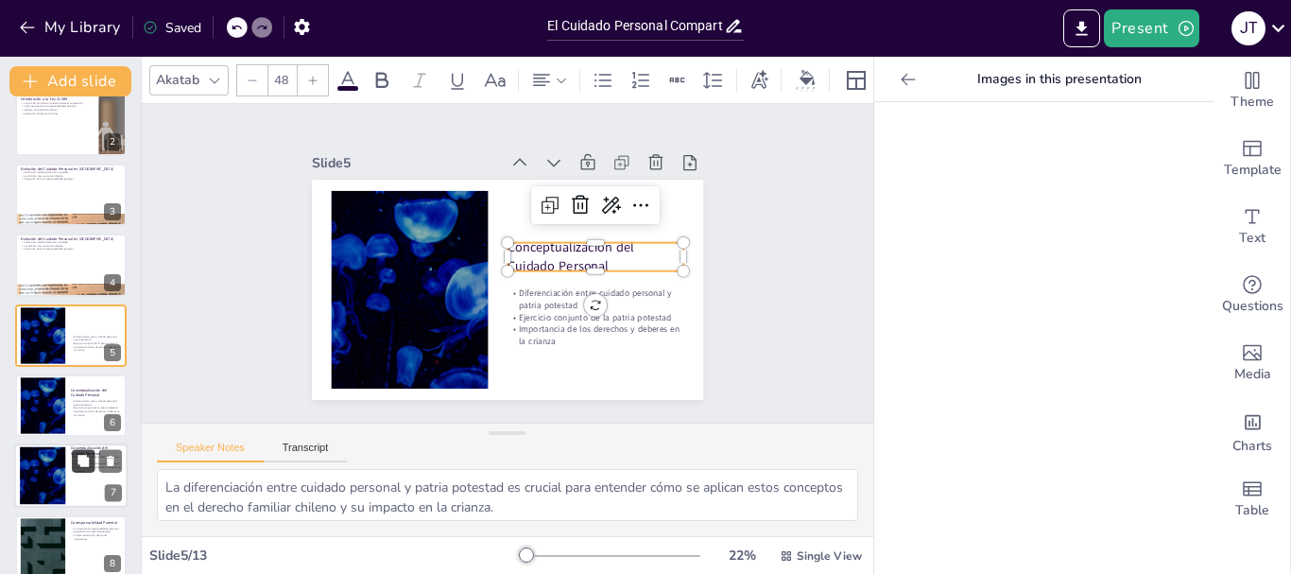
click at [80, 458] on icon at bounding box center [83, 460] width 11 height 11
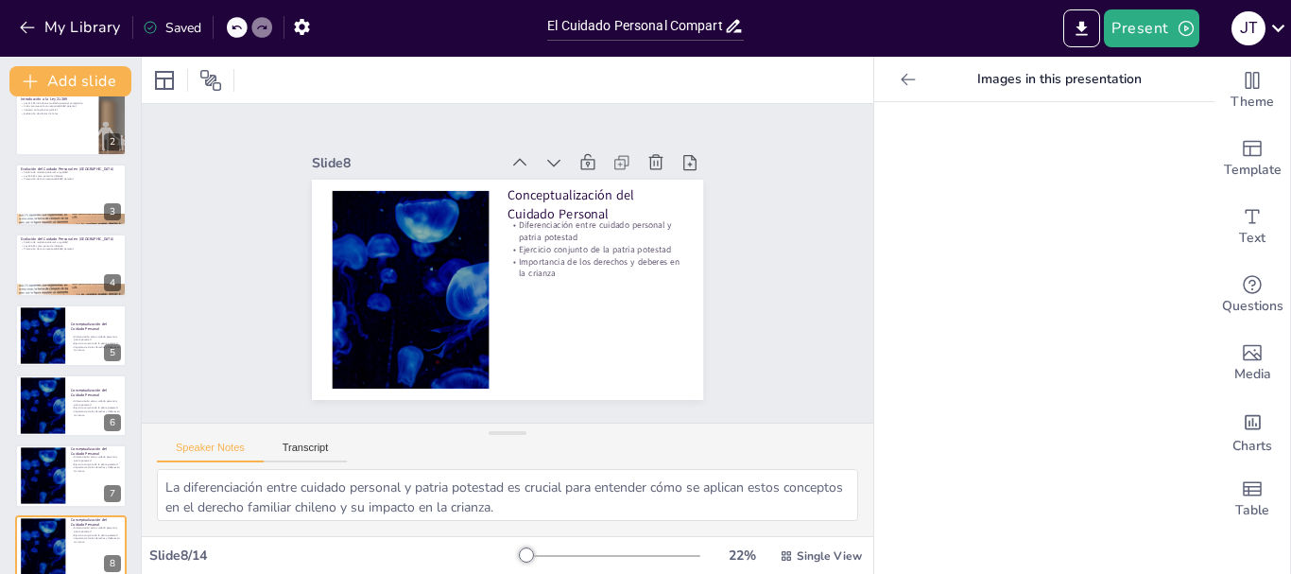
scroll to position [300, 0]
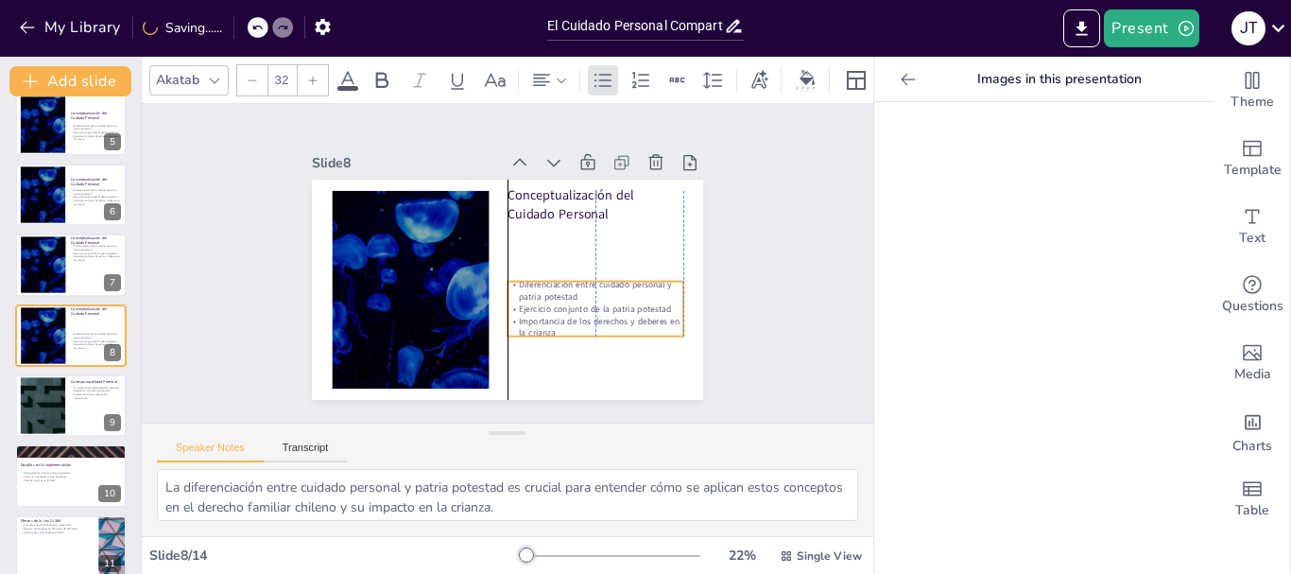
drag, startPoint x: 547, startPoint y: 234, endPoint x: 551, endPoint y: 274, distance: 39.9
click at [552, 293] on p "Diferenciación entre cuidado personal y patria potestad" at bounding box center [554, 342] width 147 height 136
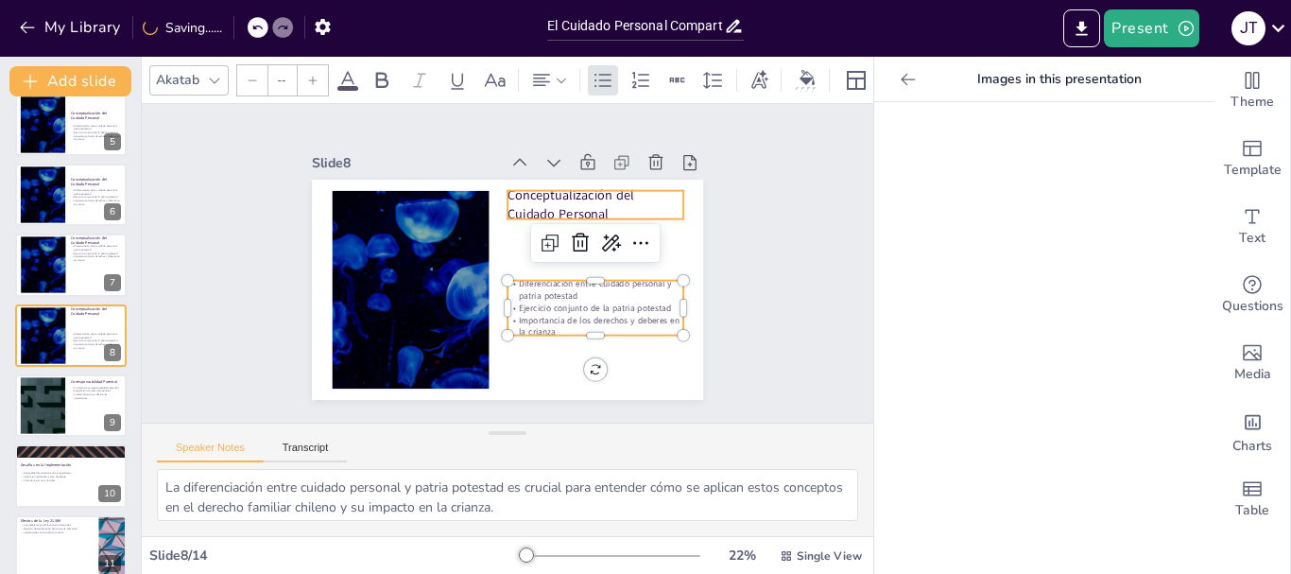
click at [548, 190] on p "Conceptualización del Cuidado Personal" at bounding box center [609, 234] width 179 height 89
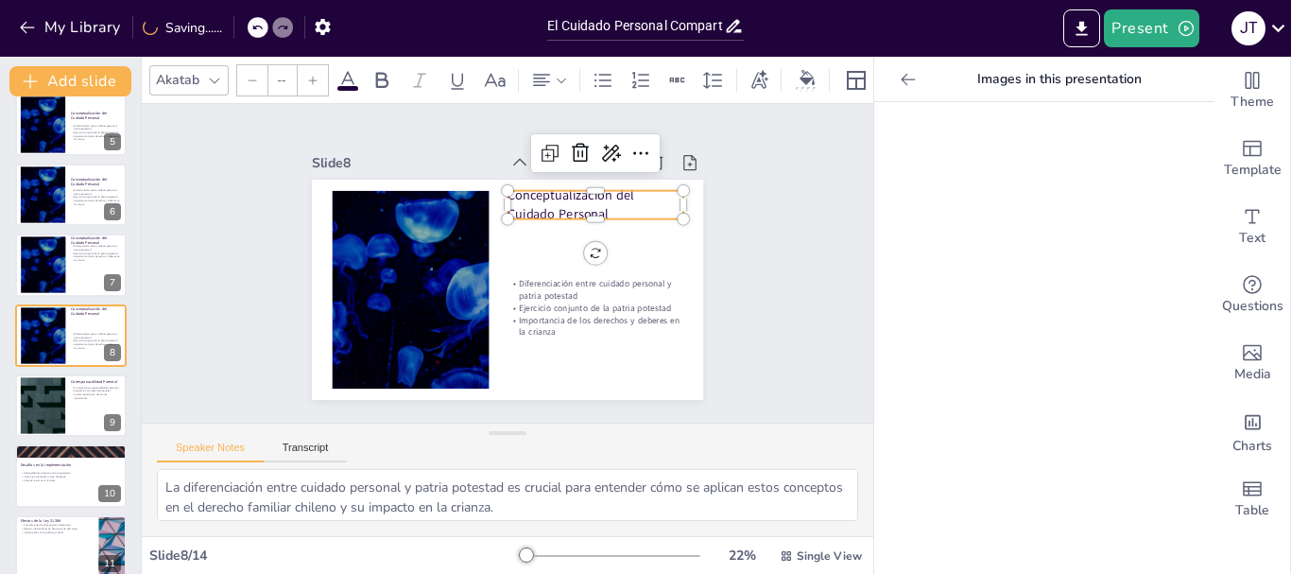
type input "48"
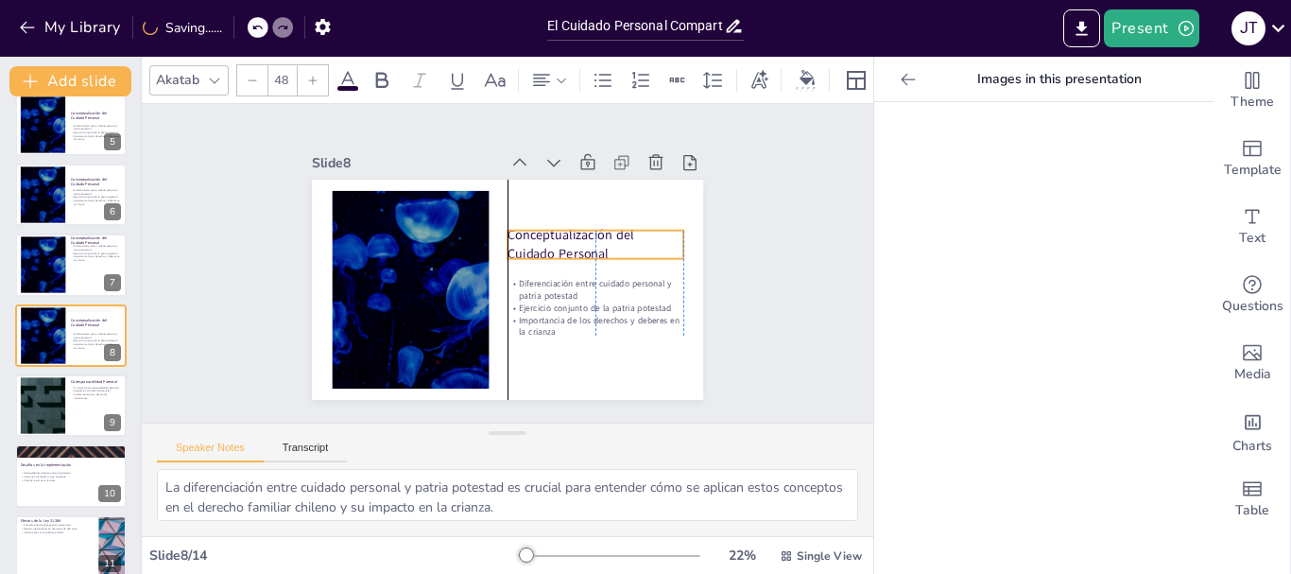
drag, startPoint x: 548, startPoint y: 189, endPoint x: 550, endPoint y: 229, distance: 39.7
click at [550, 238] on p "Conceptualización del Cuidado Personal" at bounding box center [580, 315] width 145 height 155
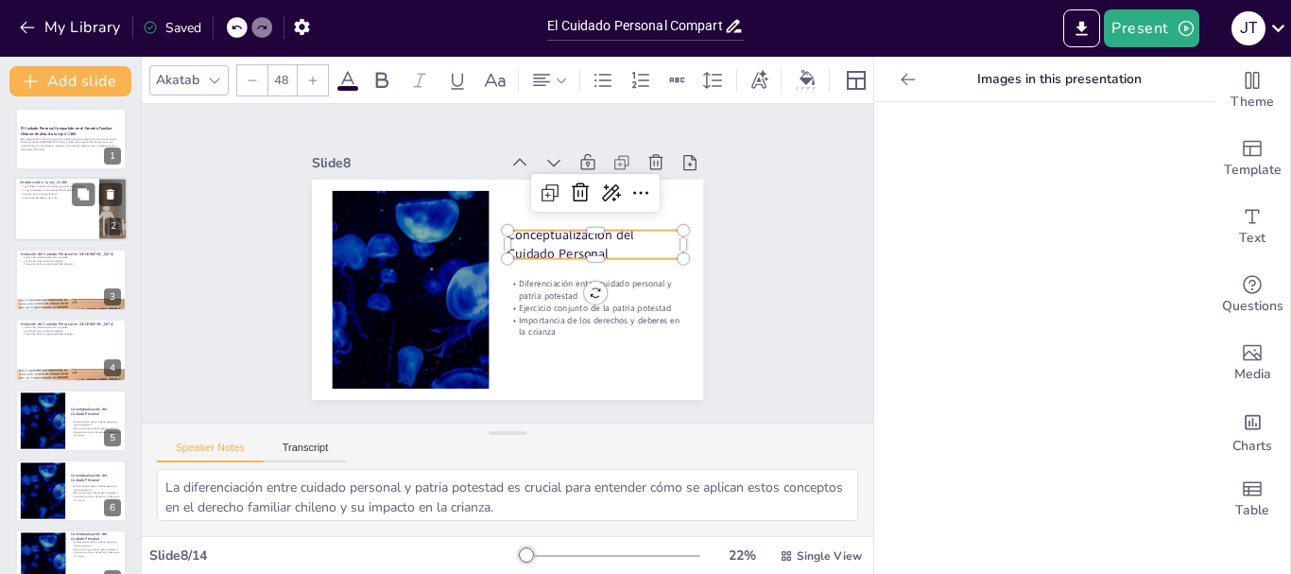
scroll to position [0, 0]
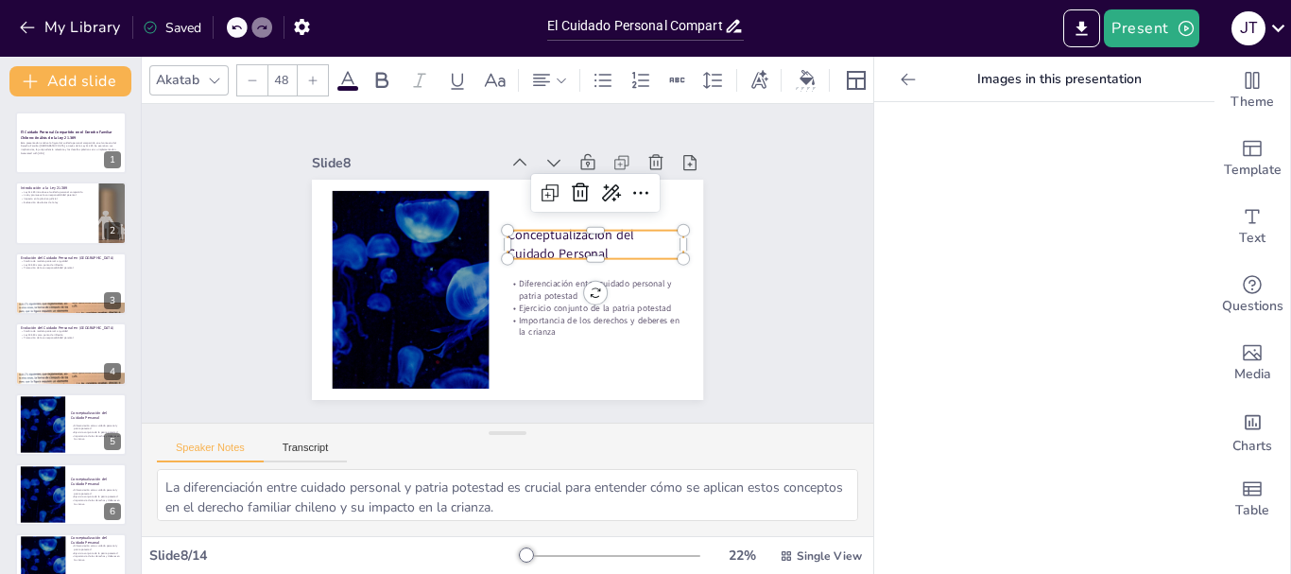
click at [233, 30] on icon at bounding box center [236, 27] width 11 height 11
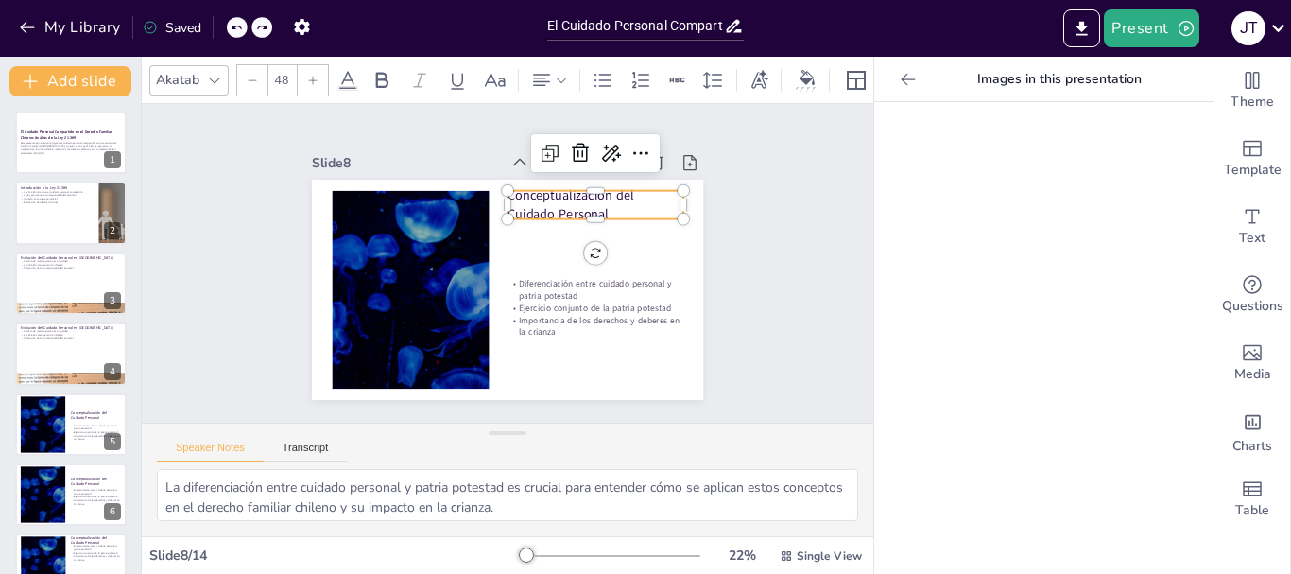
click at [233, 30] on icon at bounding box center [236, 27] width 11 height 11
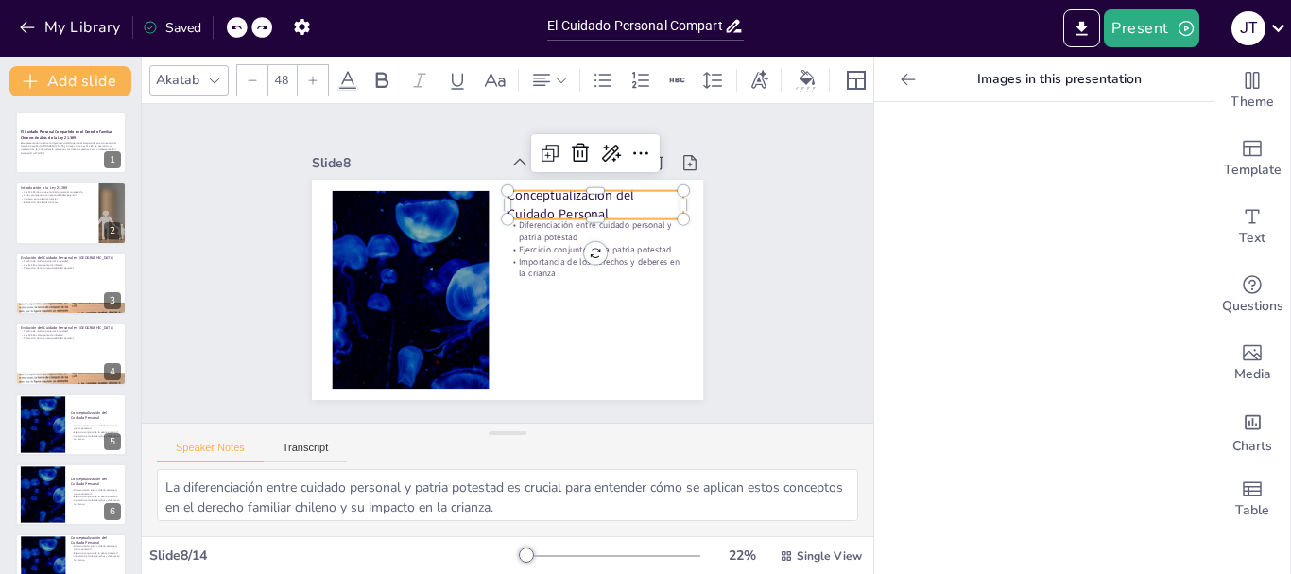
click at [233, 30] on div "My Library Saved" at bounding box center [159, 26] width 319 height 34
click at [233, 30] on div "My Library Saving......" at bounding box center [170, 26] width 340 height 34
click at [240, 29] on icon at bounding box center [236, 27] width 11 height 11
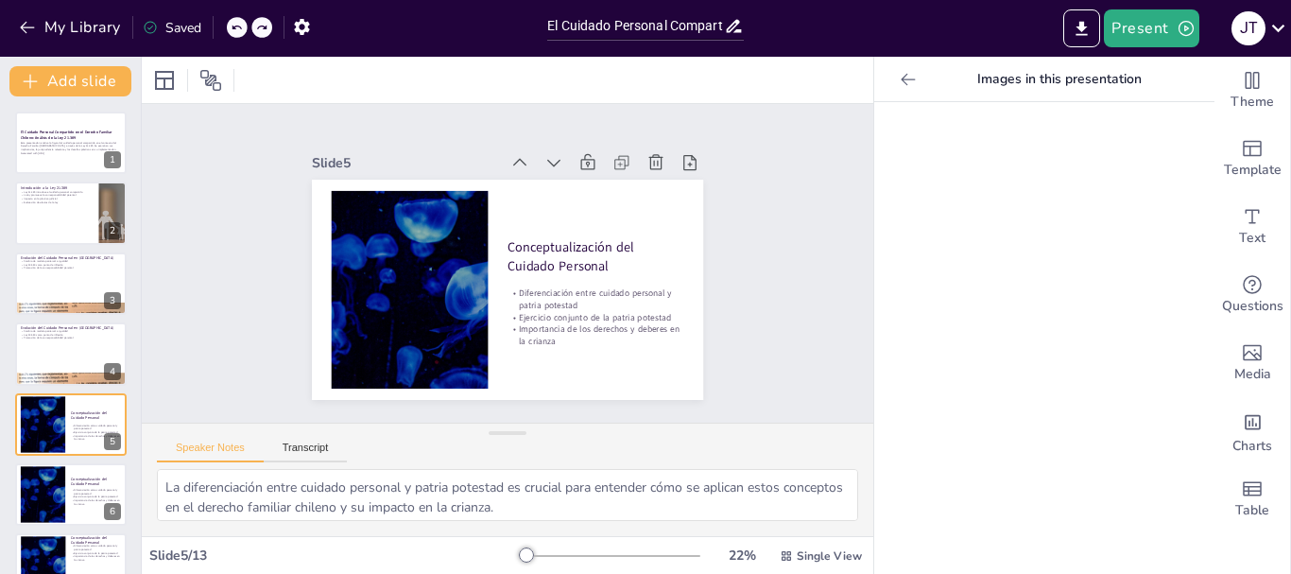
click at [240, 29] on icon at bounding box center [236, 27] width 11 height 11
click at [240, 29] on div "My Library Saved" at bounding box center [159, 26] width 319 height 34
click at [262, 27] on icon at bounding box center [256, 27] width 11 height 11
click at [260, 33] on icon at bounding box center [261, 27] width 11 height 11
click at [260, 33] on div at bounding box center [249, 27] width 45 height 21
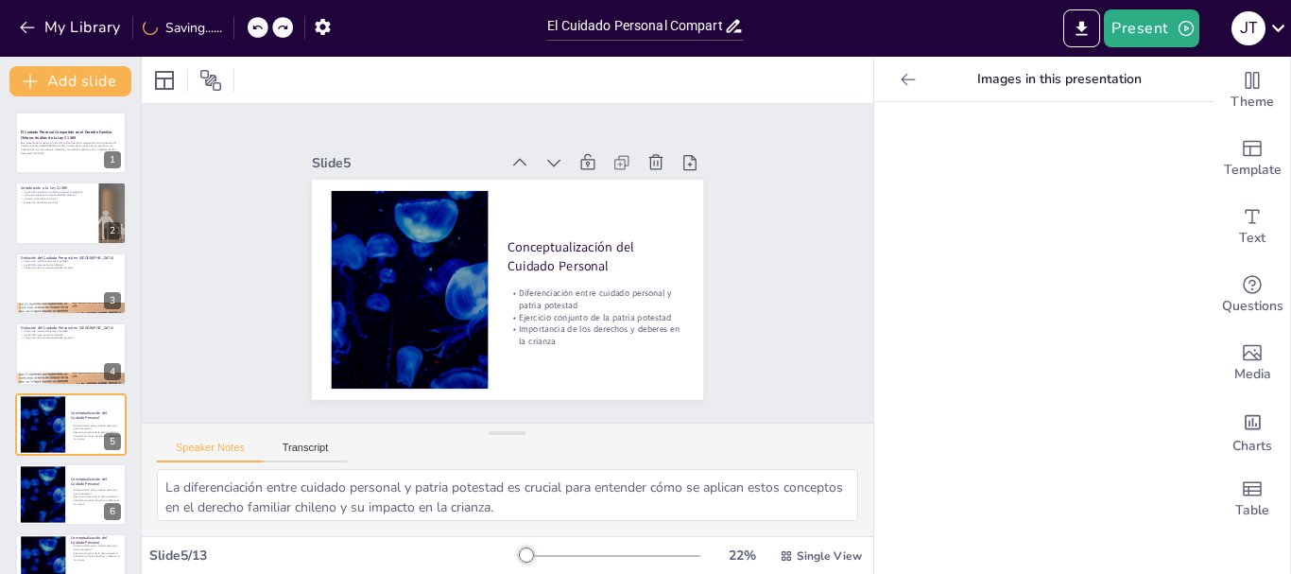
click at [899, 81] on icon at bounding box center [908, 79] width 19 height 19
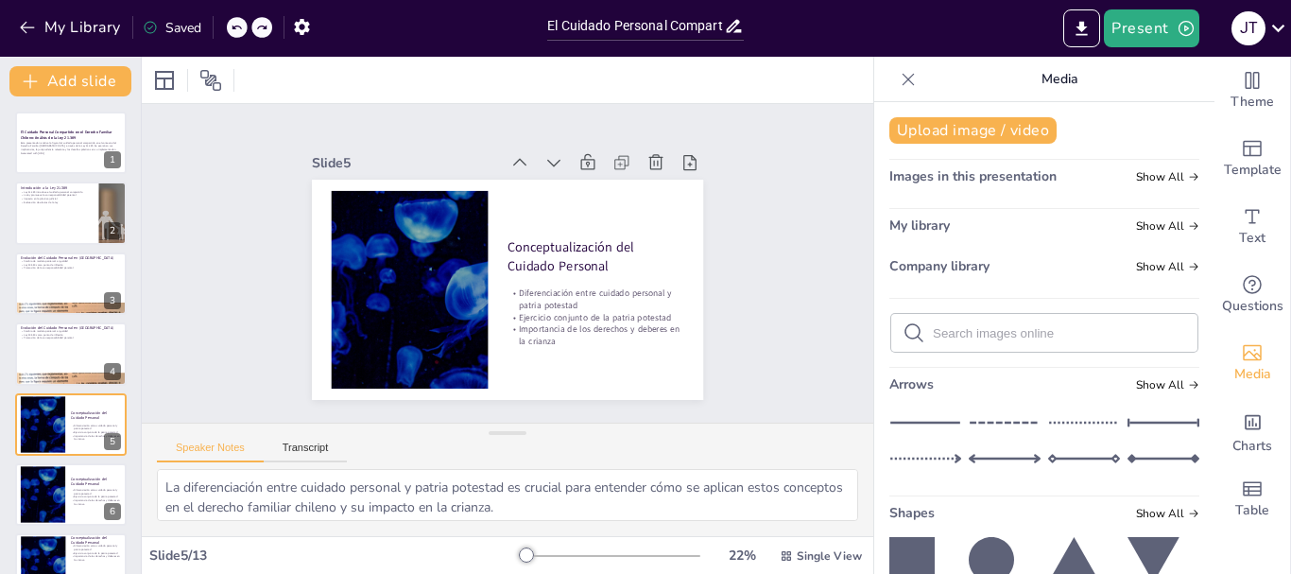
click at [899, 76] on icon at bounding box center [908, 79] width 19 height 19
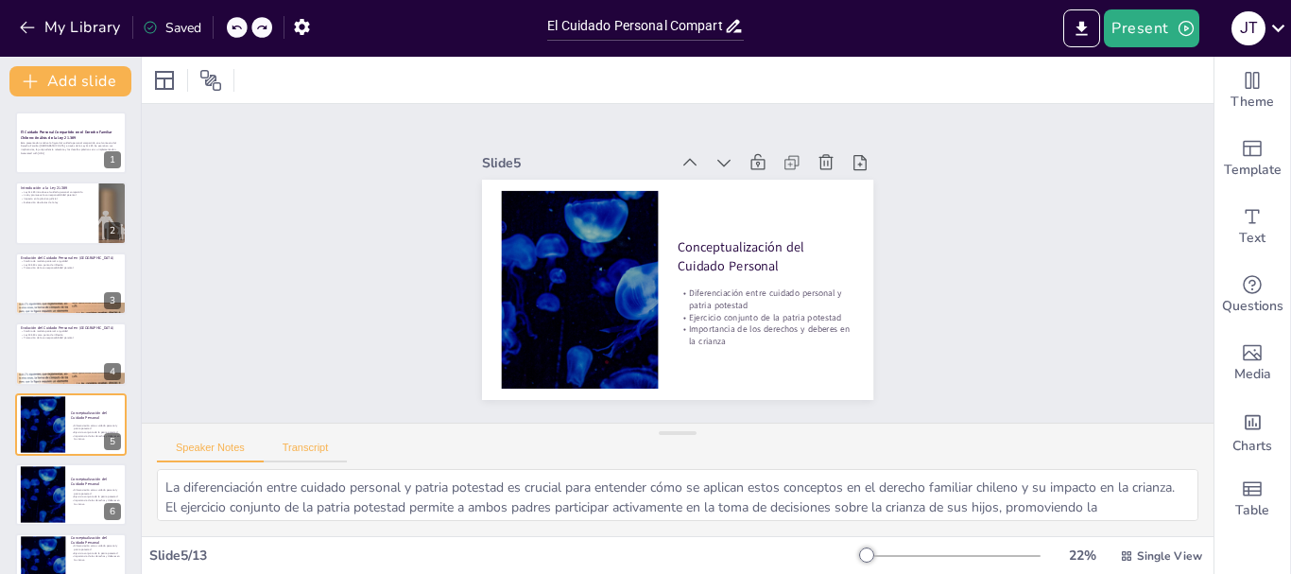
click at [312, 441] on button "Transcript" at bounding box center [306, 451] width 84 height 21
click at [236, 448] on button "Speaker Notes" at bounding box center [210, 451] width 107 height 21
click at [229, 28] on div at bounding box center [237, 27] width 21 height 21
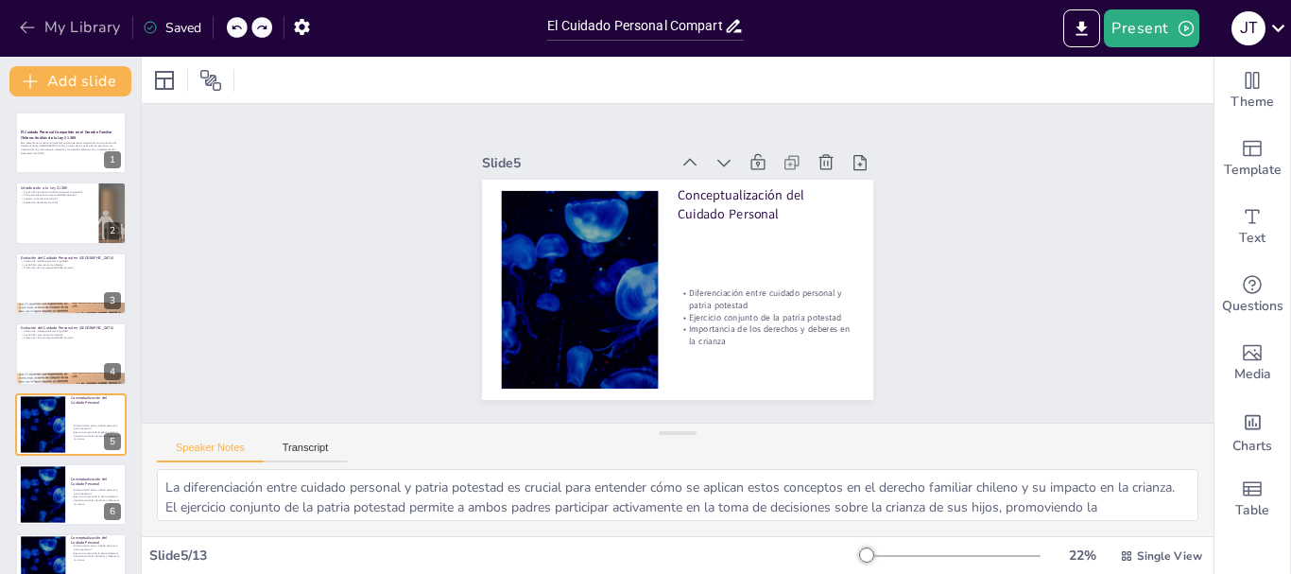
click at [19, 27] on icon "button" at bounding box center [27, 27] width 19 height 19
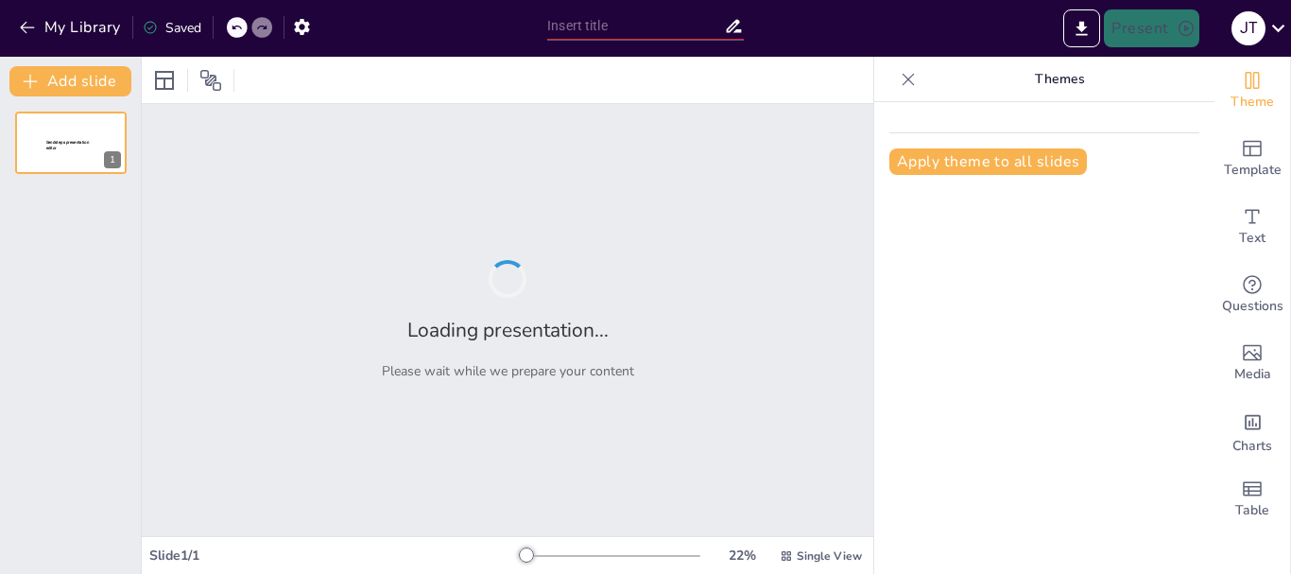
type input "Cuidado Personal Compartido: Un Nuevo Horizonte en el Derecho Familiar Chileno"
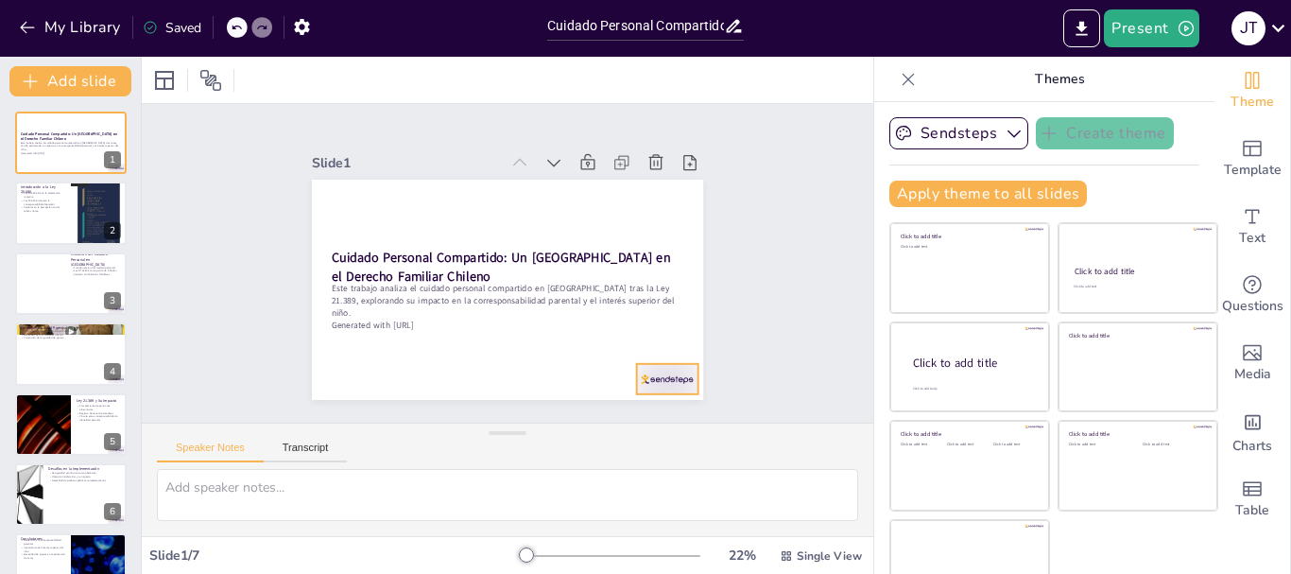
click at [641, 376] on div at bounding box center [654, 394] width 64 height 37
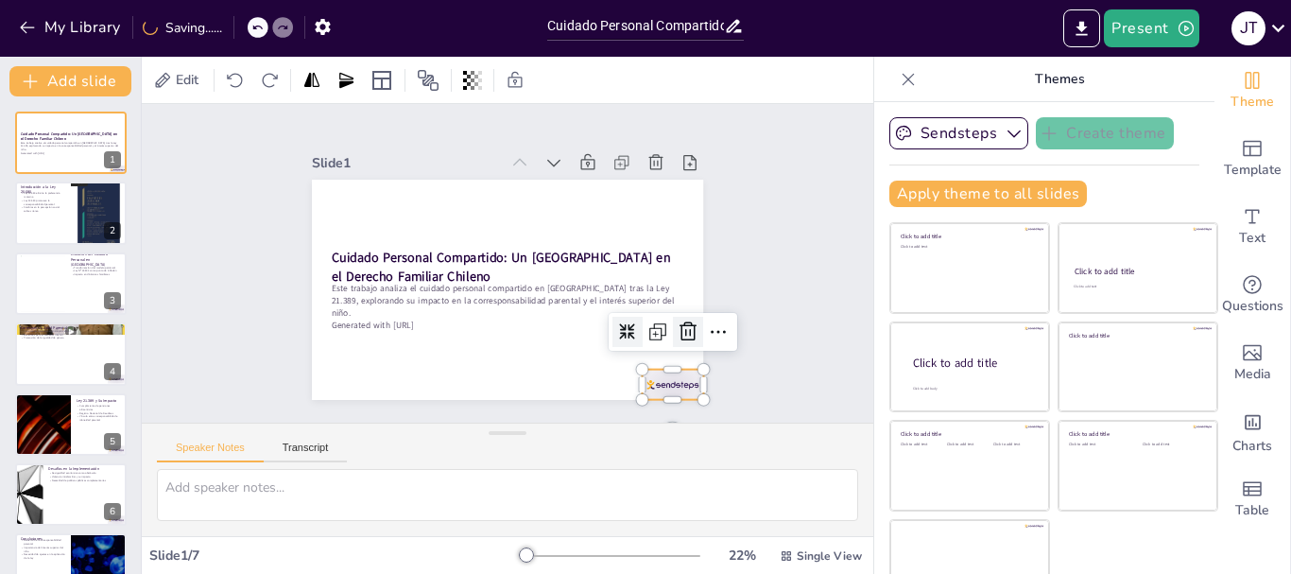
click at [670, 339] on icon at bounding box center [679, 349] width 19 height 20
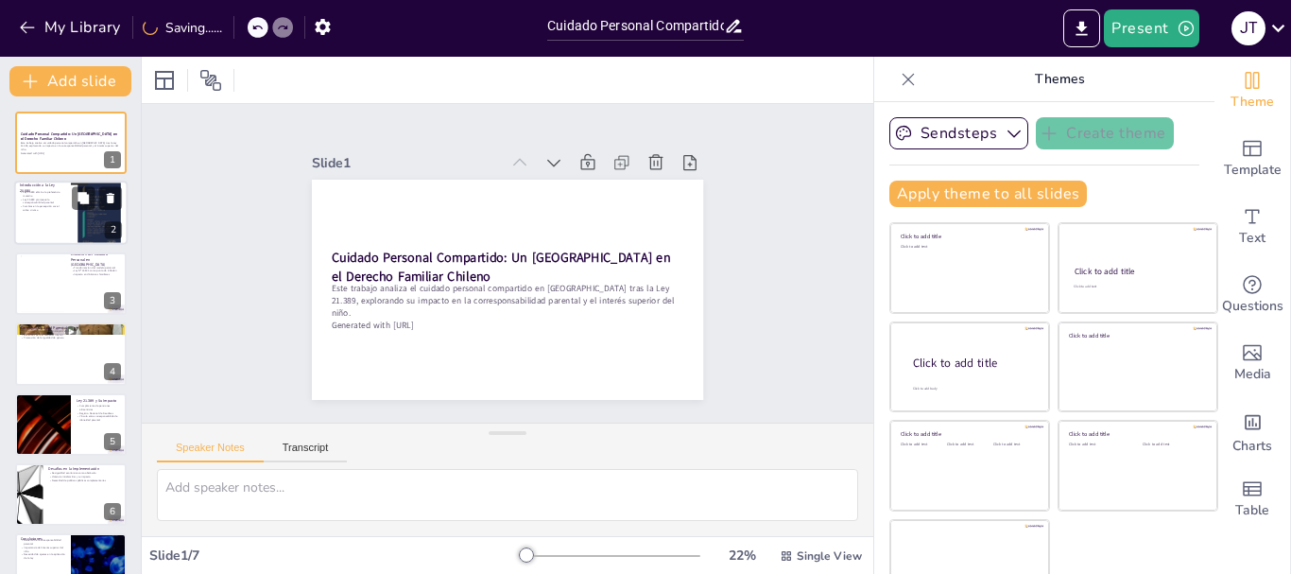
click at [34, 223] on div at bounding box center [70, 213] width 113 height 64
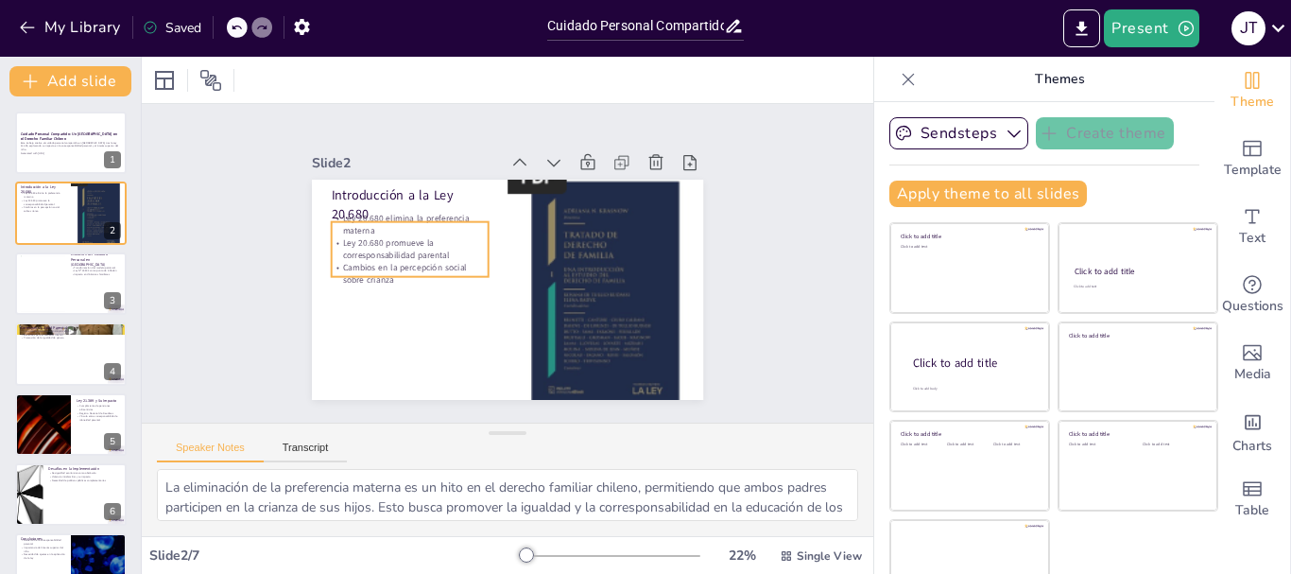
click at [370, 271] on p "Cambios en la percepción social sobre crianza" at bounding box center [409, 263] width 158 height 41
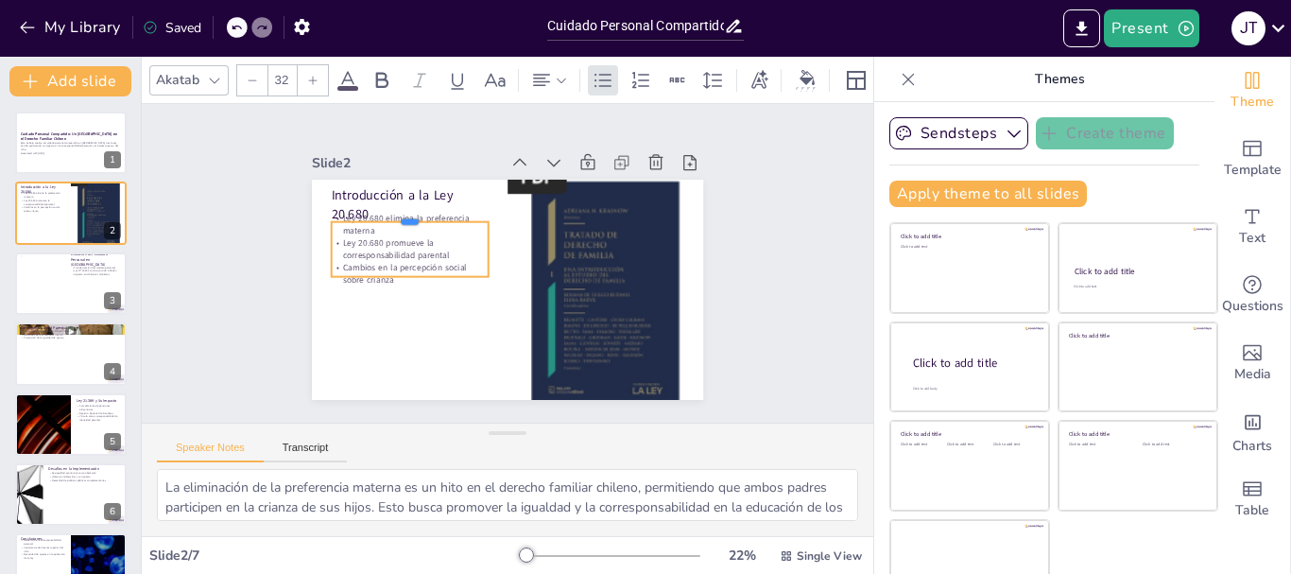
click at [376, 209] on div at bounding box center [414, 203] width 157 height 31
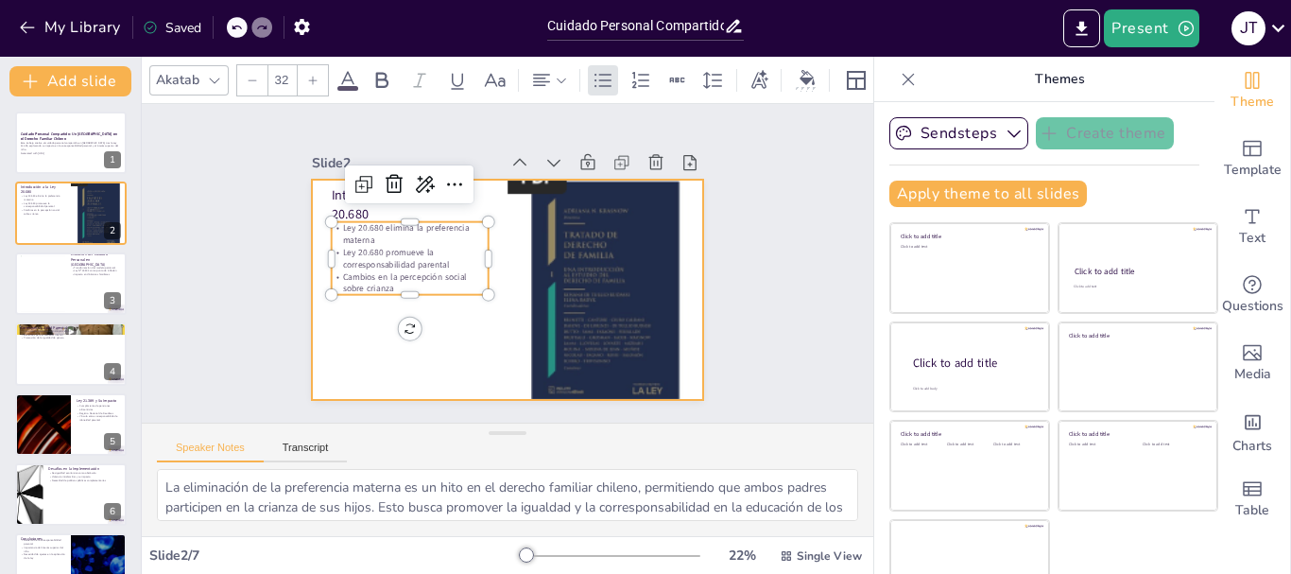
click at [299, 326] on div at bounding box center [505, 290] width 412 height 260
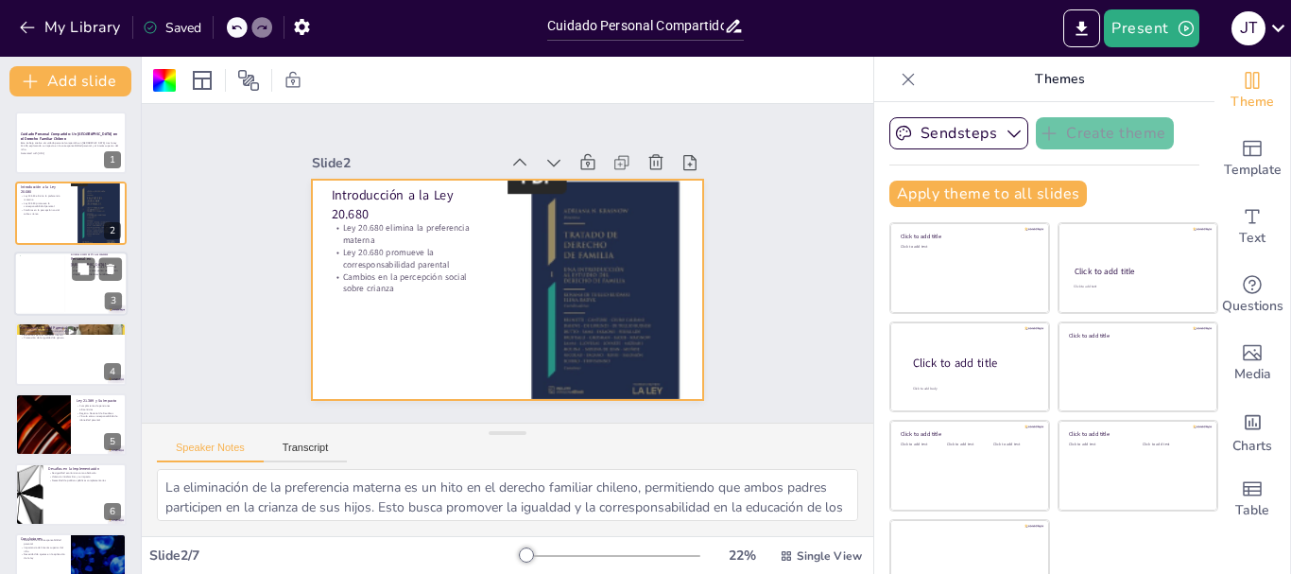
drag, startPoint x: 73, startPoint y: 292, endPoint x: 86, endPoint y: 291, distance: 13.3
click at [80, 293] on div at bounding box center [70, 283] width 113 height 64
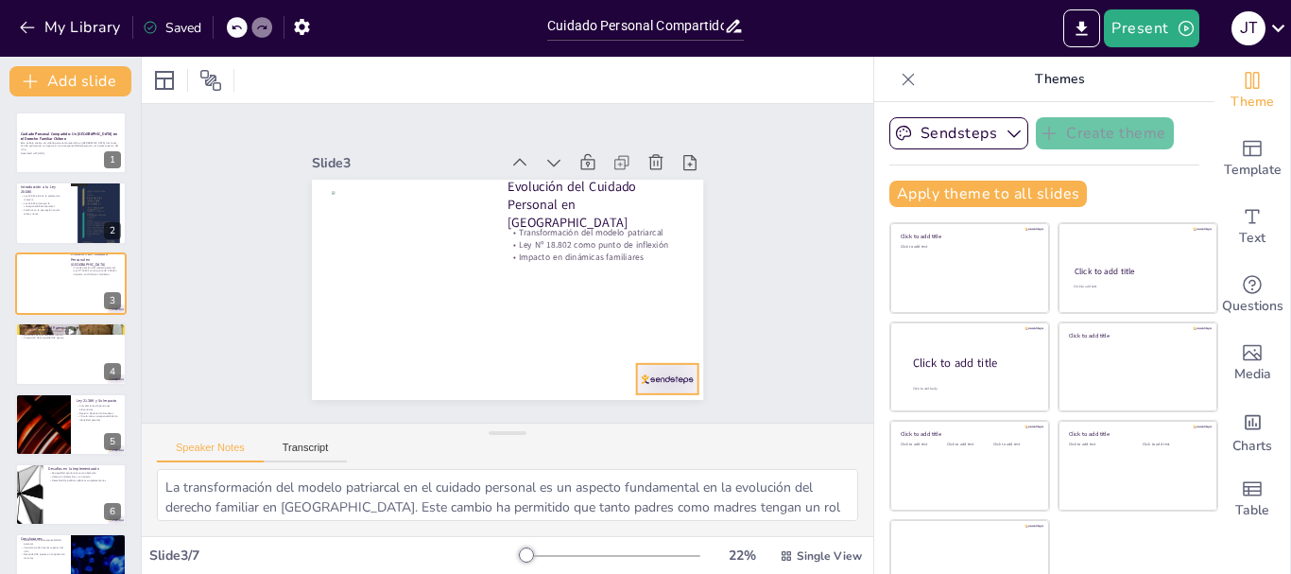
click at [646, 388] on div at bounding box center [640, 409] width 66 height 43
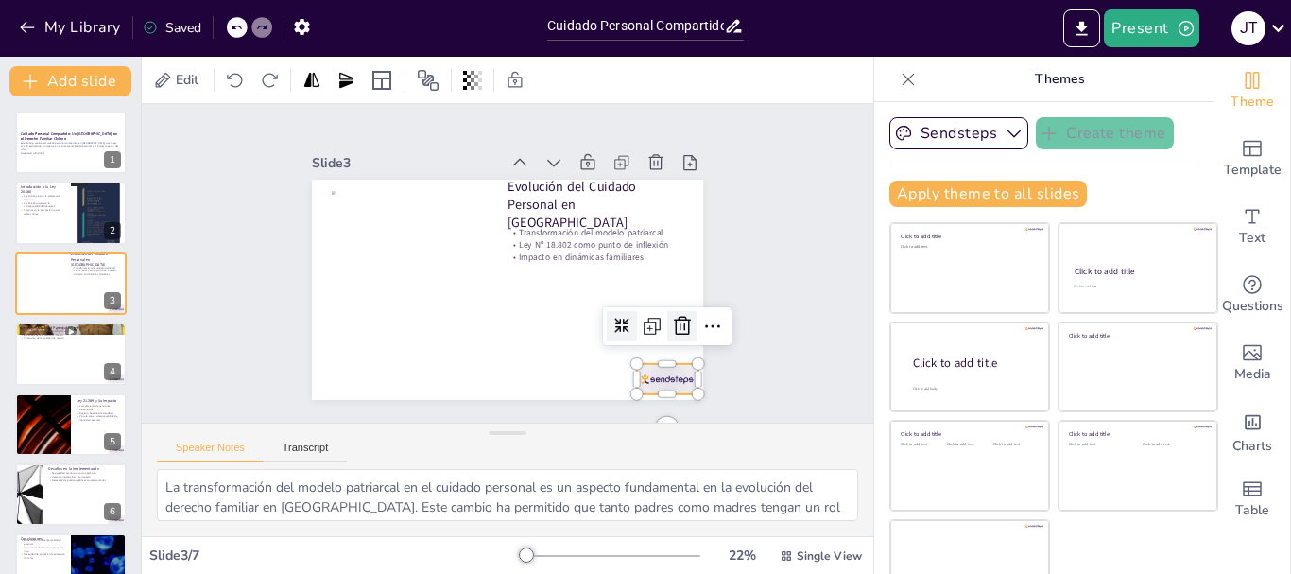
click at [663, 332] on icon at bounding box center [675, 344] width 25 height 25
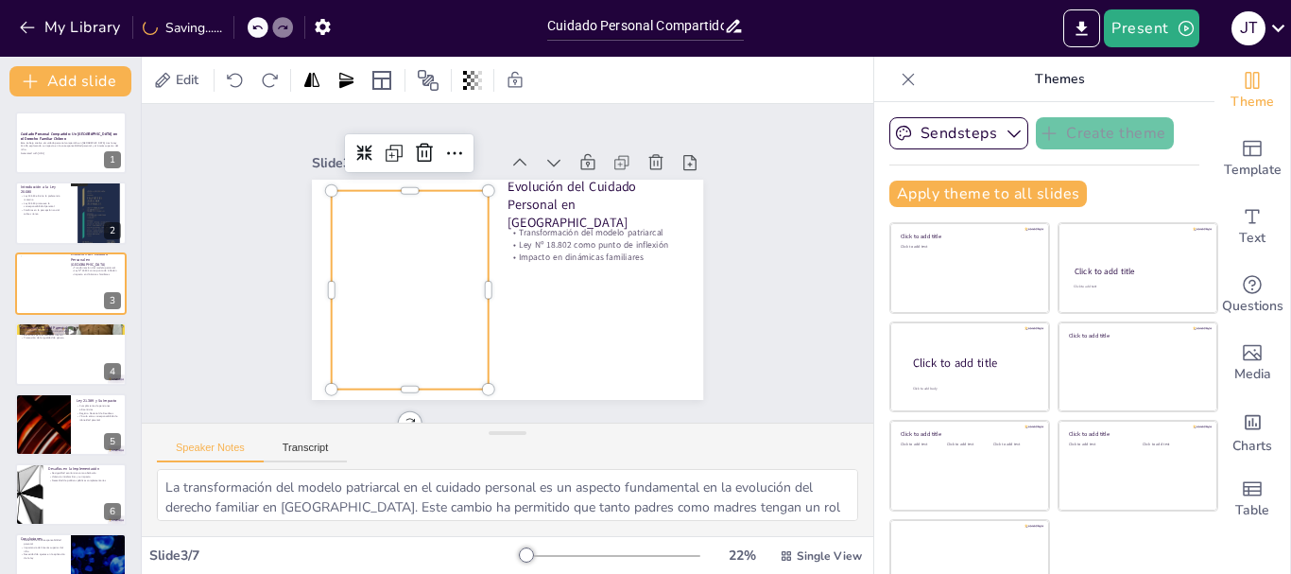
click at [387, 260] on div at bounding box center [406, 258] width 210 height 237
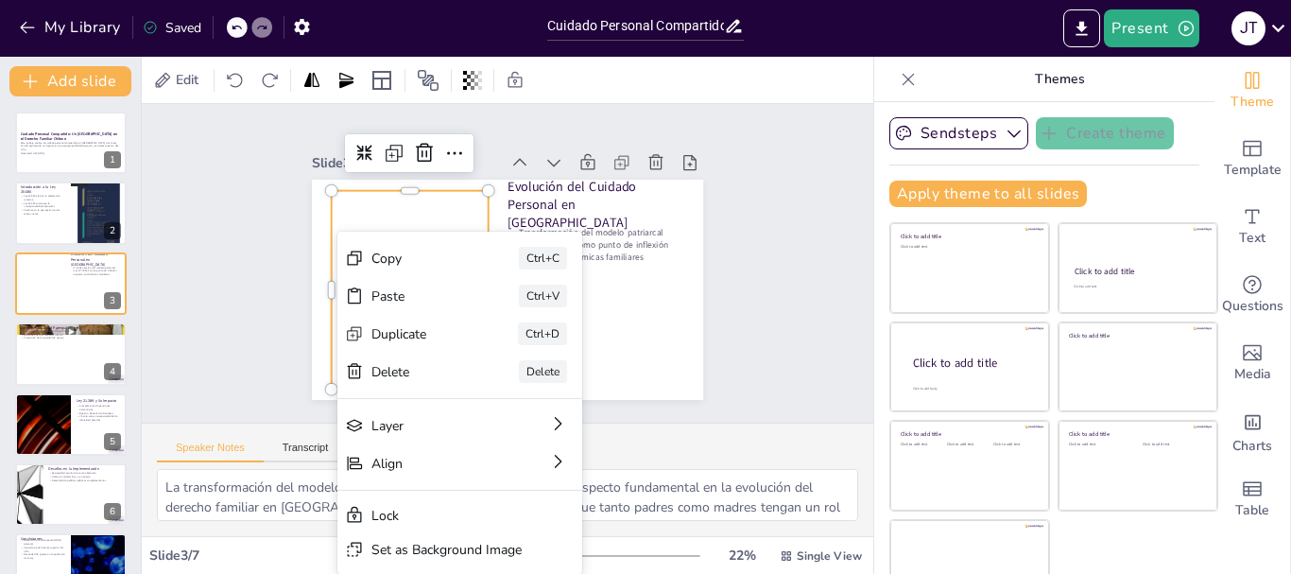
click at [276, 362] on div "Slide 1 Cuidado Personal Compartido: Un Nuevo Horizonte en el Derecho Familiar …" at bounding box center [507, 262] width 523 height 323
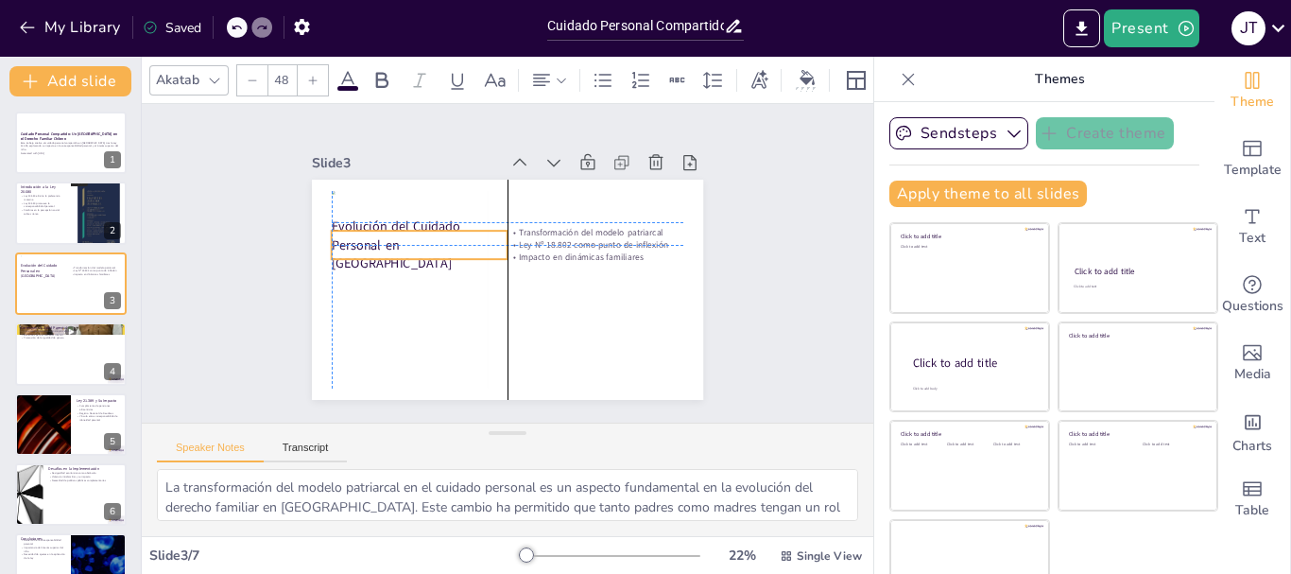
drag, startPoint x: 495, startPoint y: 195, endPoint x: 319, endPoint y: 233, distance: 179.8
click at [332, 233] on p "Evolución del Cuidado Personal en [GEOGRAPHIC_DATA]" at bounding box center [420, 244] width 176 height 55
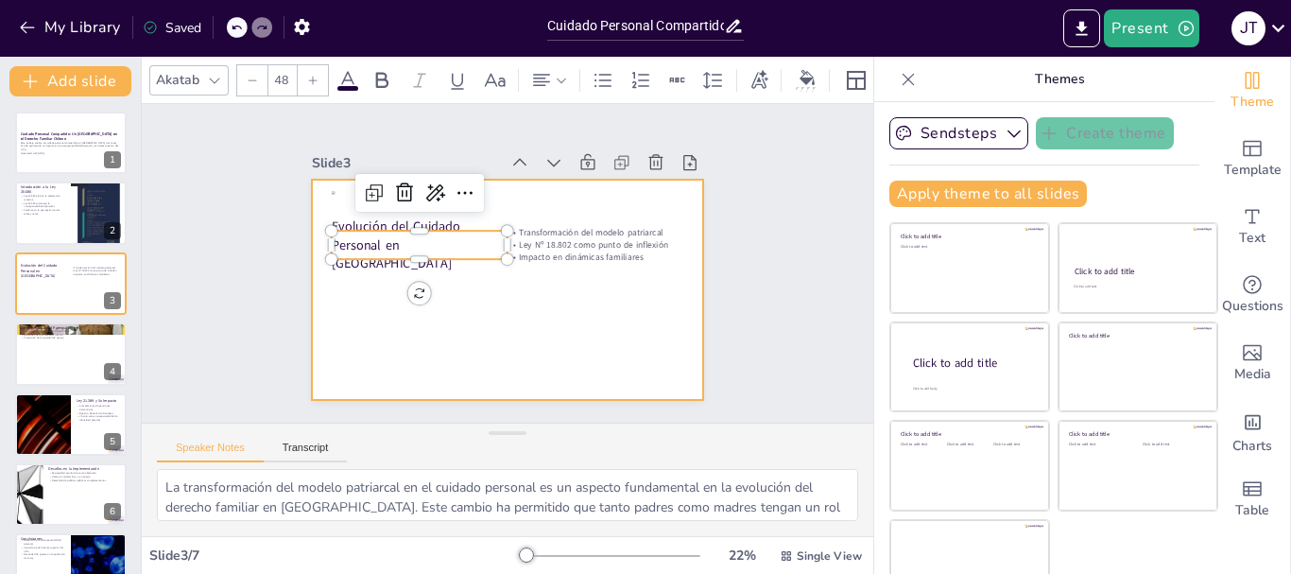
click at [536, 343] on div at bounding box center [501, 289] width 429 height 297
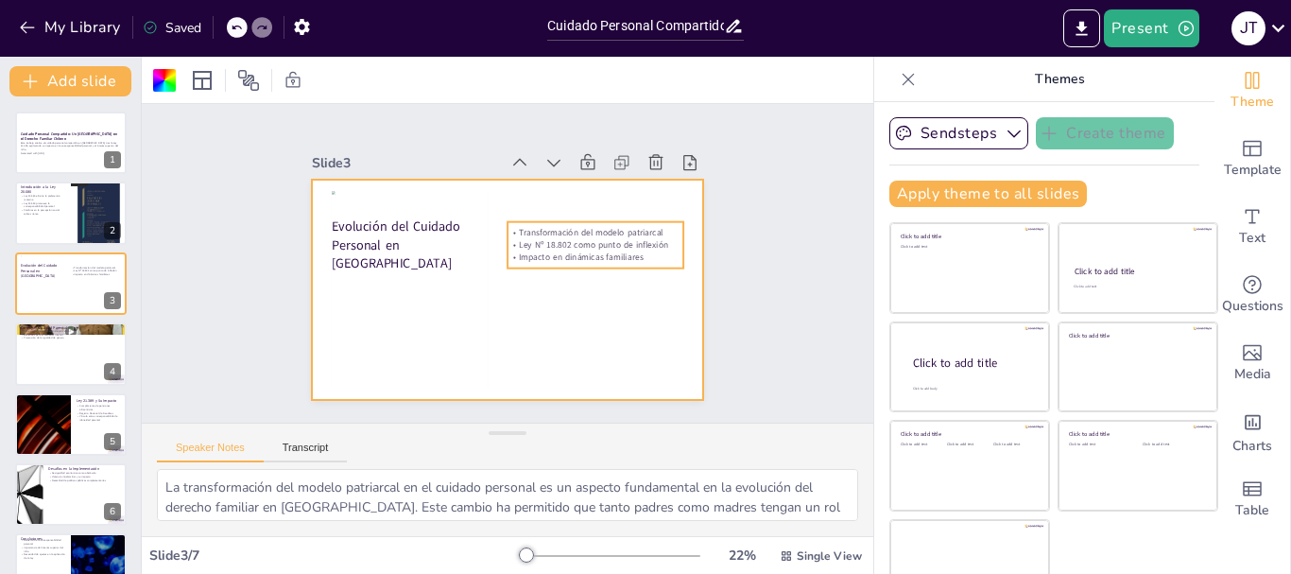
click at [519, 242] on p "Ley Nº 18.802 como punto de inflexión" at bounding box center [596, 244] width 176 height 12
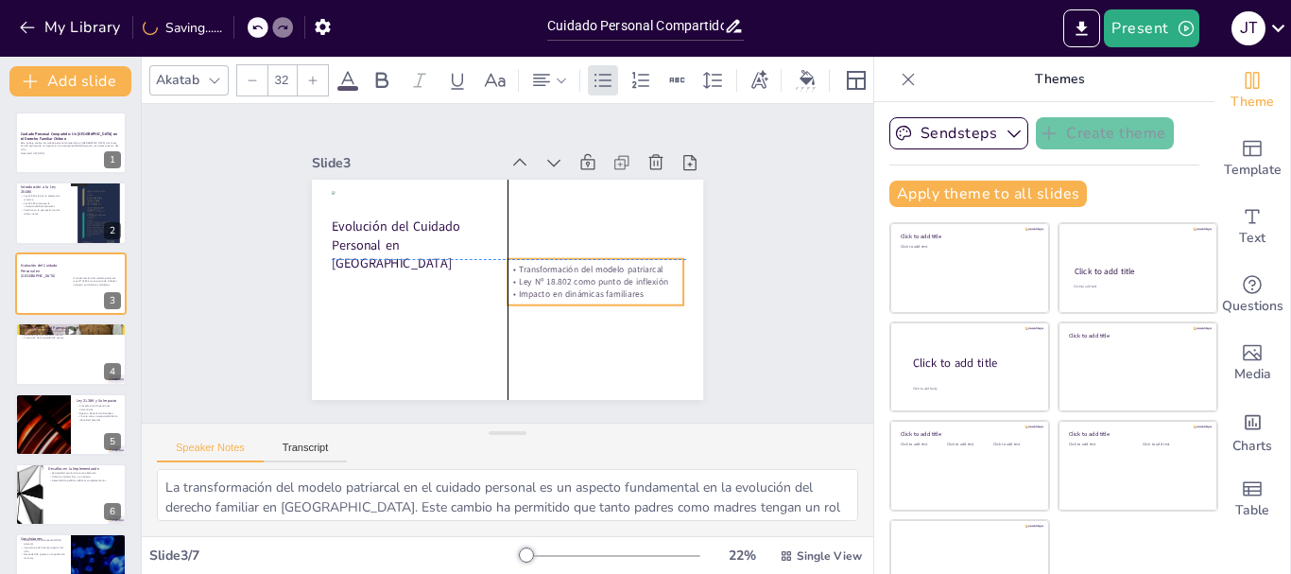
drag, startPoint x: 519, startPoint y: 242, endPoint x: 522, endPoint y: 278, distance: 36.0
click at [522, 278] on p "Ley Nº 18.802 como punto de inflexión" at bounding box center [560, 335] width 139 height 127
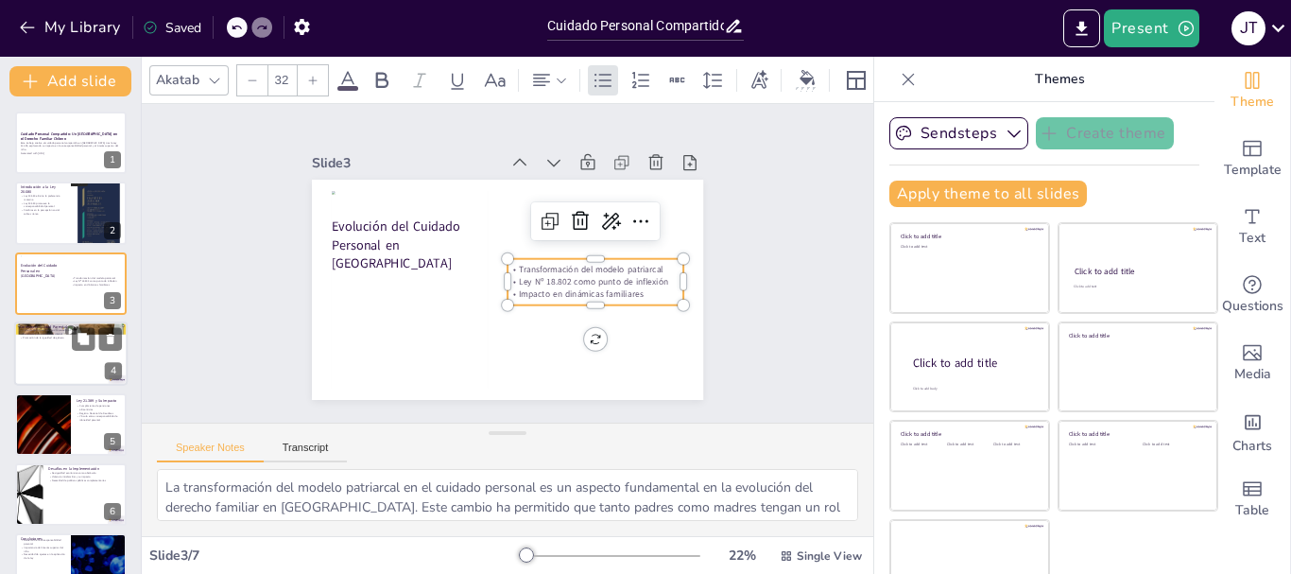
click at [69, 346] on div at bounding box center [70, 353] width 113 height 64
type textarea "La corresponsabilidad parental se establece como un principio central en la cri…"
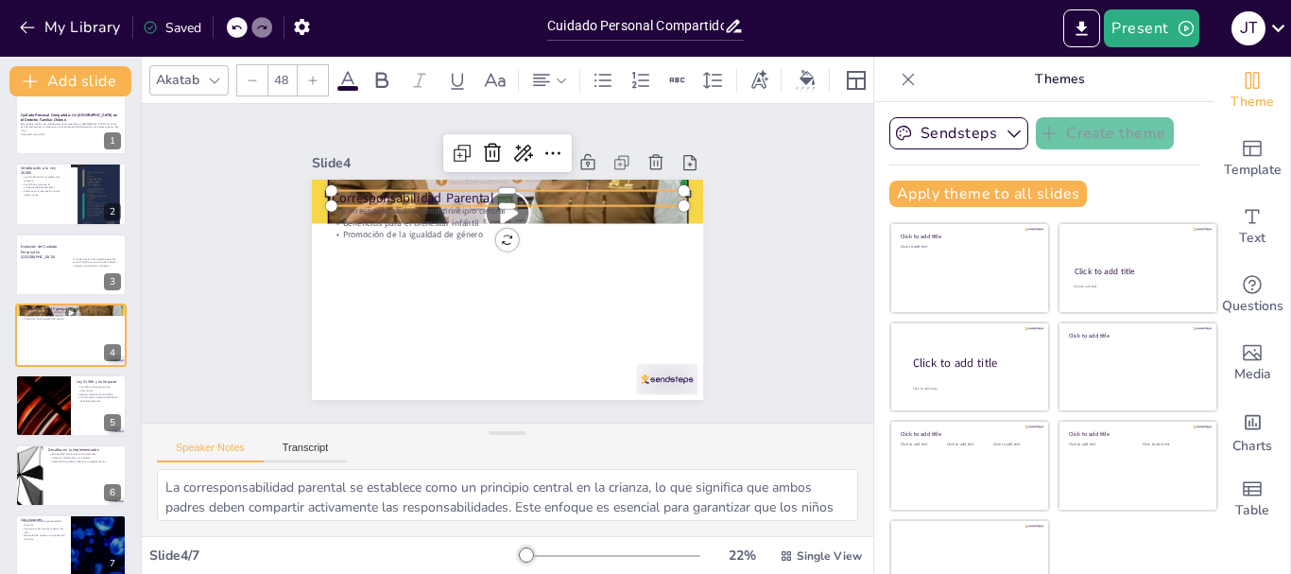
click at [487, 190] on p "Corresponsabilidad Parental" at bounding box center [567, 236] width 160 height 329
click at [422, 216] on p "Beneficios para el bienestar infantil" at bounding box center [508, 222] width 353 height 12
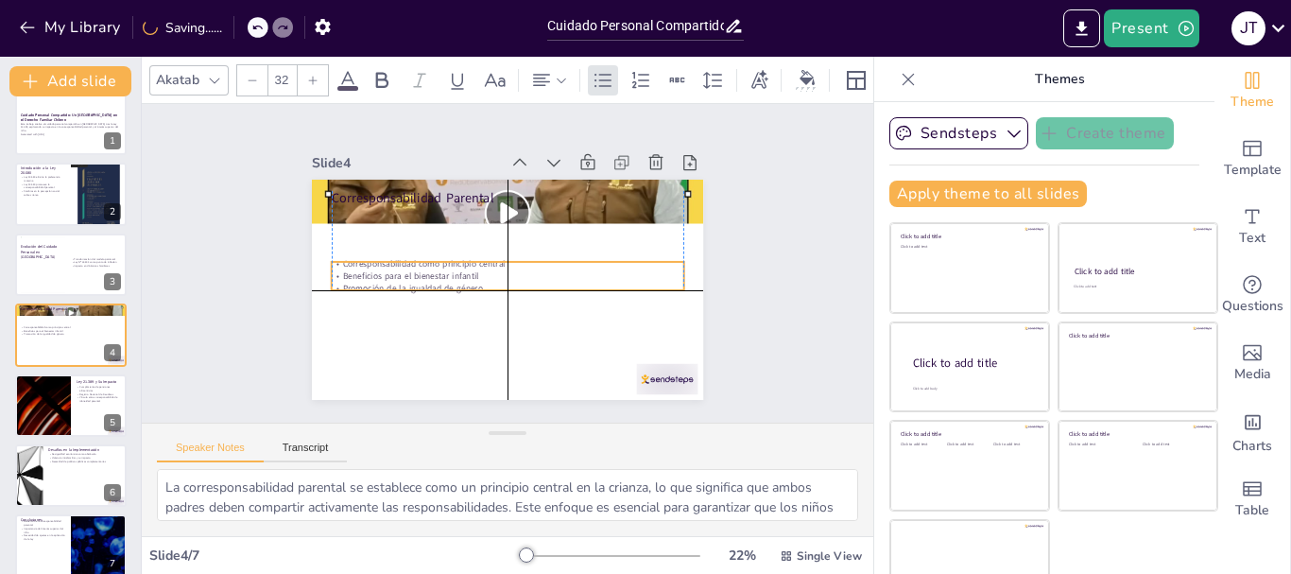
drag, startPoint x: 422, startPoint y: 214, endPoint x: 418, endPoint y: 264, distance: 50.2
click at [418, 264] on p "Beneficios para el bienestar infantil" at bounding box center [505, 275] width 347 height 85
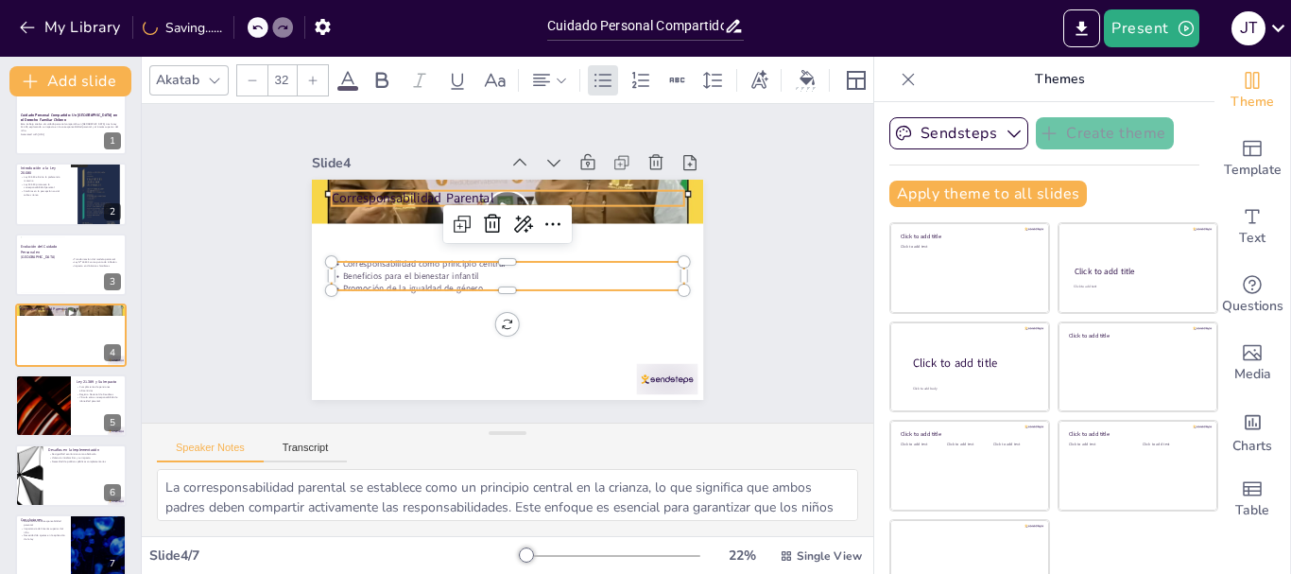
click at [390, 183] on div "Corresponsabilidad Parental Corresponsabilidad como principio central Beneficio…" at bounding box center [501, 289] width 429 height 297
type input "48"
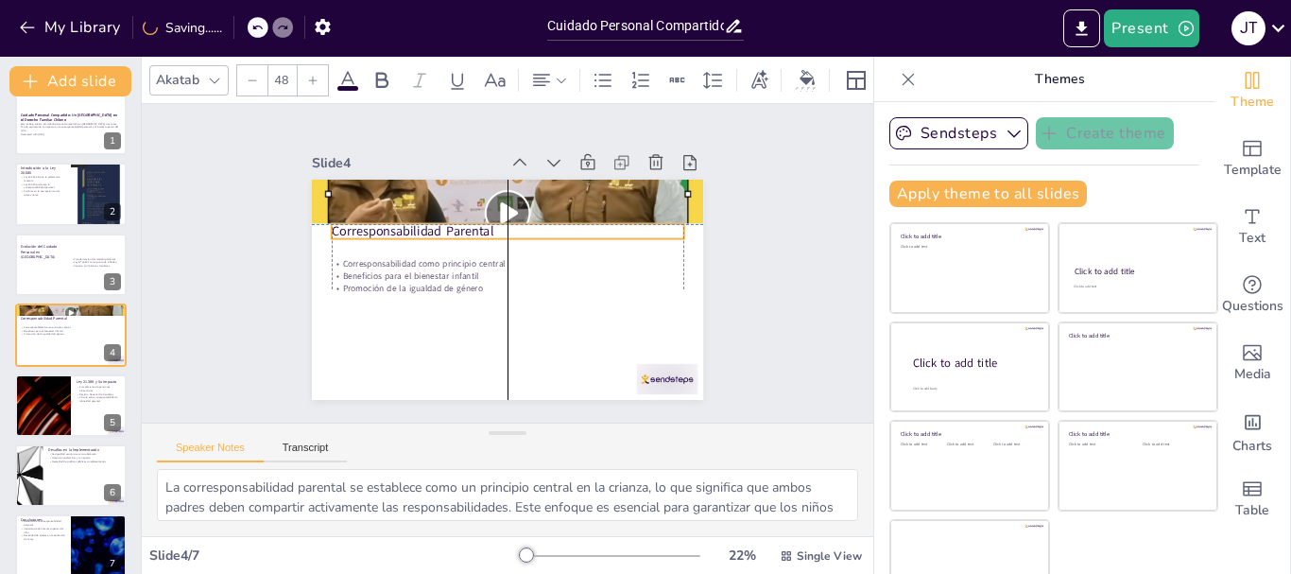
drag, startPoint x: 390, startPoint y: 188, endPoint x: 395, endPoint y: 224, distance: 36.2
click at [395, 224] on p "Corresponsabilidad Parental" at bounding box center [511, 230] width 353 height 55
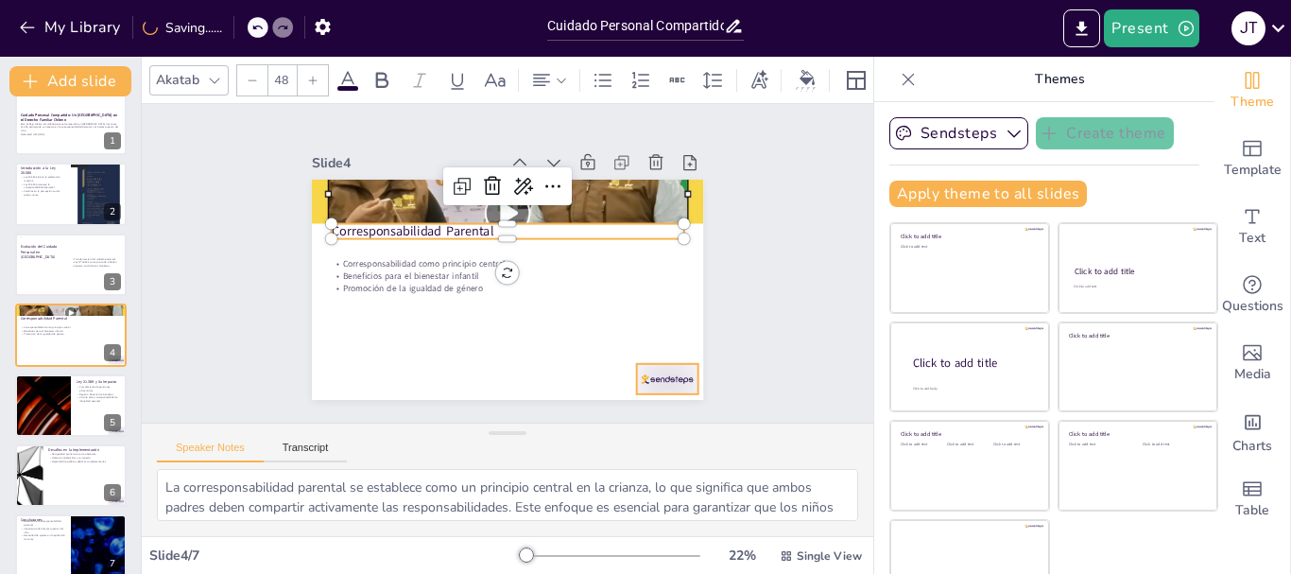
click at [649, 373] on div at bounding box center [667, 379] width 61 height 30
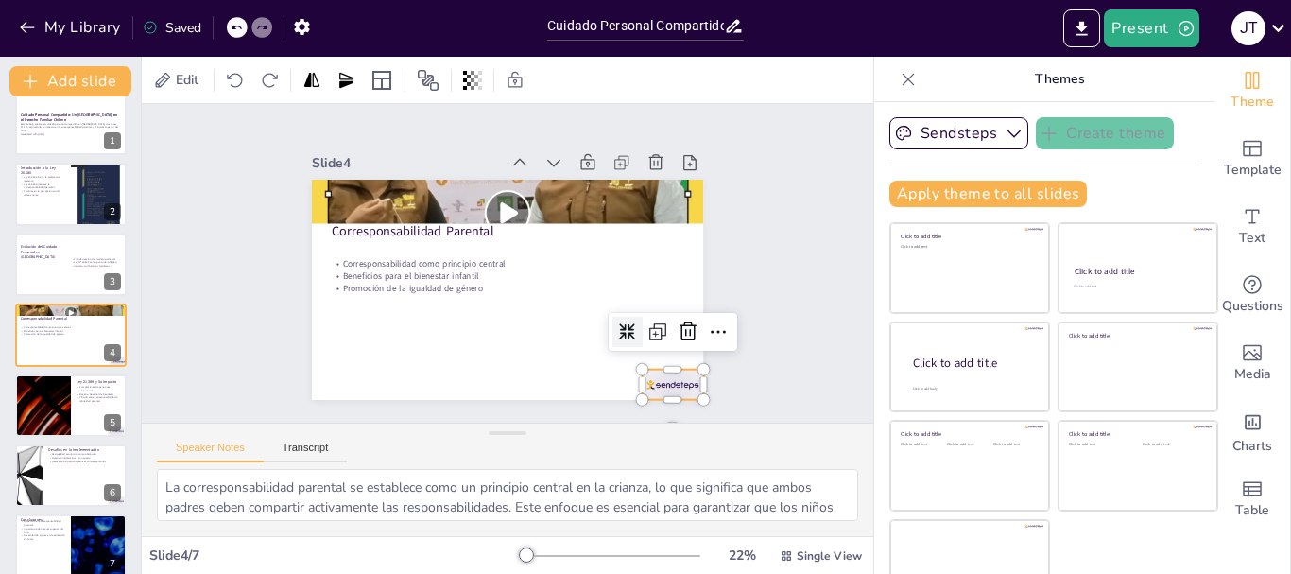
click at [667, 337] on icon at bounding box center [679, 349] width 25 height 25
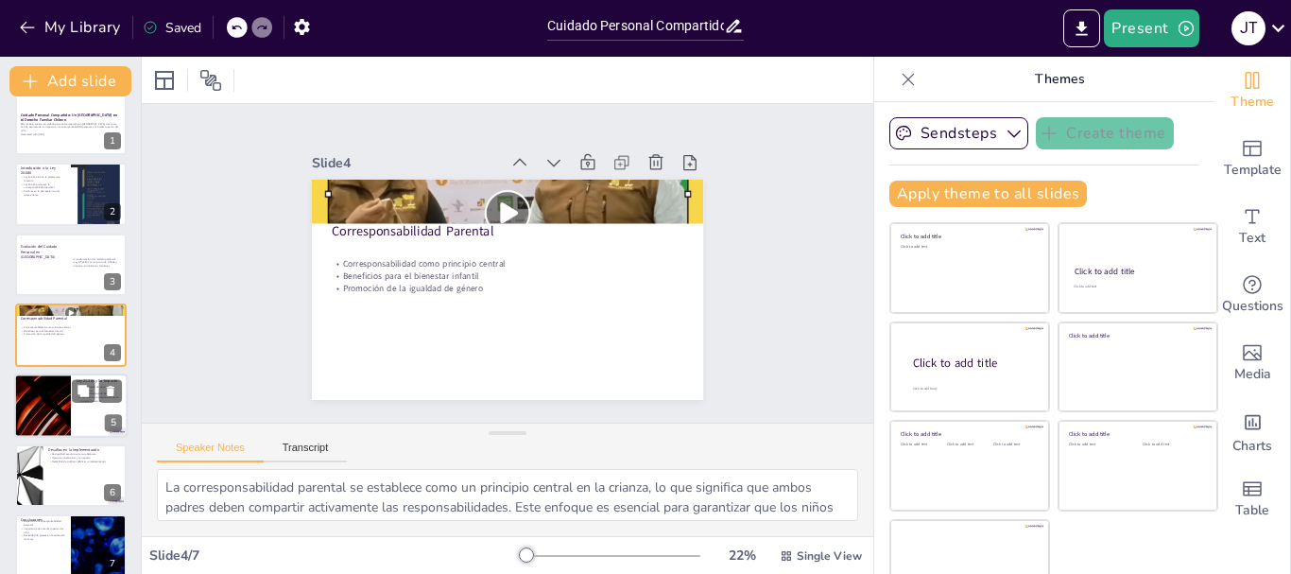
click at [63, 413] on div at bounding box center [42, 405] width 113 height 64
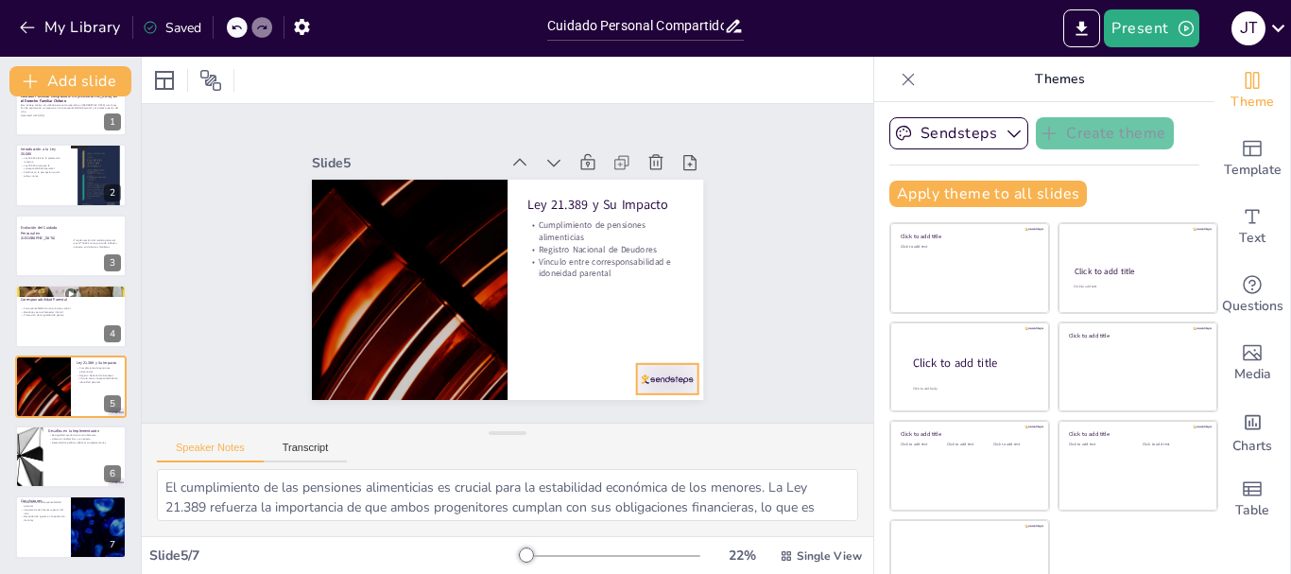
click at [637, 367] on div at bounding box center [667, 379] width 61 height 30
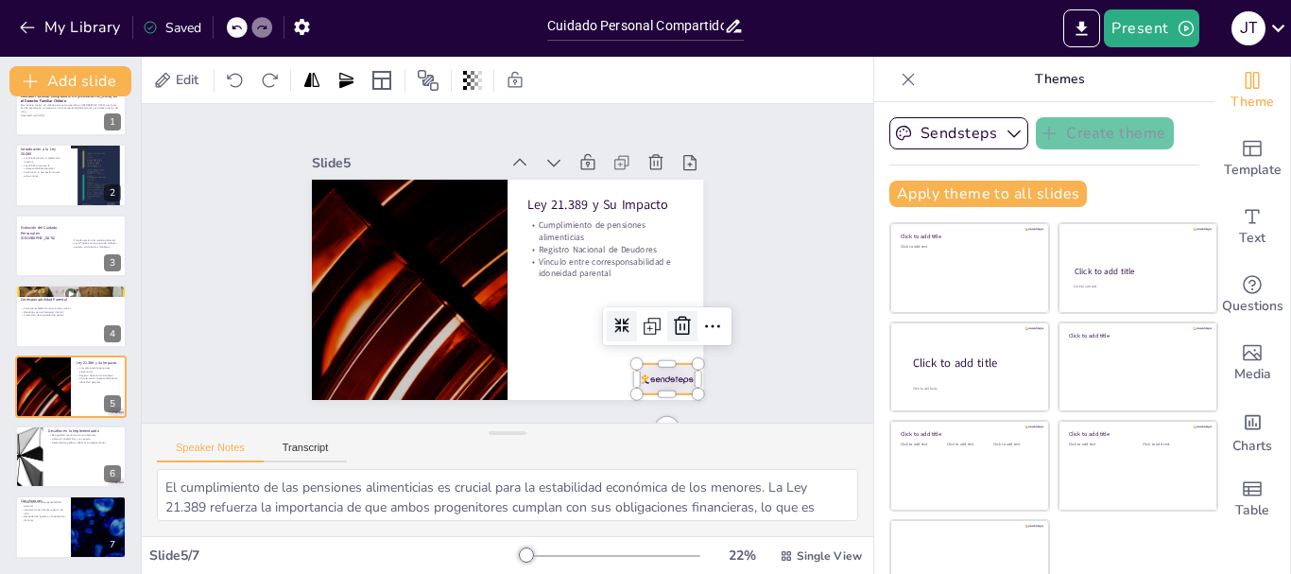
click at [665, 333] on icon at bounding box center [674, 343] width 19 height 20
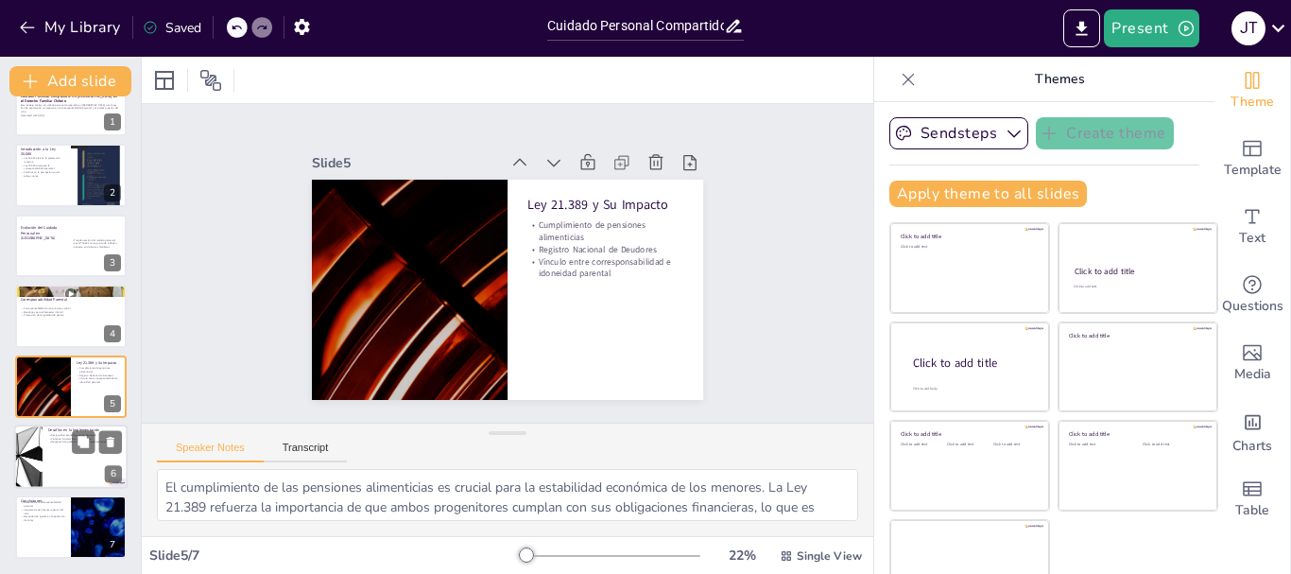
click at [63, 437] on p "Violencia intrafamiliar y su impacto" at bounding box center [85, 439] width 74 height 4
type textarea "La desigualdad económica es un obstáculo significativo para la implementación d…"
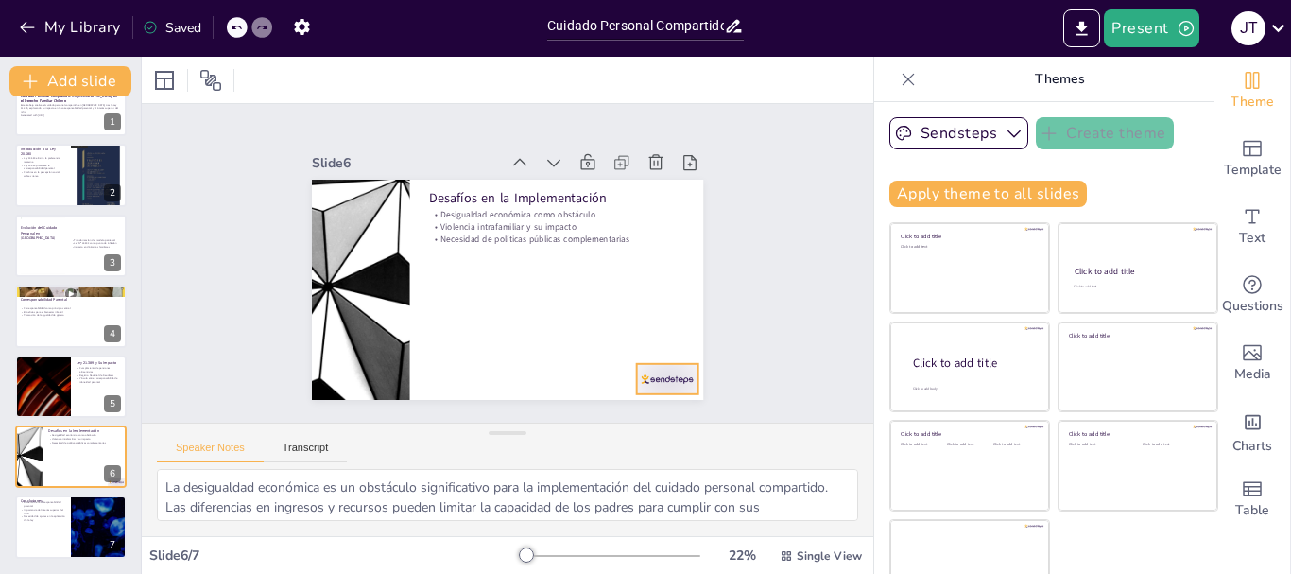
click at [656, 380] on div at bounding box center [654, 395] width 64 height 37
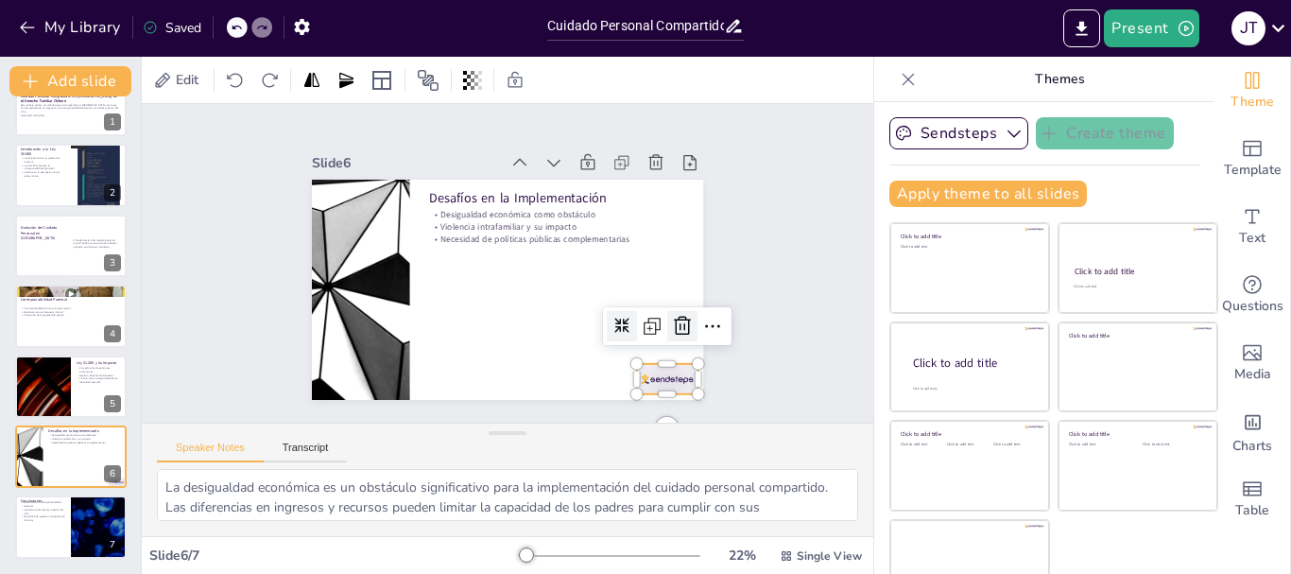
click at [671, 324] on icon at bounding box center [682, 326] width 23 height 23
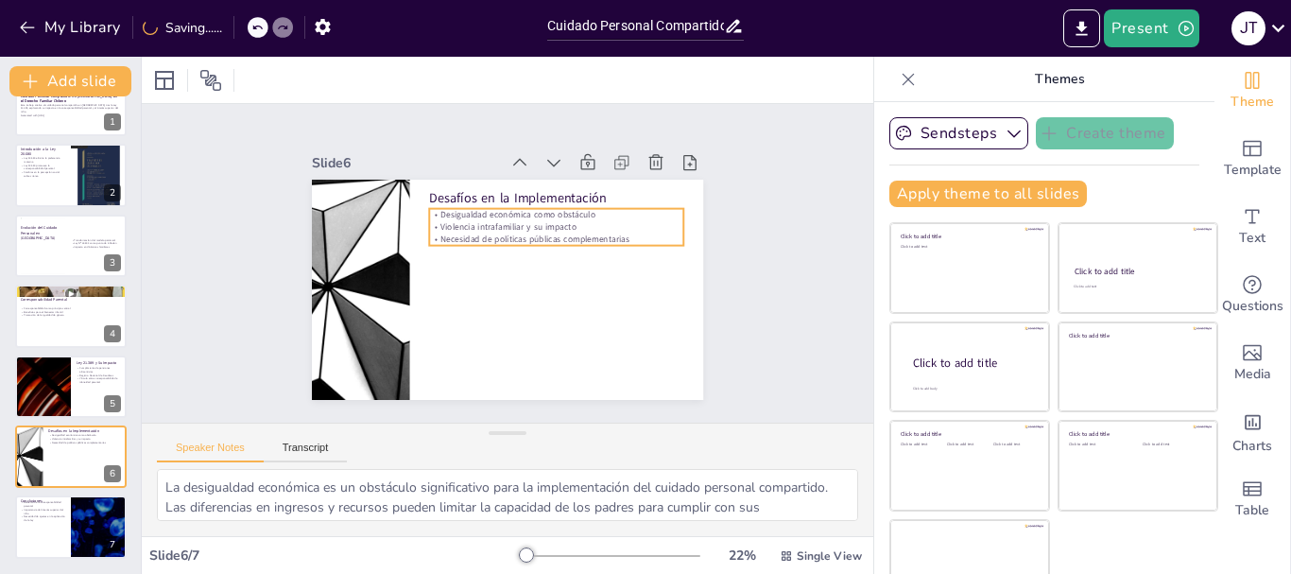
click at [503, 221] on p "Violencia intrafamiliar y su impacto" at bounding box center [560, 232] width 254 height 39
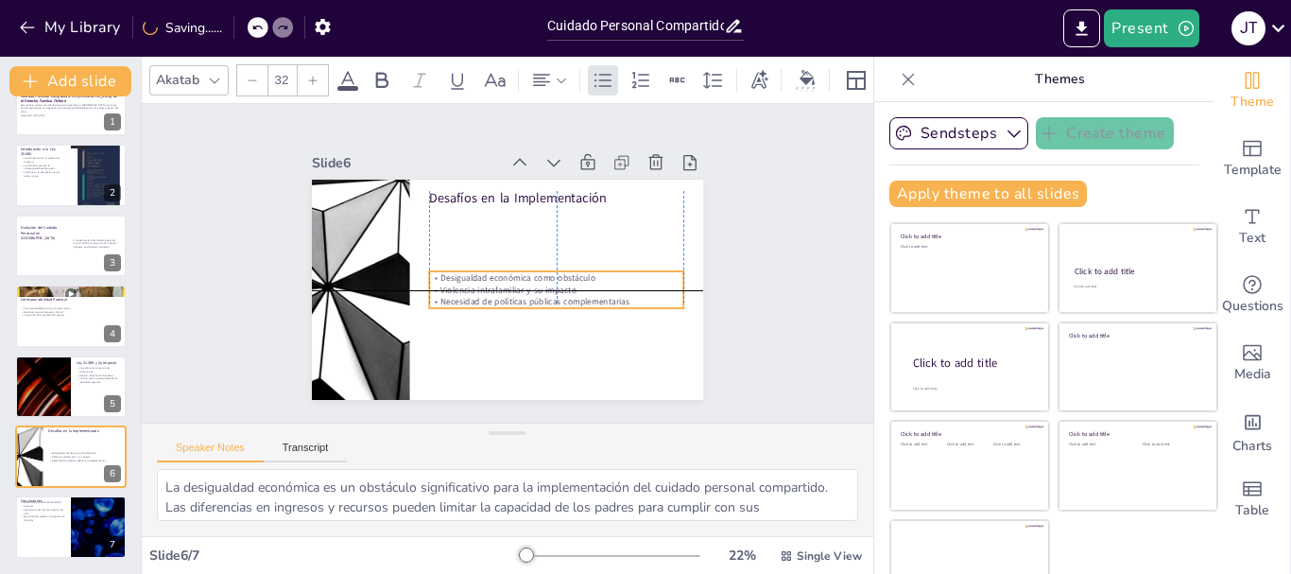
drag, startPoint x: 503, startPoint y: 221, endPoint x: 502, endPoint y: 279, distance: 57.7
click at [502, 279] on p "Violencia intrafamiliar y su impacto" at bounding box center [553, 294] width 254 height 39
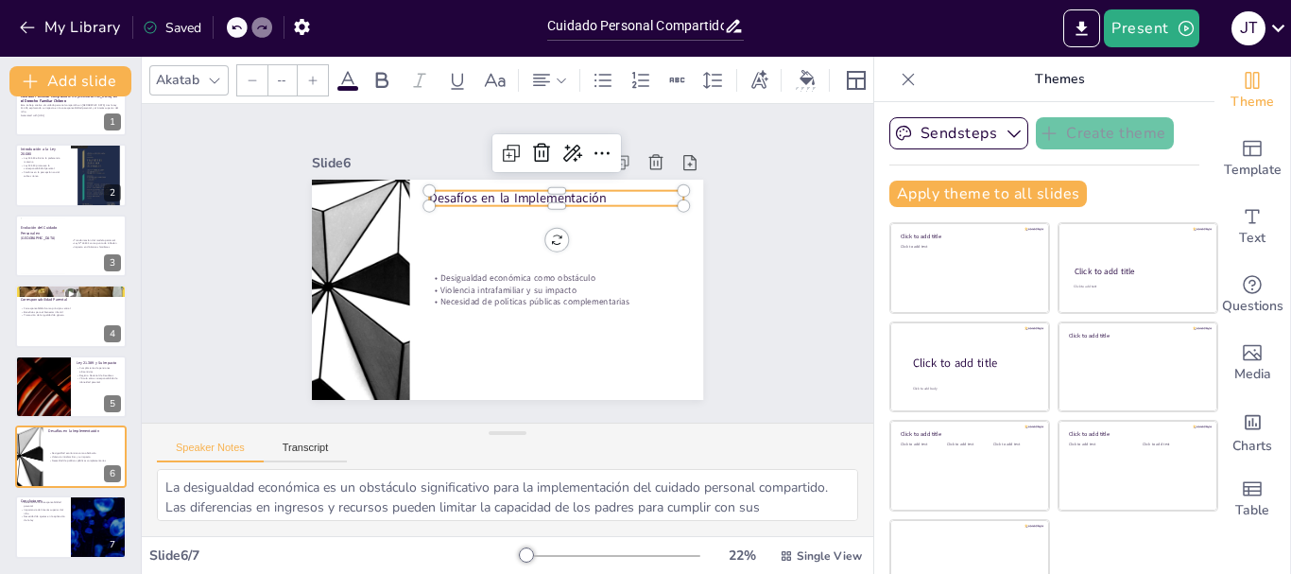
type input "48"
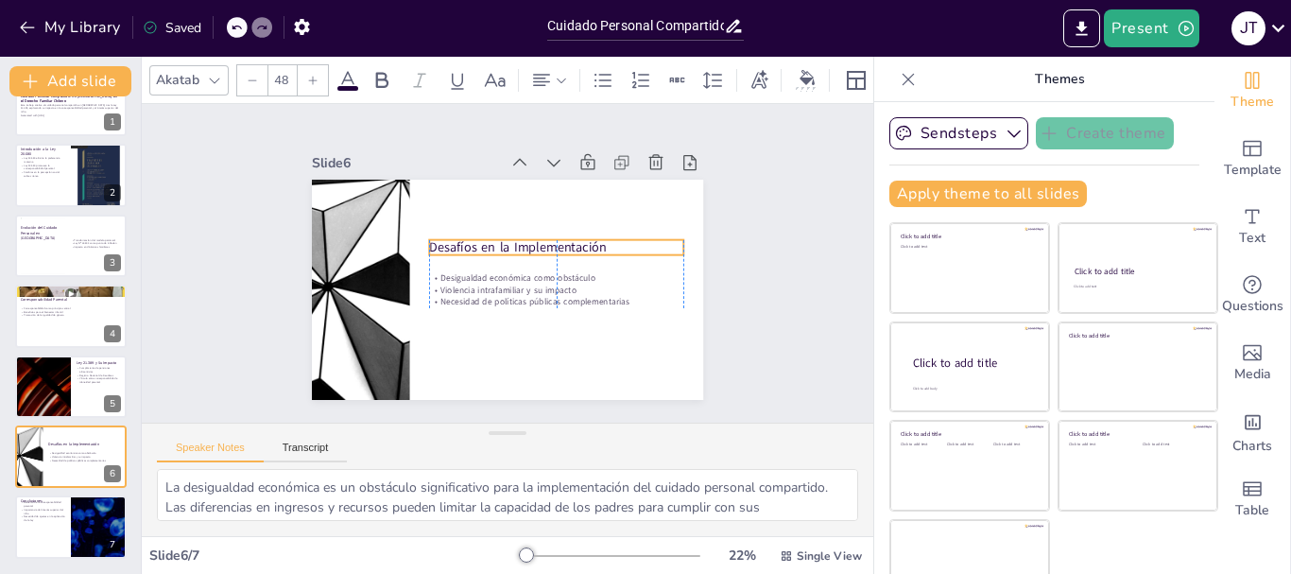
drag, startPoint x: 481, startPoint y: 194, endPoint x: 481, endPoint y: 243, distance: 49.1
click at [481, 243] on p "Desafíos en la Implementación" at bounding box center [557, 252] width 255 height 44
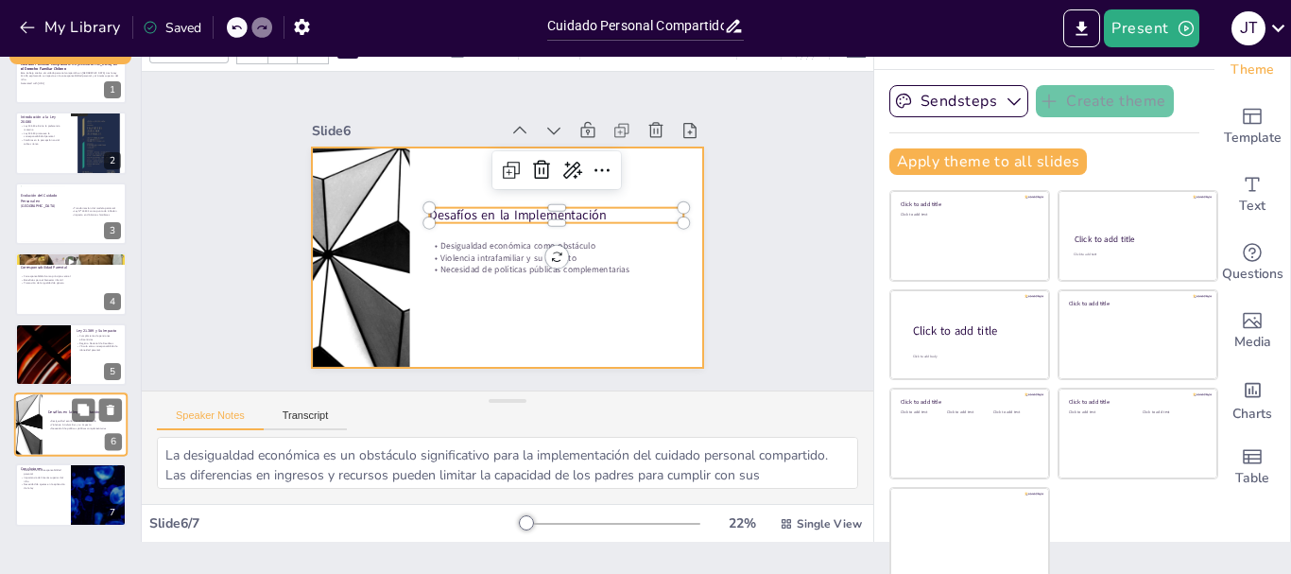
scroll to position [36, 0]
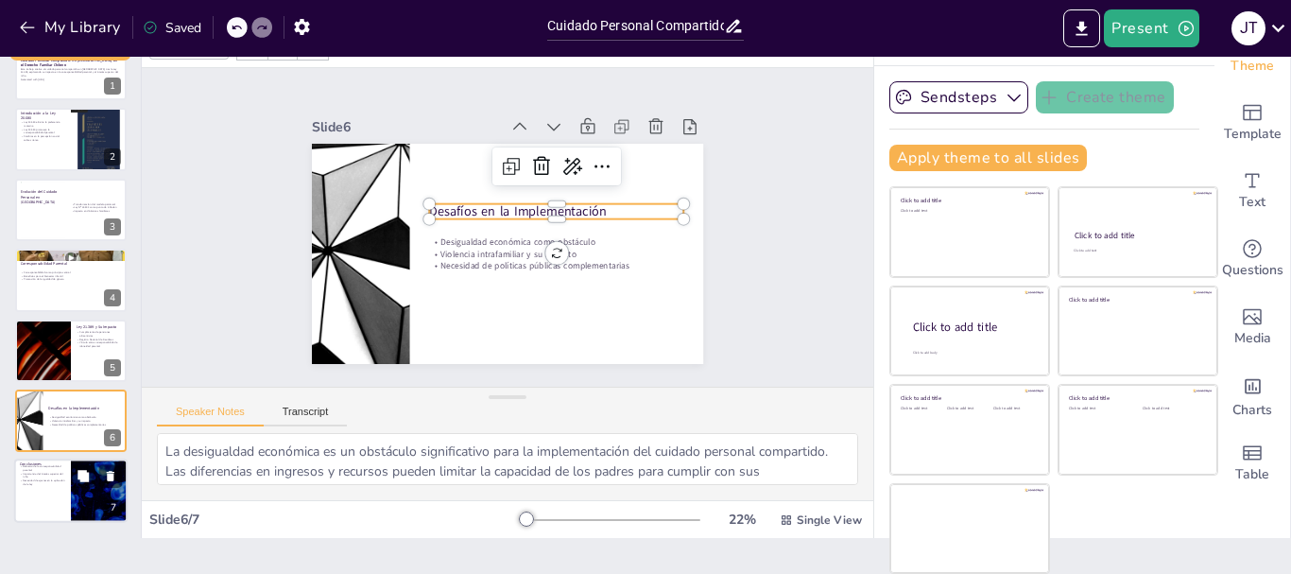
click at [60, 470] on p "Refuerzo de la corresponsabilidad parental" at bounding box center [42, 468] width 45 height 7
type textarea "El refuerzo de la corresponsabilidad parental es un aspecto clave de la Ley 21.…"
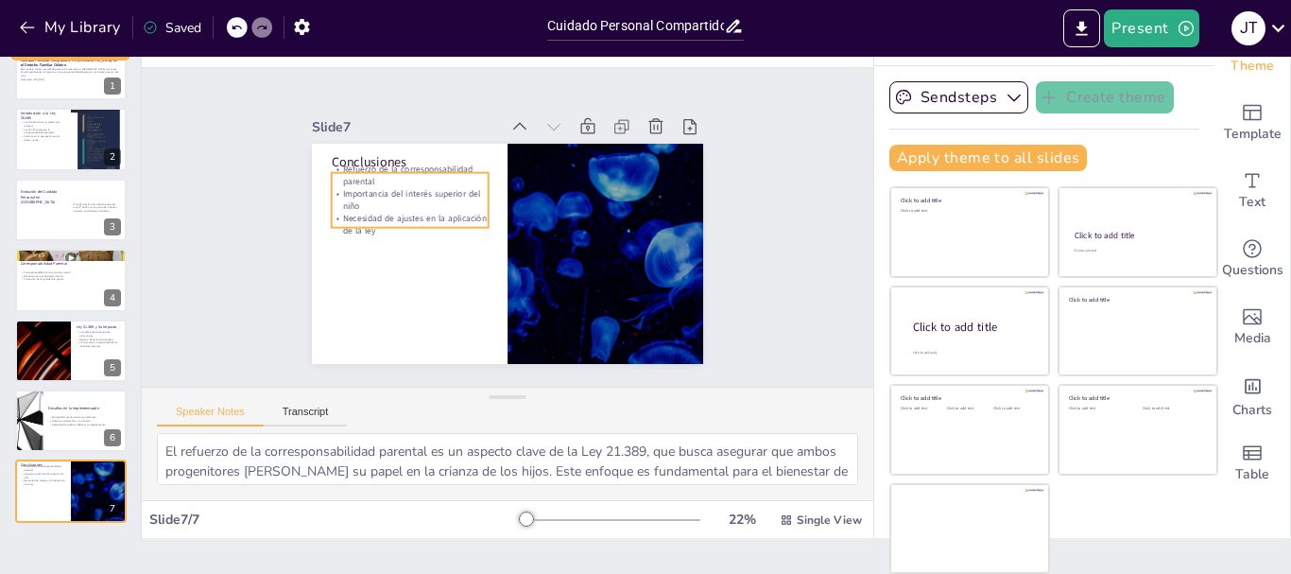
click at [351, 196] on p "Importancia del interés superior del niño" at bounding box center [413, 190] width 158 height 41
click at [354, 173] on p "Refuerzo de la corresponsabilidad parental" at bounding box center [410, 176] width 157 height 25
click at [401, 163] on div at bounding box center [464, 119] width 135 height 104
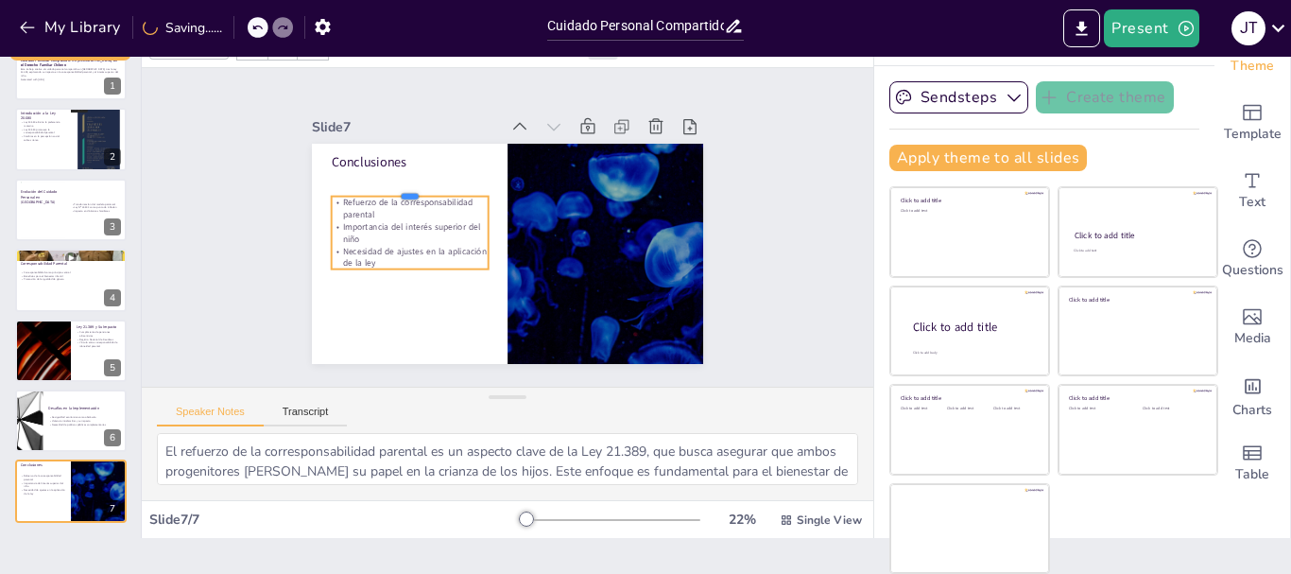
drag, startPoint x: 402, startPoint y: 163, endPoint x: 398, endPoint y: 186, distance: 23.9
click at [398, 186] on div at bounding box center [414, 178] width 157 height 31
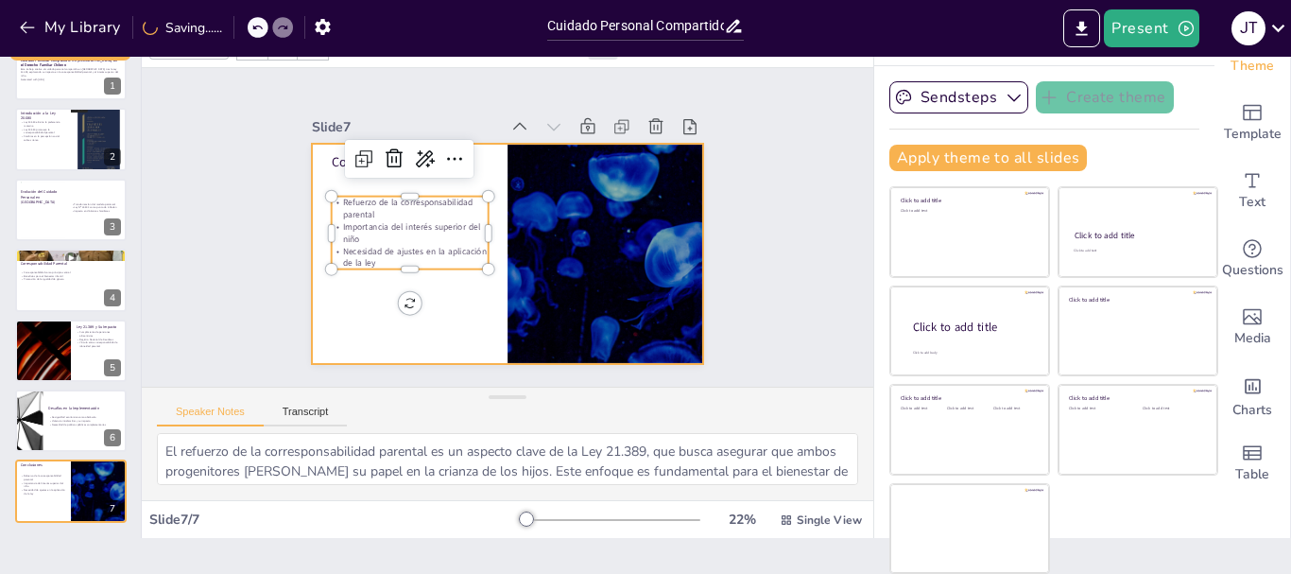
click at [312, 152] on div "Conclusiones Refuerzo de la corresponsabilidad parental Importancia del interés…" at bounding box center [507, 254] width 391 height 220
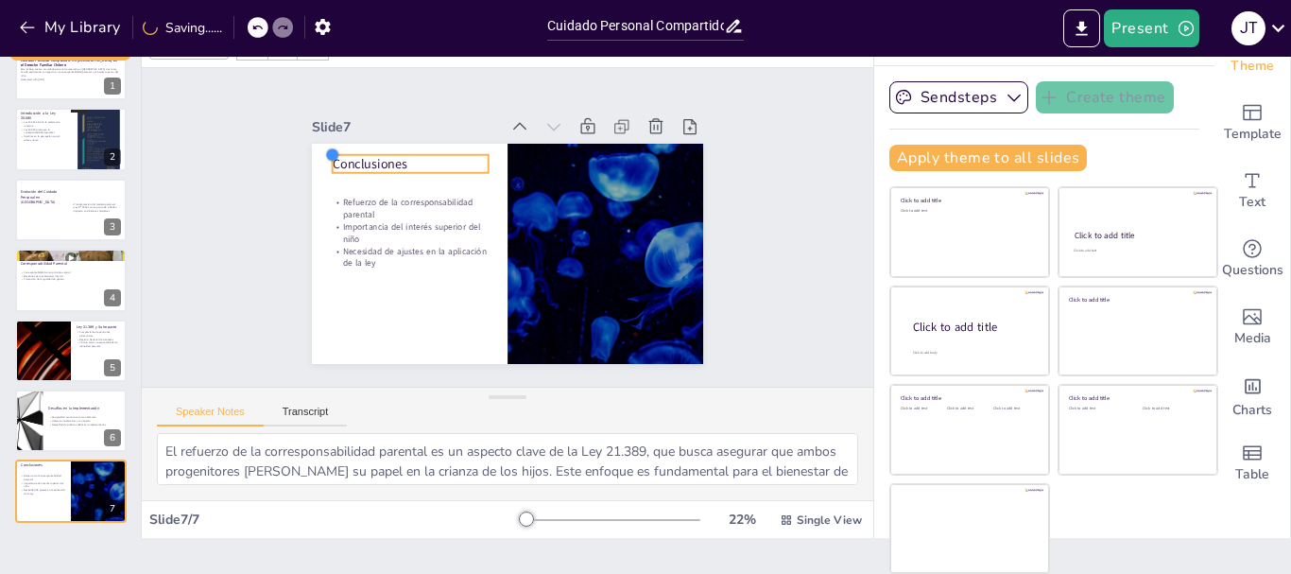
type input "47.7"
drag, startPoint x: 312, startPoint y: 152, endPoint x: 313, endPoint y: 170, distance: 18.0
click at [313, 170] on div "Conclusiones Refuerzo de la corresponsabilidad parental Importancia del interés…" at bounding box center [507, 254] width 391 height 220
drag, startPoint x: 355, startPoint y: 154, endPoint x: 358, endPoint y: 167, distance: 13.5
click at [358, 168] on p "Conclusiones" at bounding box center [411, 177] width 156 height 18
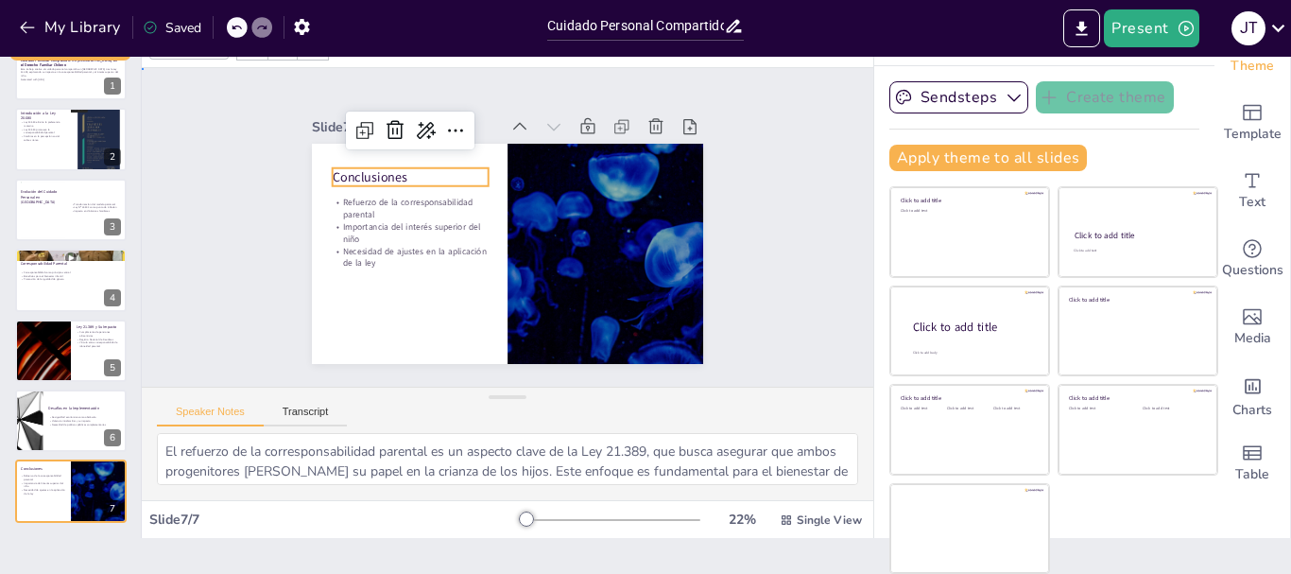
click at [219, 266] on div "Slide 1 Cuidado Personal Compartido: Un Nuevo Horizonte en el Derecho Familiar …" at bounding box center [508, 227] width 761 height 393
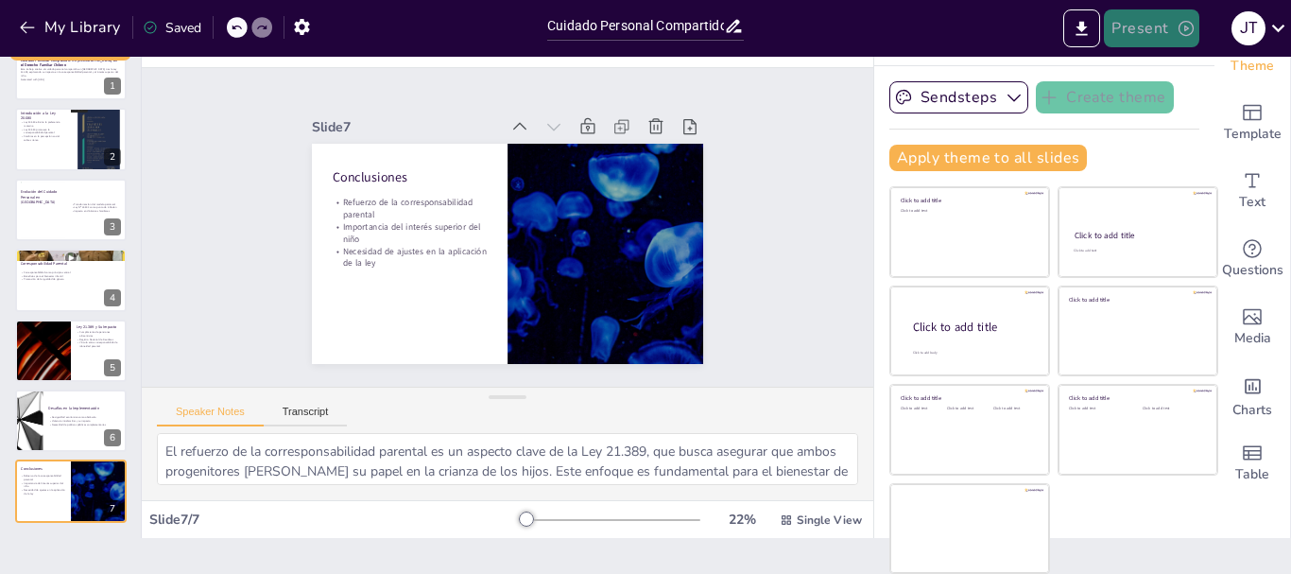
click at [1147, 36] on button "Present" at bounding box center [1151, 28] width 95 height 38
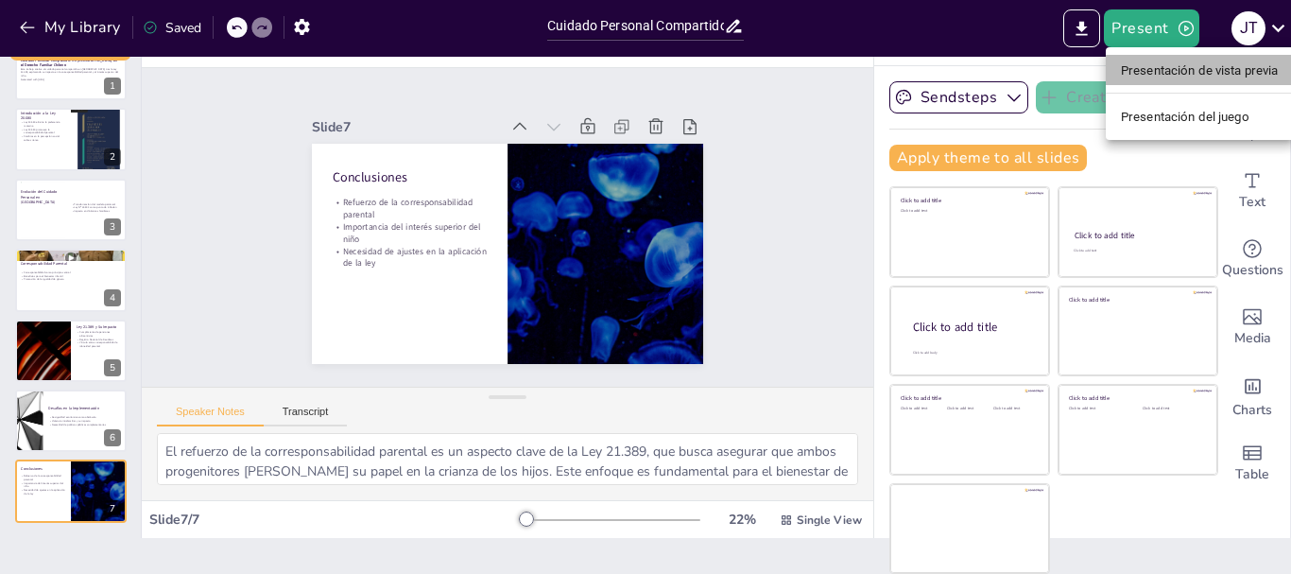
click at [1167, 73] on font "Presentación de vista previa" at bounding box center [1200, 70] width 158 height 14
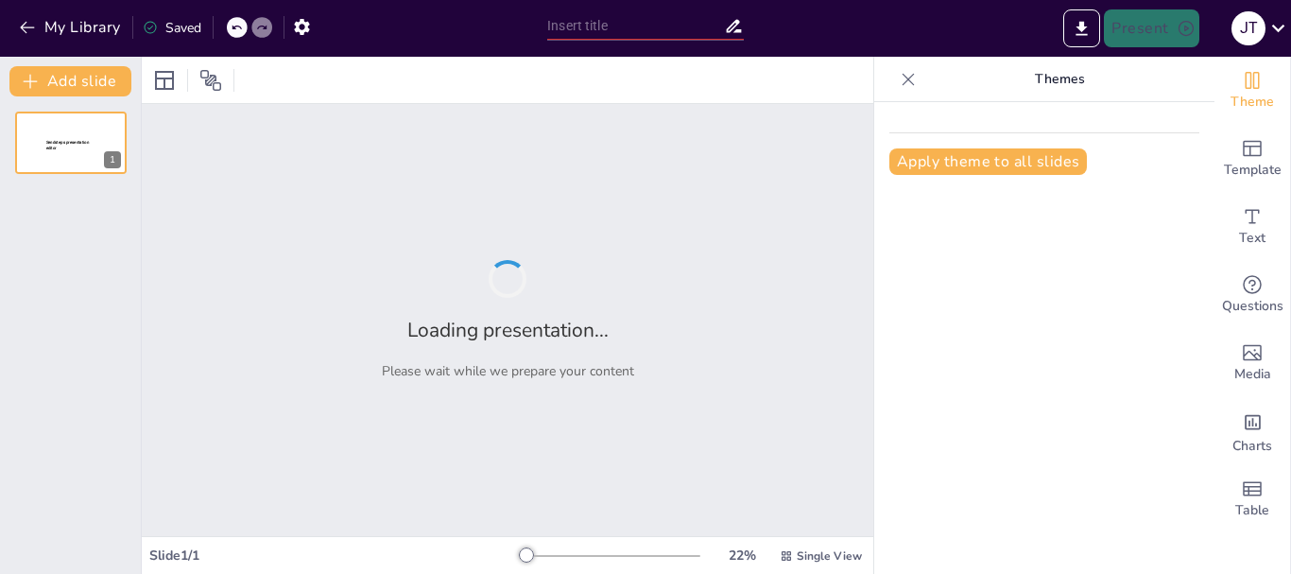
type input "Cuidado Personal Compartido: Un Nuevo Horizonte en el Derecho Familiar Chileno"
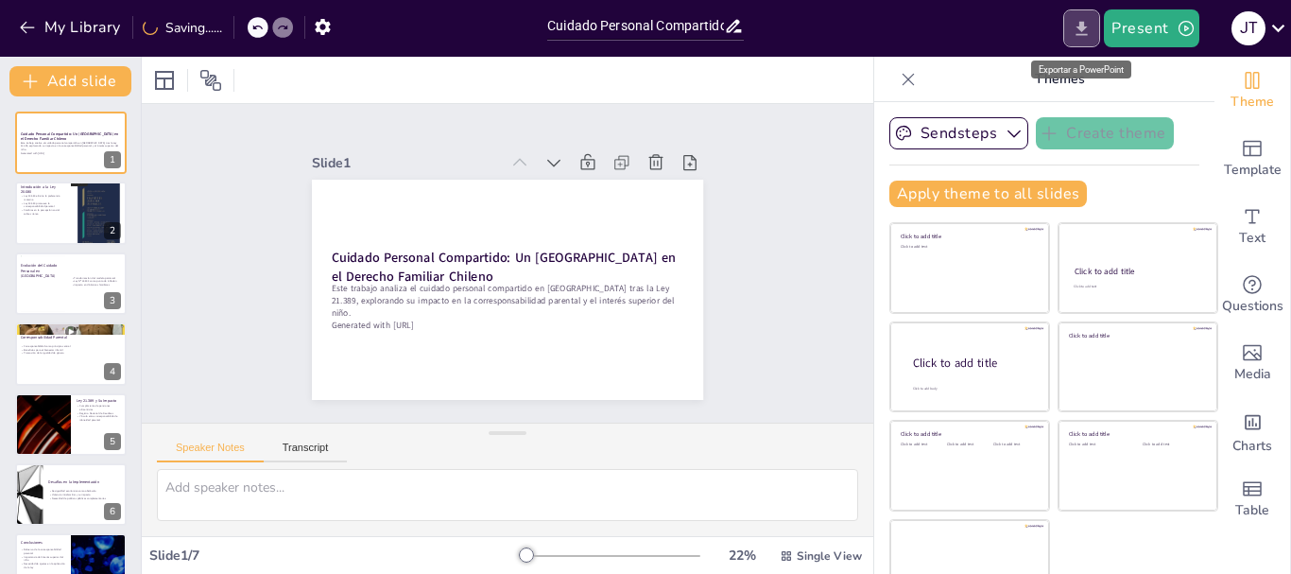
click at [1084, 30] on icon "Export to PowerPoint" at bounding box center [1081, 28] width 11 height 14
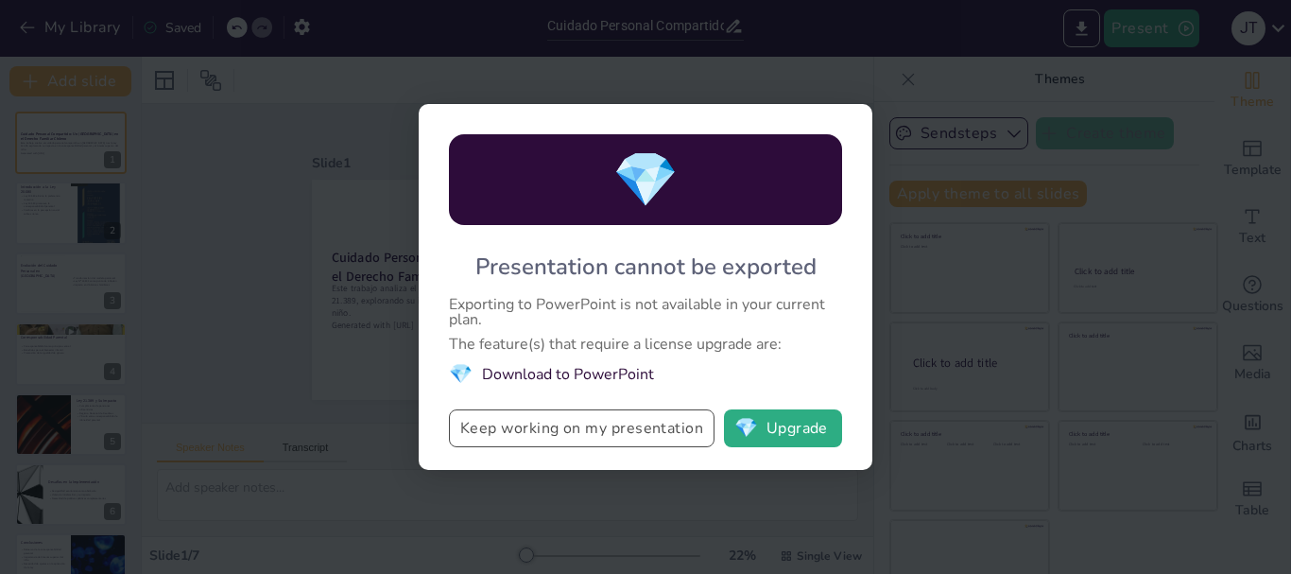
click at [629, 428] on button "Keep working on my presentation" at bounding box center [582, 428] width 266 height 38
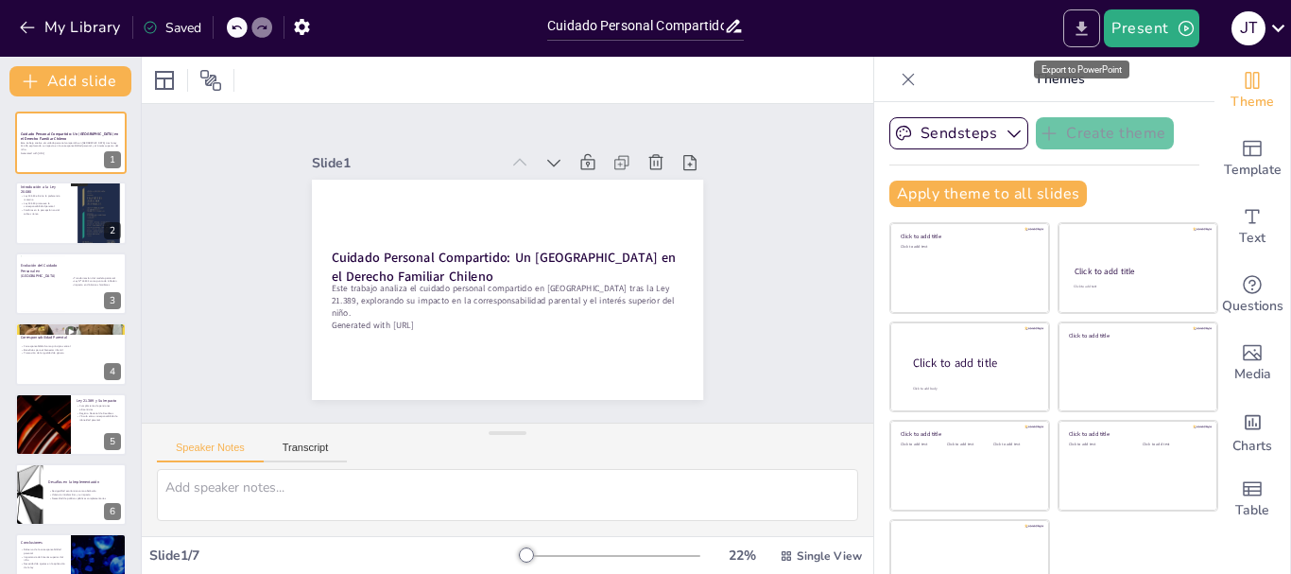
click at [1085, 34] on icon "Export to PowerPoint" at bounding box center [1081, 28] width 11 height 14
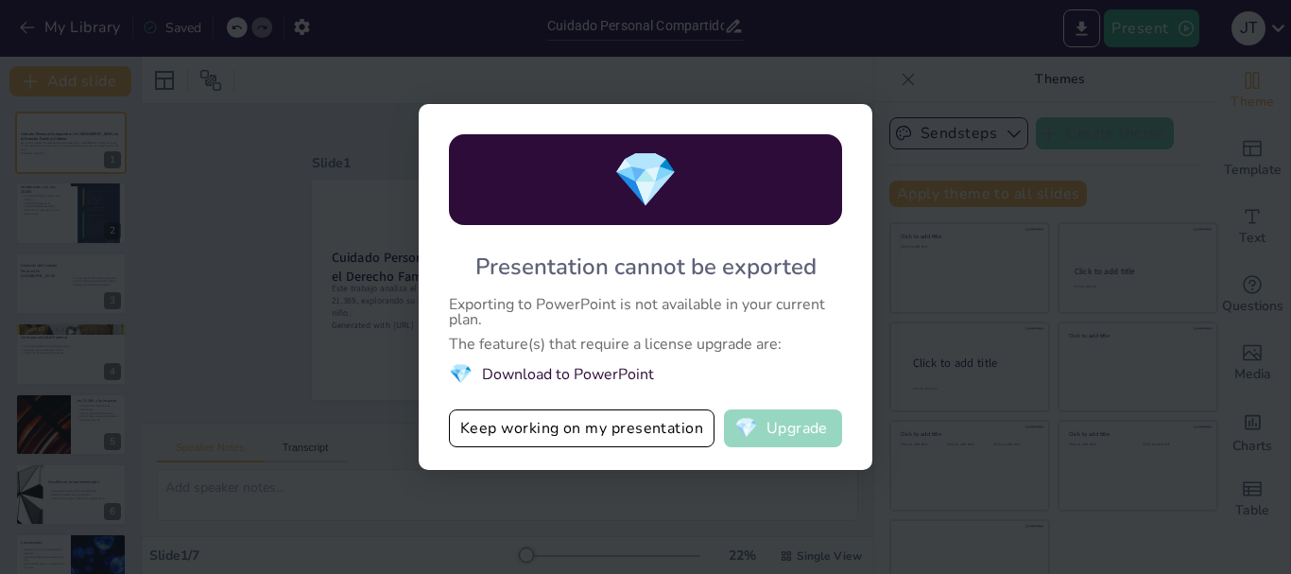
click at [740, 424] on span "💎" at bounding box center [746, 428] width 24 height 19
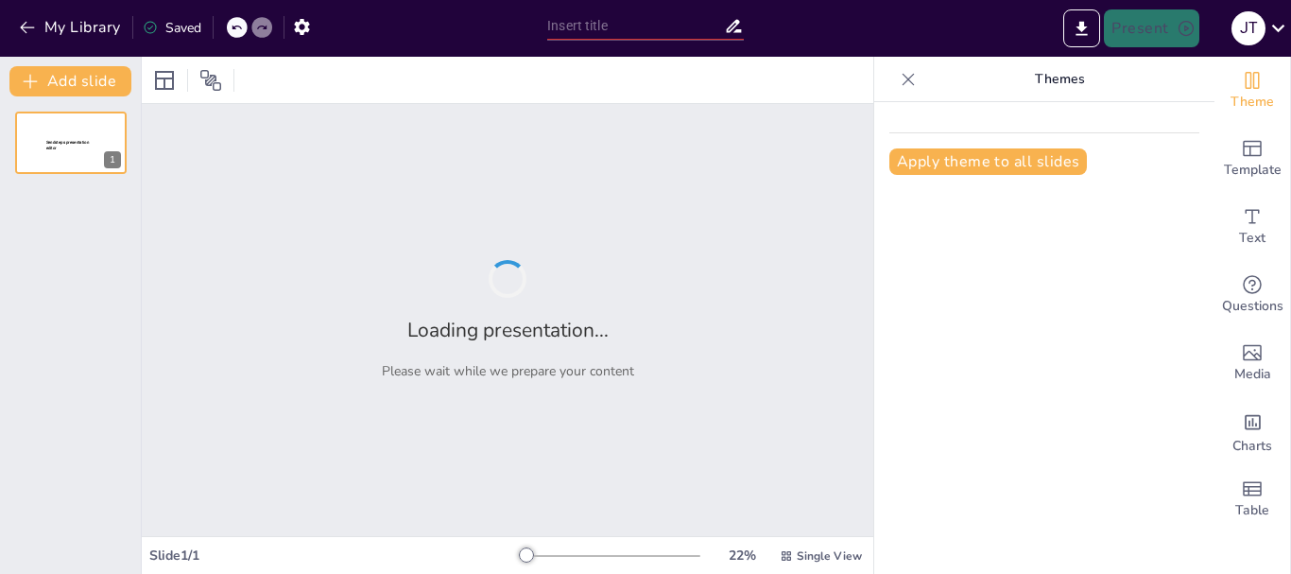
type input "Cuidado Personal Compartido: Un Nuevo Horizonte en el Derecho Familiar Chileno"
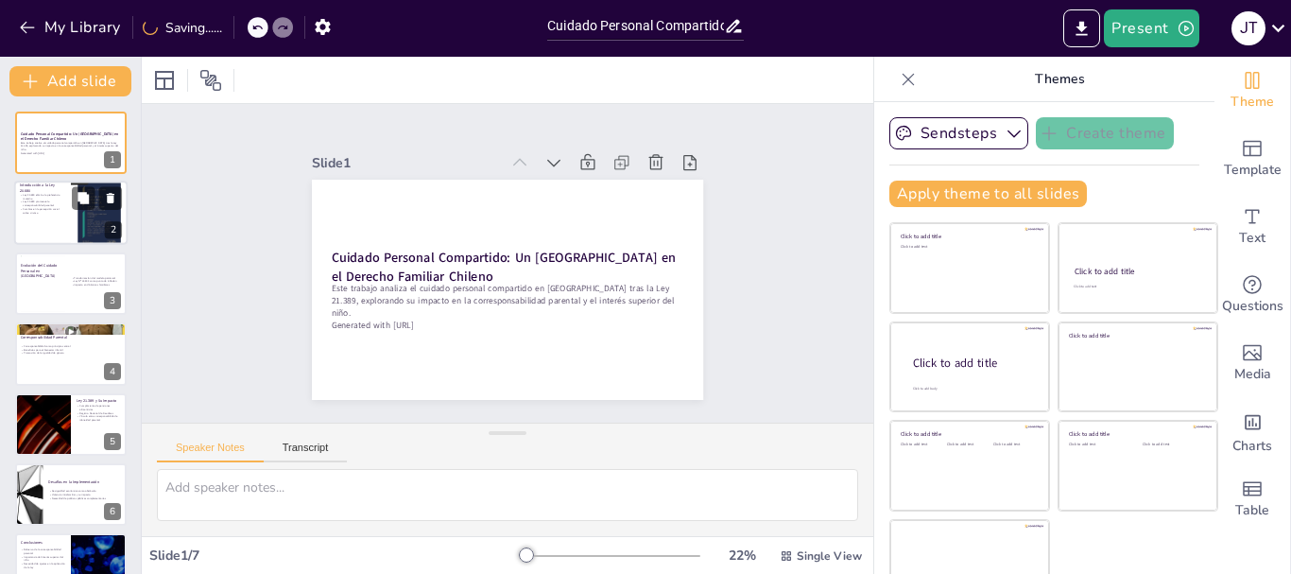
click at [77, 219] on div at bounding box center [99, 214] width 57 height 76
type textarea "La eliminación de la preferencia materna es un hito en el derecho familiar chil…"
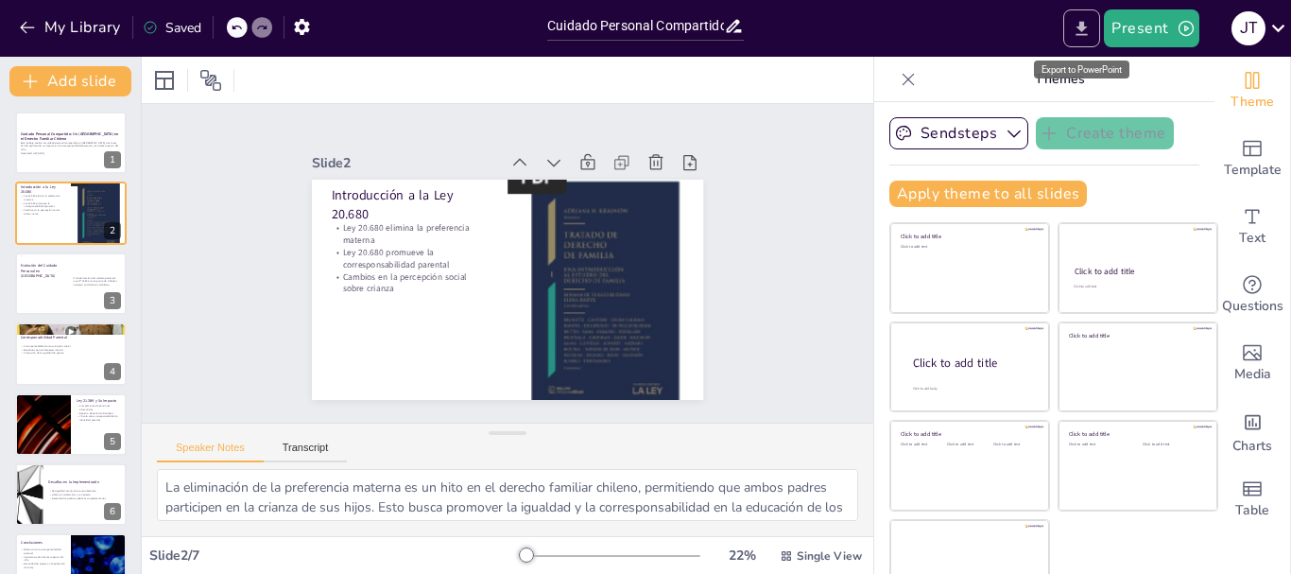
click at [1087, 29] on icon "Export to PowerPoint" at bounding box center [1082, 29] width 20 height 20
